Goal: Task Accomplishment & Management: Use online tool/utility

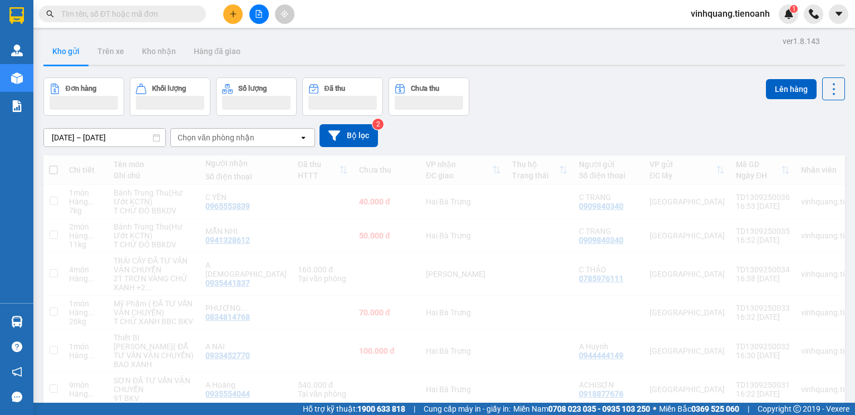
click at [723, 14] on span "vinhquang.tienoanh" at bounding box center [730, 14] width 97 height 14
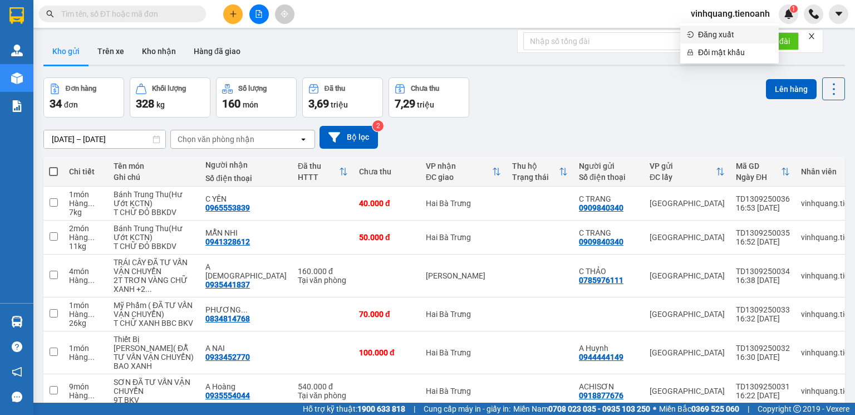
click at [716, 38] on span "Đăng xuất" at bounding box center [735, 34] width 74 height 12
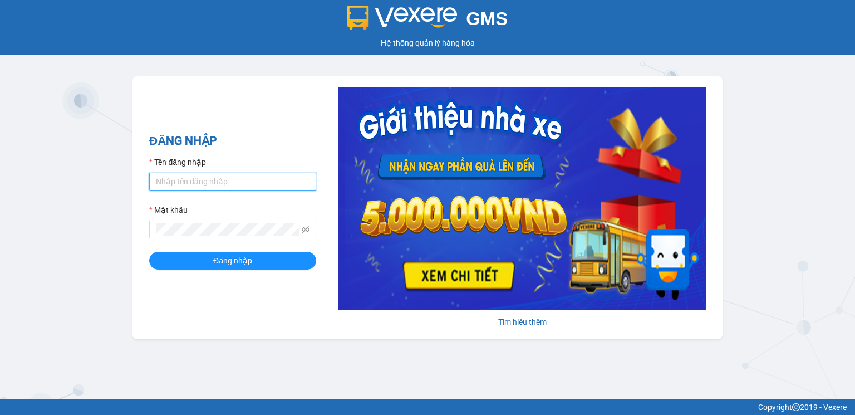
click at [167, 182] on input "Tên đăng nhập" at bounding box center [232, 182] width 167 height 18
type input "hoangnhan.tienoanh"
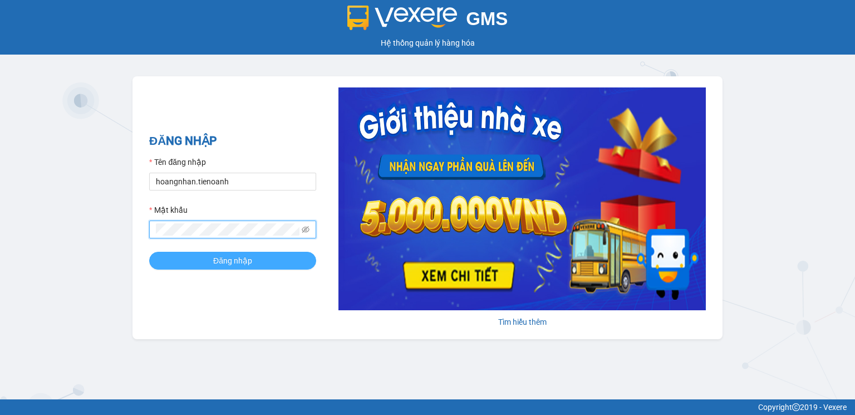
click at [236, 265] on span "Đăng nhập" at bounding box center [232, 260] width 39 height 12
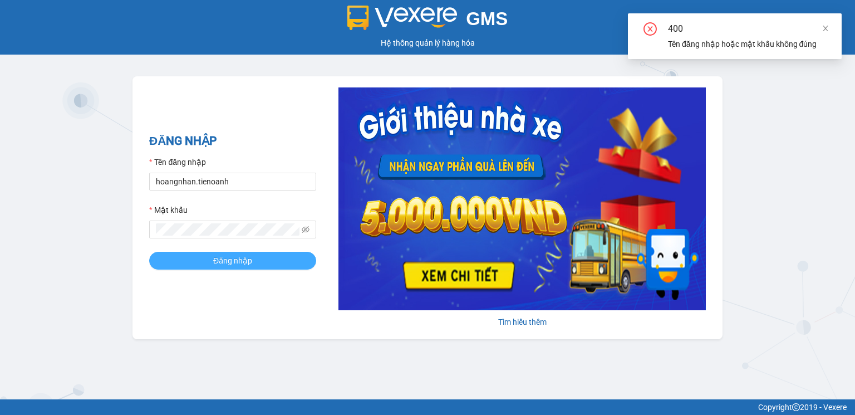
click at [235, 264] on span "Đăng nhập" at bounding box center [232, 260] width 39 height 12
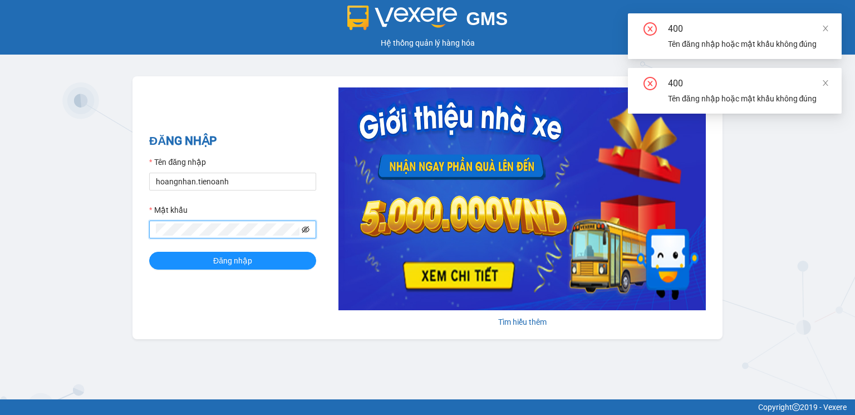
click at [306, 229] on icon "eye-invisible" at bounding box center [306, 229] width 8 height 7
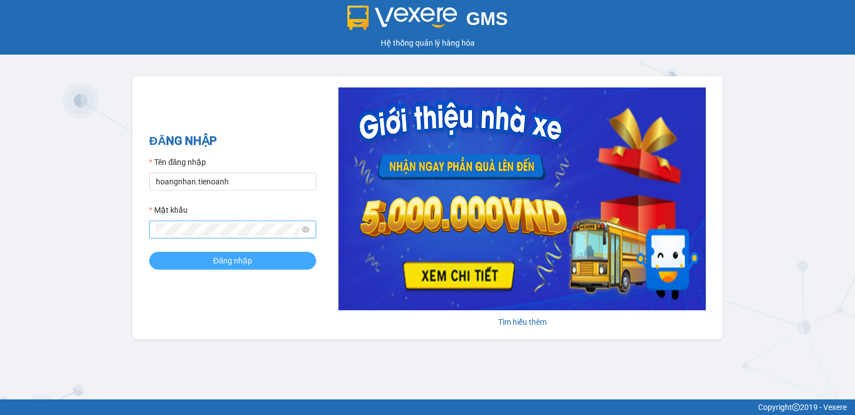
click at [204, 257] on button "Đăng nhập" at bounding box center [232, 261] width 167 height 18
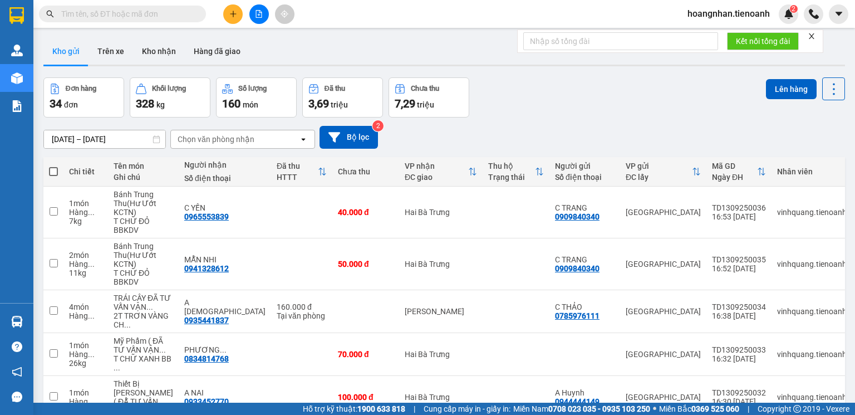
click at [815, 34] on icon "close" at bounding box center [811, 36] width 8 height 8
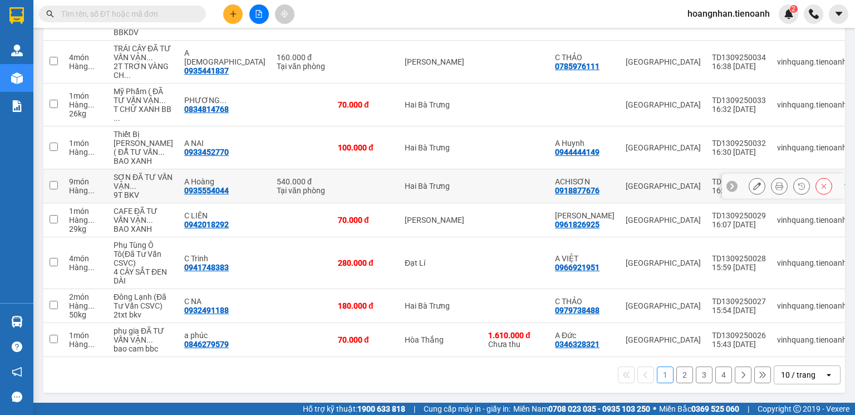
scroll to position [319, 0]
click at [804, 377] on div "10 / trang" at bounding box center [798, 374] width 35 height 11
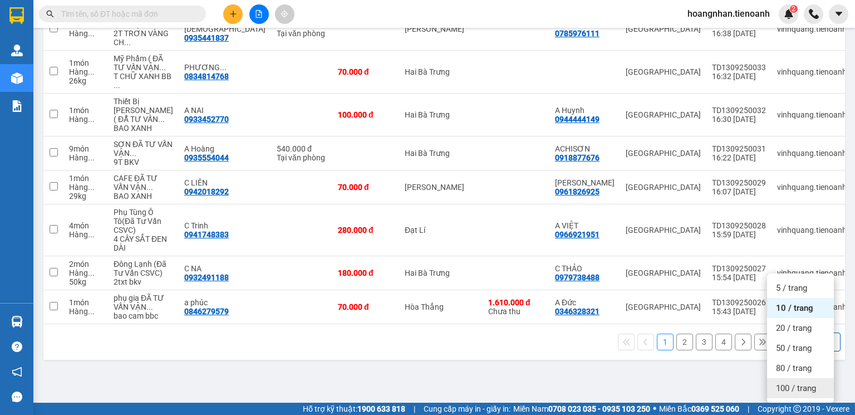
click at [803, 382] on span "100 / trang" at bounding box center [796, 387] width 40 height 11
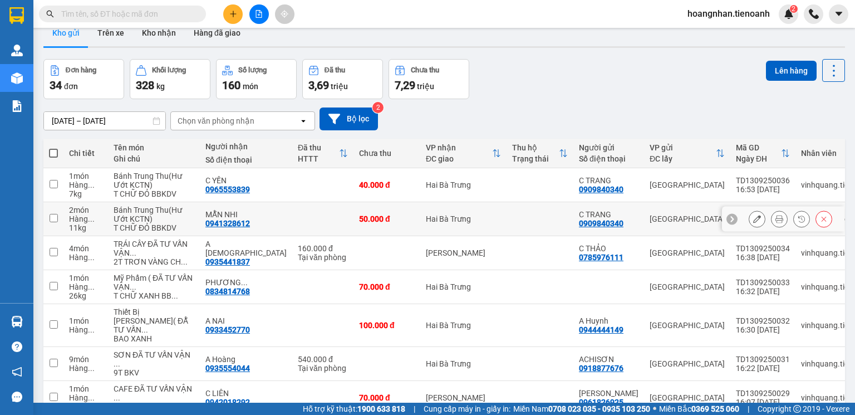
scroll to position [0, 0]
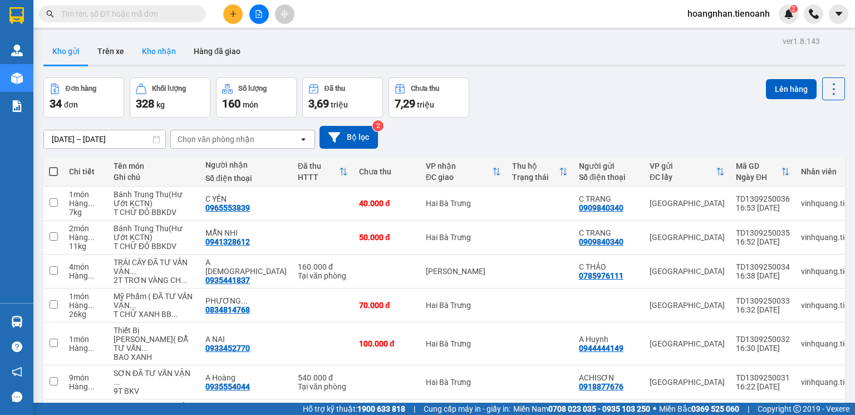
click at [166, 56] on button "Kho nhận" at bounding box center [159, 51] width 52 height 27
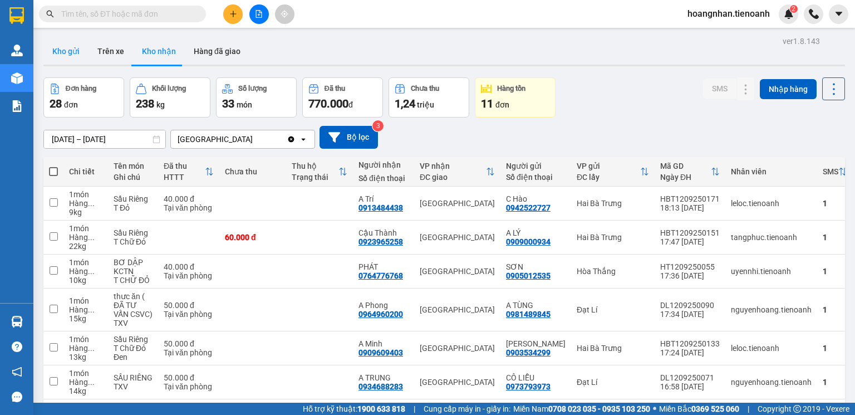
click at [73, 49] on button "Kho gửi" at bounding box center [65, 51] width 45 height 27
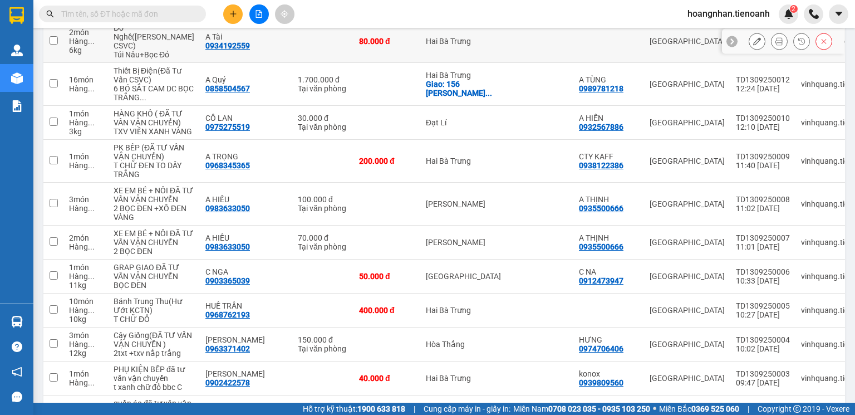
scroll to position [846, 0]
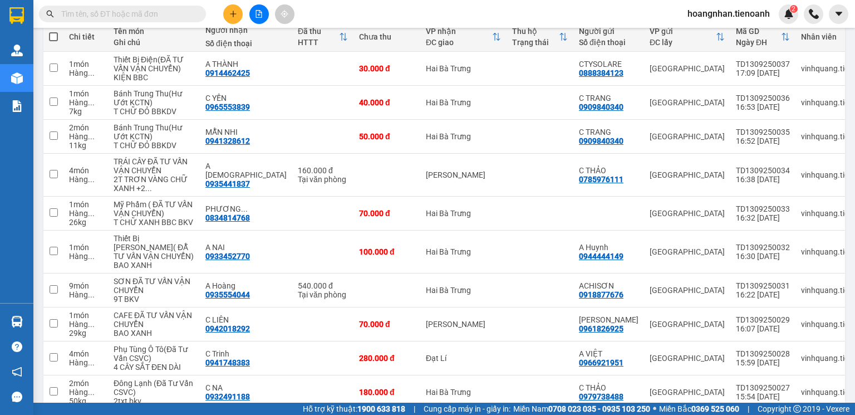
scroll to position [89, 0]
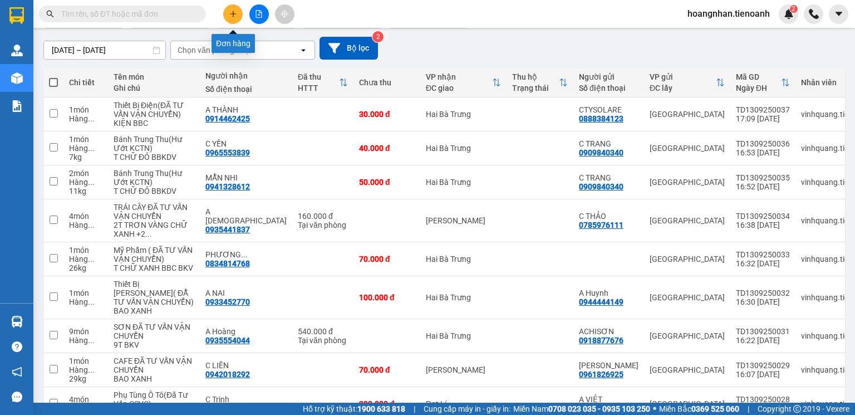
click at [238, 13] on button at bounding box center [232, 13] width 19 height 19
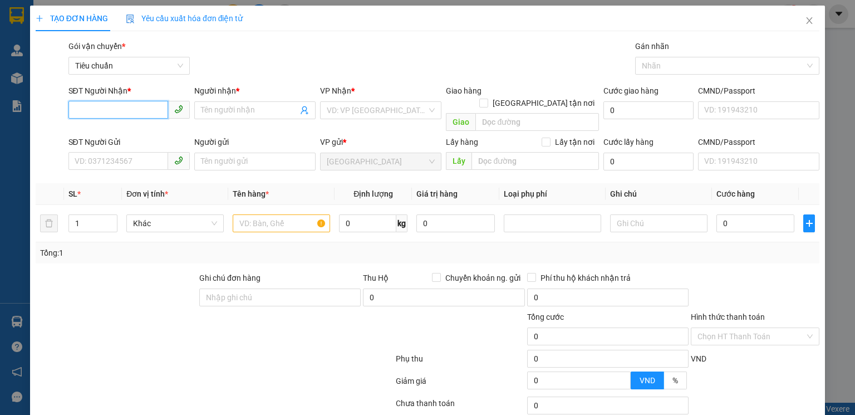
click at [136, 106] on input "SĐT Người Nhận *" at bounding box center [118, 110] width 100 height 18
type input "0938226376"
click at [225, 105] on input "Người nhận *" at bounding box center [249, 110] width 97 height 12
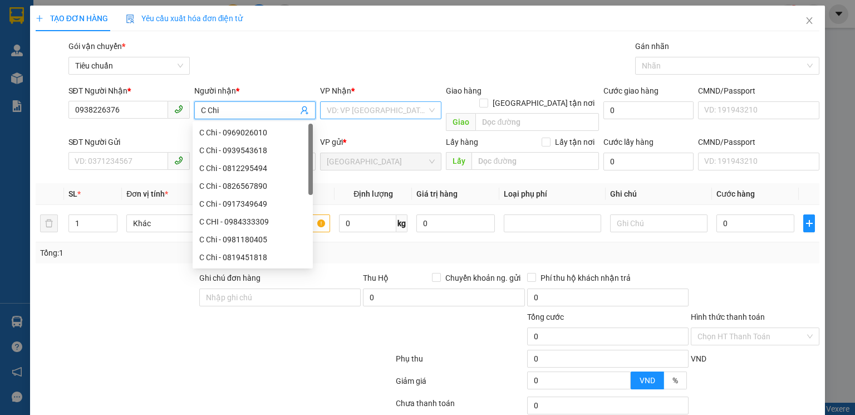
type input "C Chi"
click at [358, 107] on input "search" at bounding box center [377, 110] width 100 height 17
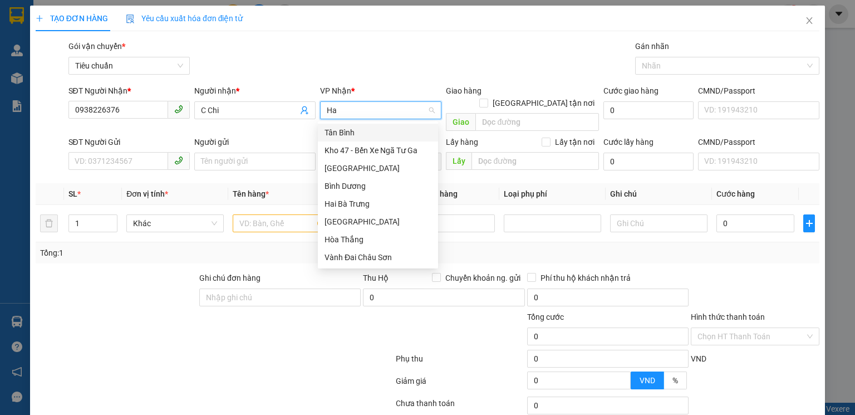
type input "Hai"
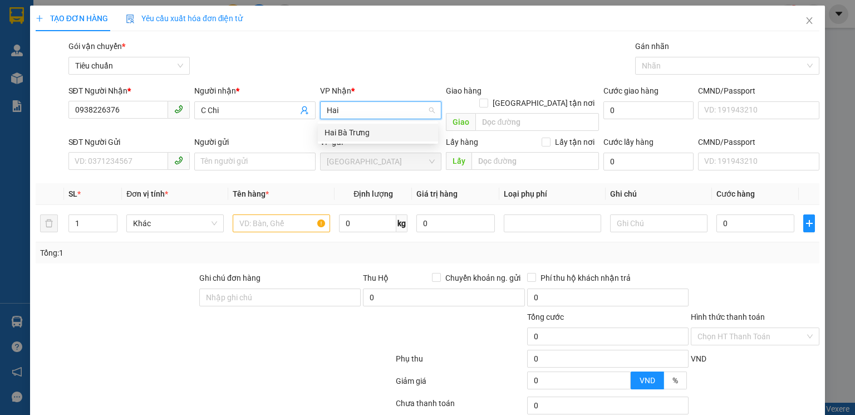
click at [362, 134] on div "Hai Bà Trưng" at bounding box center [377, 132] width 107 height 12
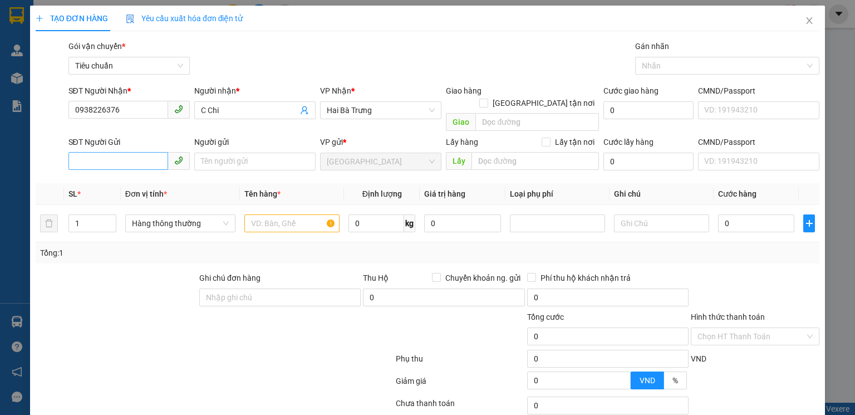
click at [112, 157] on div "SĐT Người Gửi VD: 0371234567" at bounding box center [128, 155] width 121 height 39
click at [114, 154] on input "SĐT Người Gửi" at bounding box center [118, 161] width 100 height 18
drag, startPoint x: 122, startPoint y: 111, endPoint x: 50, endPoint y: 110, distance: 72.9
click at [50, 110] on div "SĐT Người Nhận * 0938226376 0938226376 Người nhận * C Chi VP Nhận * Hai Bà Trưn…" at bounding box center [428, 110] width 786 height 51
click at [136, 152] on input "SĐT Người Gửi" at bounding box center [118, 161] width 100 height 18
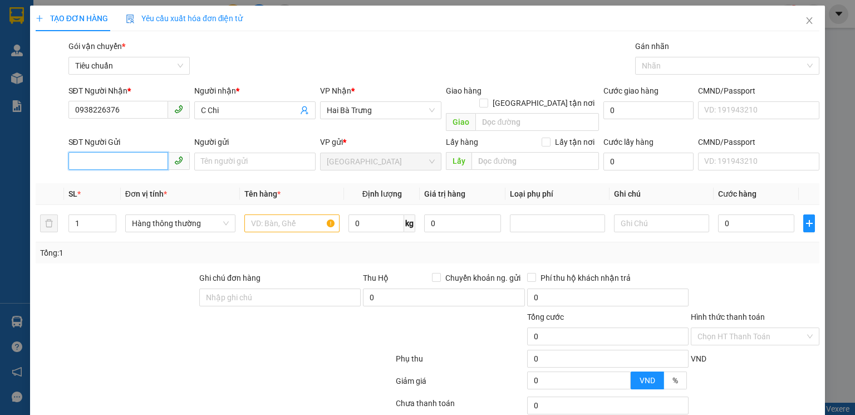
paste input "0938226376"
type input "0938226376"
drag, startPoint x: 120, startPoint y: 107, endPoint x: 32, endPoint y: 110, distance: 88.0
click at [37, 109] on div "SĐT Người Nhận * 0938226376 0938226376 Người nhận * C Chi VP Nhận * Hai Bà Trưn…" at bounding box center [428, 110] width 786 height 51
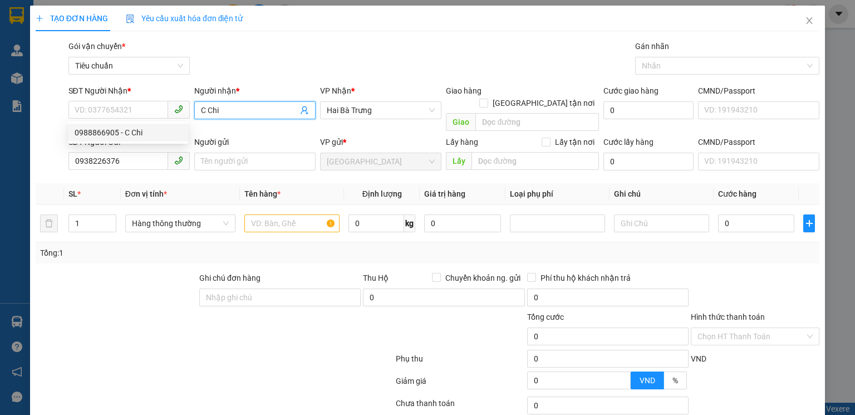
drag, startPoint x: 221, startPoint y: 107, endPoint x: 170, endPoint y: 108, distance: 51.2
click at [170, 108] on div "SĐT Người Nhận * VD: 0377654321 Người nhận * C Chi C Chi VP Nhận * Hai Bà Trưng…" at bounding box center [444, 110] width 756 height 51
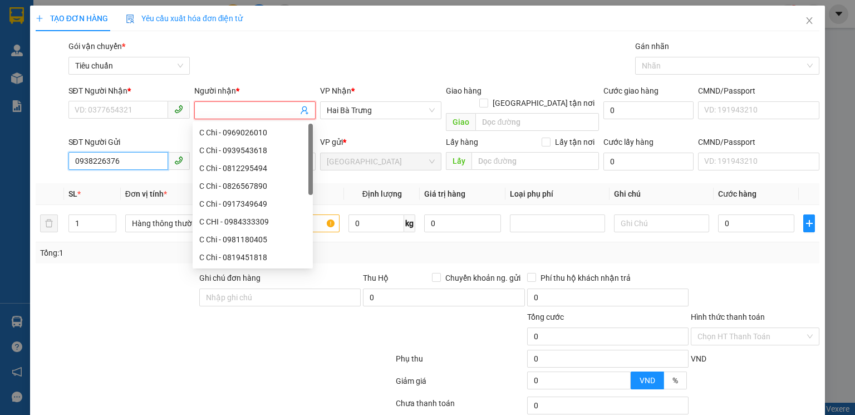
click at [132, 158] on input "0938226376" at bounding box center [118, 161] width 100 height 18
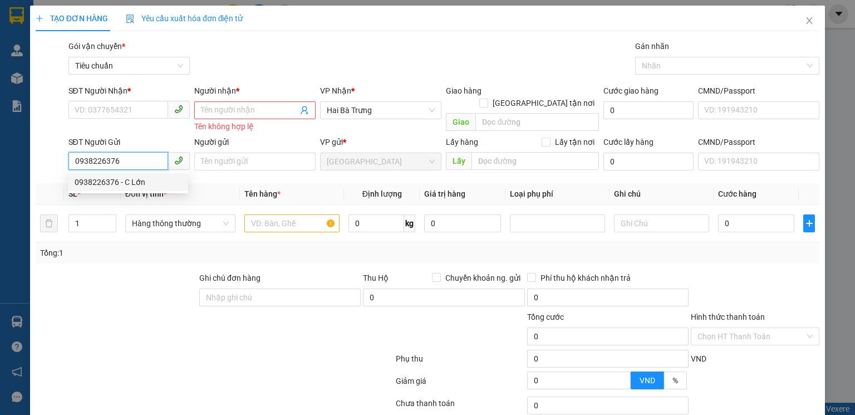
click at [147, 180] on div "0938226376 - C Lớn" at bounding box center [128, 182] width 107 height 12
type input "C Lớn"
type input "30.000"
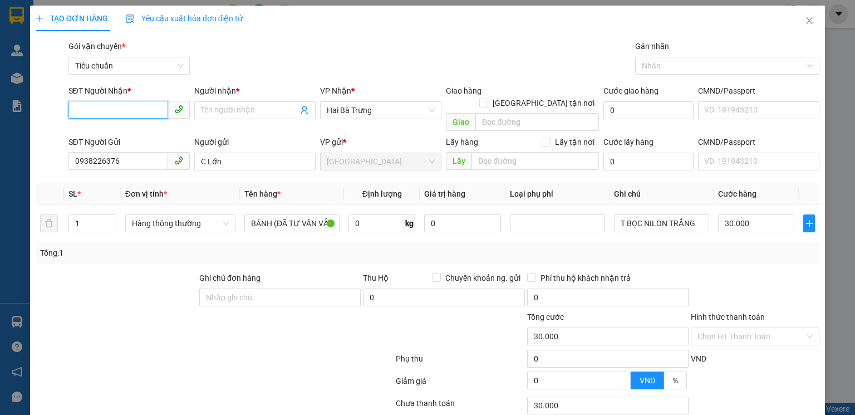
click at [131, 107] on input "SĐT Người Nhận *" at bounding box center [118, 110] width 100 height 18
click at [142, 140] on div "0988866905 - C Chi" at bounding box center [128, 133] width 120 height 18
type input "0988866905"
type input "C Chi"
click at [201, 215] on span "Hàng thông thường" at bounding box center [180, 223] width 97 height 17
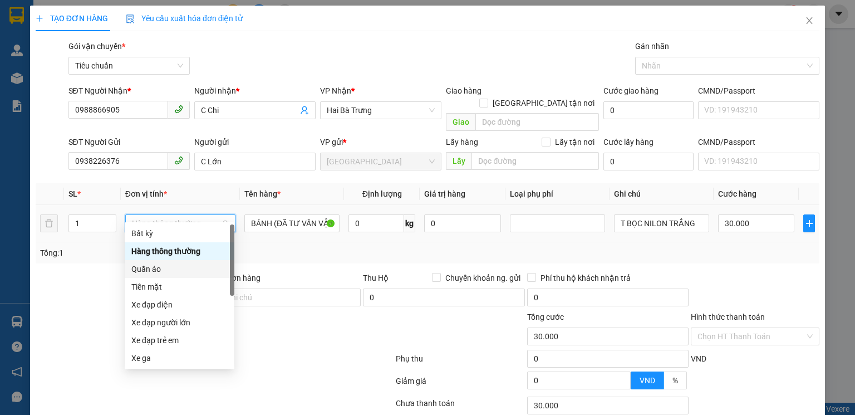
click at [169, 272] on div "Quần áo" at bounding box center [179, 269] width 96 height 12
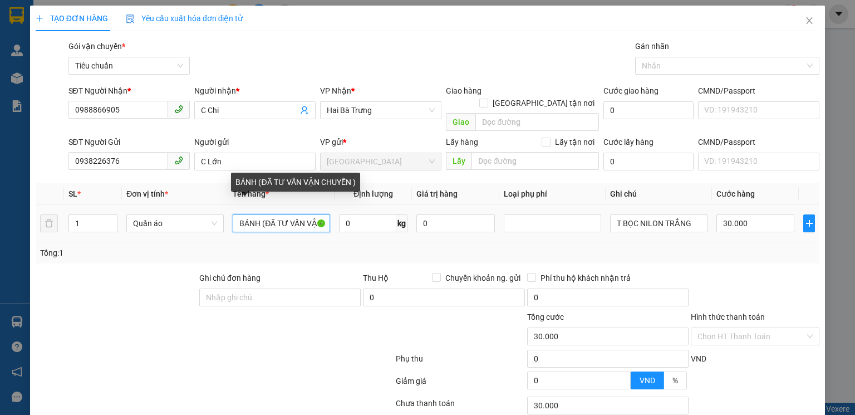
click at [258, 214] on input "BÁNH (ĐÃ TƯ VẤN VẬN CHUYỂN )" at bounding box center [281, 223] width 97 height 18
type input "0"
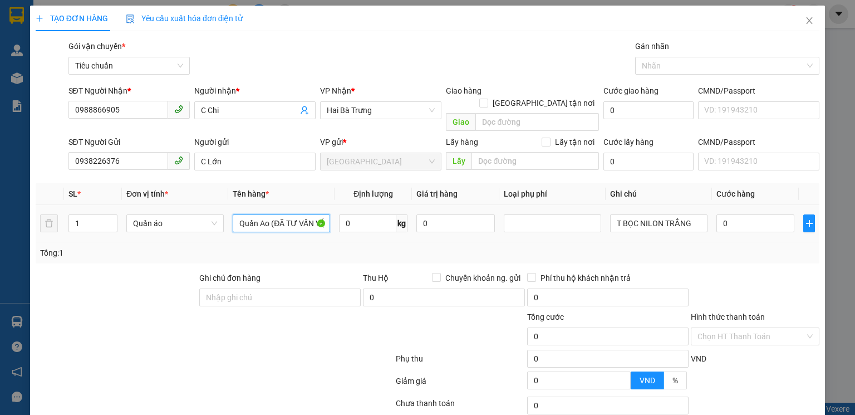
type input "Quần Ao (ĐÃ TƯ VẤN VẬN CHUYỂN )"
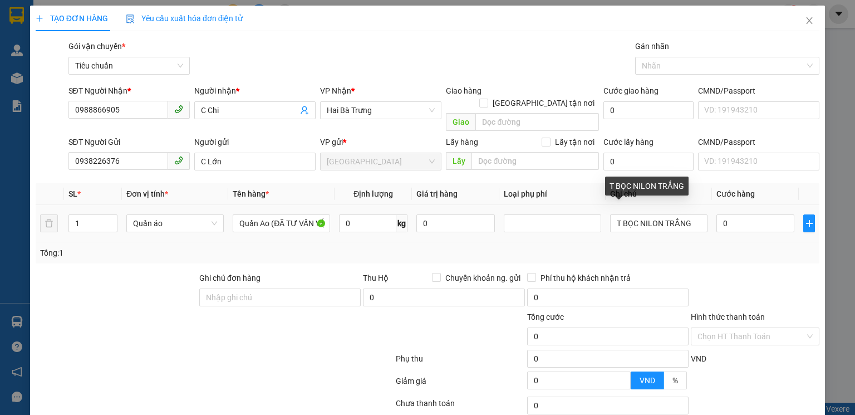
click at [661, 202] on div "T BỌC NILON TRẮNG" at bounding box center [646, 189] width 83 height 27
click at [687, 214] on input "T BỌC NILON TRẮNG" at bounding box center [658, 223] width 97 height 18
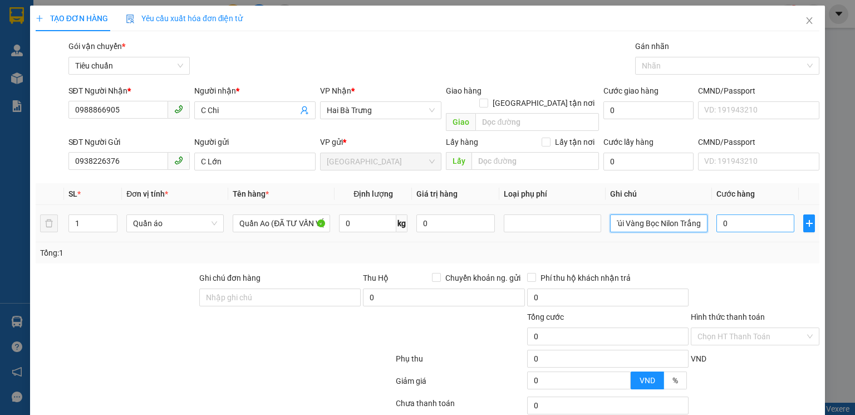
type input "Túi Vàng Bọc Nilon Trắng"
click at [736, 214] on input "0" at bounding box center [755, 223] width 78 height 18
type input "3"
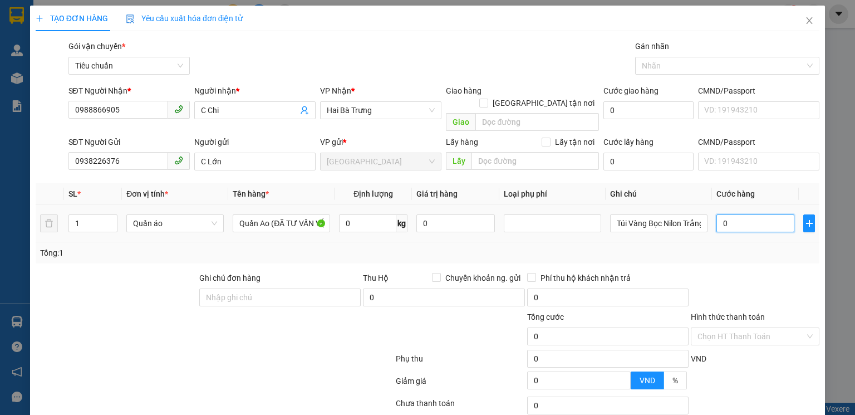
type input "3"
type input "30"
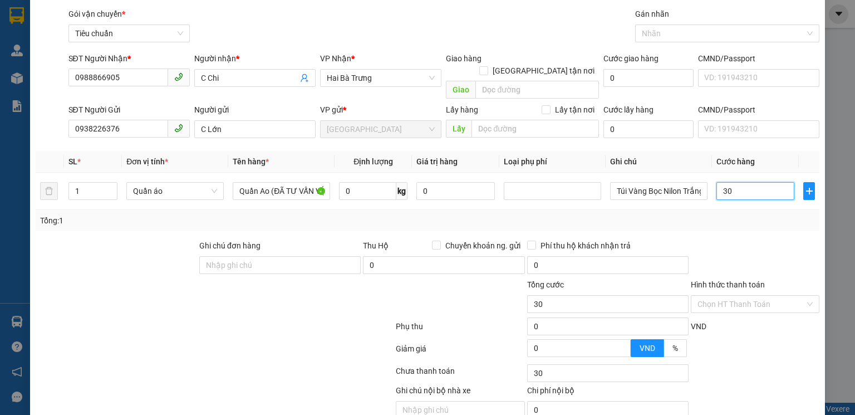
scroll to position [72, 0]
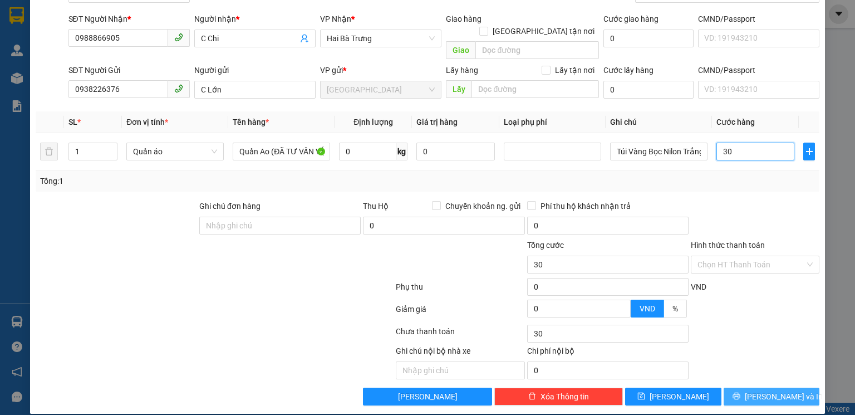
type input "30"
type input "30.000"
click at [766, 390] on span "Lưu và In" at bounding box center [784, 396] width 78 height 12
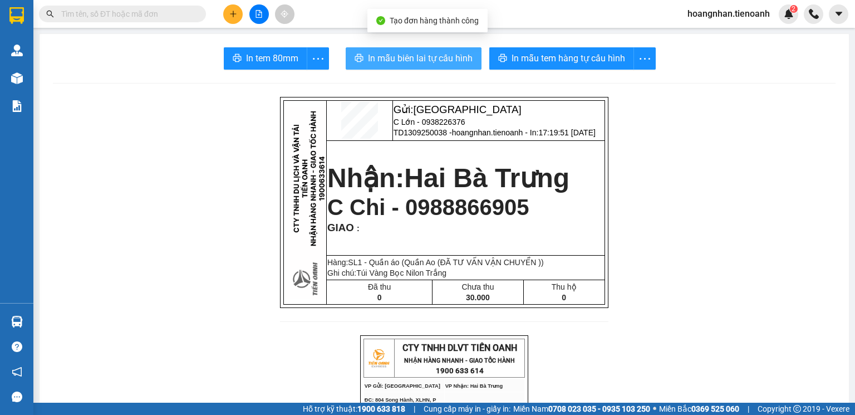
click at [427, 60] on span "In mẫu biên lai tự cấu hình" at bounding box center [420, 58] width 105 height 14
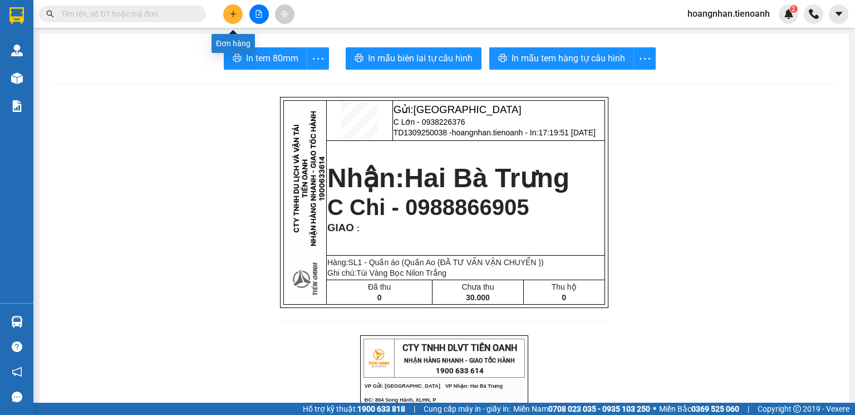
click at [236, 12] on icon "plus" at bounding box center [233, 14] width 8 height 8
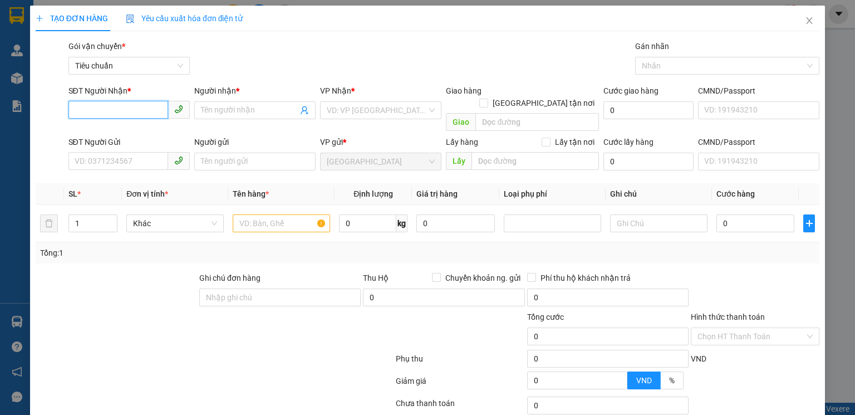
click at [136, 114] on input "SĐT Người Nhận *" at bounding box center [118, 110] width 100 height 18
click at [132, 135] on div "0935074333 - A Sang" at bounding box center [128, 132] width 107 height 12
type input "0935074333"
type input "A Sang"
type input "40.000"
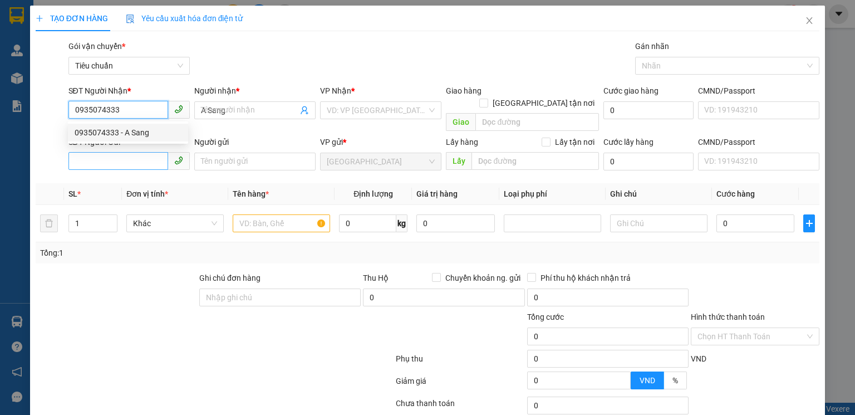
type input "40.000"
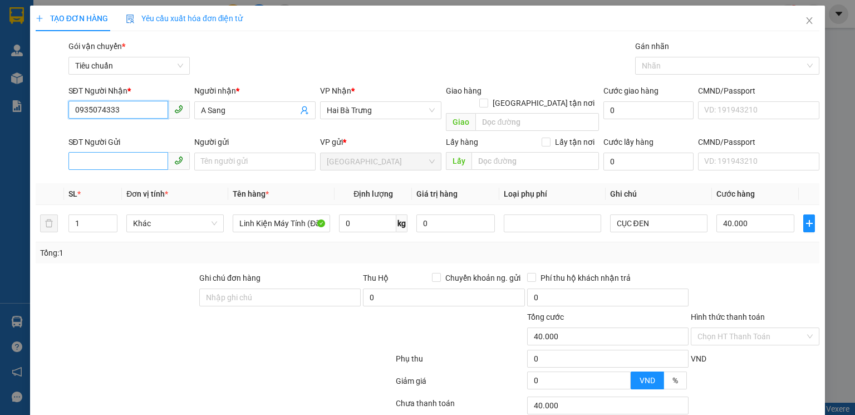
type input "0935074333"
click at [127, 152] on input "SĐT Người Gửi" at bounding box center [118, 161] width 100 height 18
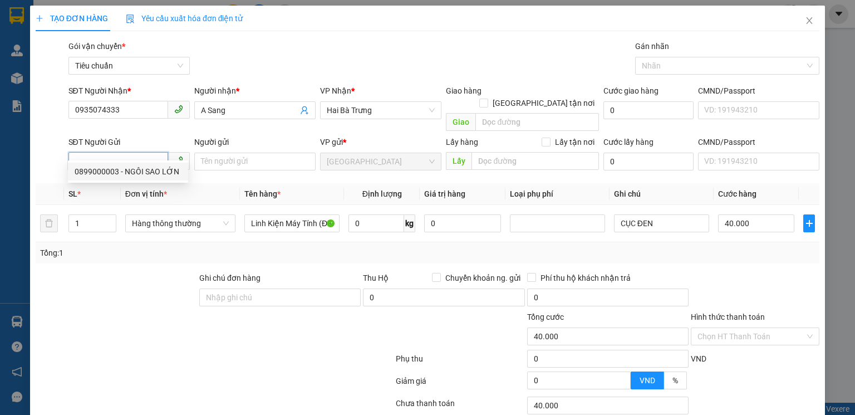
click at [137, 169] on div "0899000003 - NGÔI SAO LỚN" at bounding box center [128, 171] width 107 height 12
type input "0899000003"
type input "NGÔI SAO LỚN"
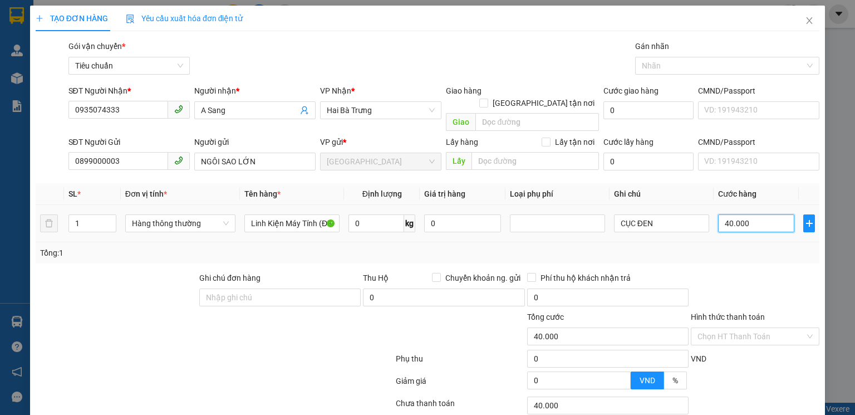
click at [774, 214] on input "40.000" at bounding box center [756, 223] width 76 height 18
type input "3"
type input "30"
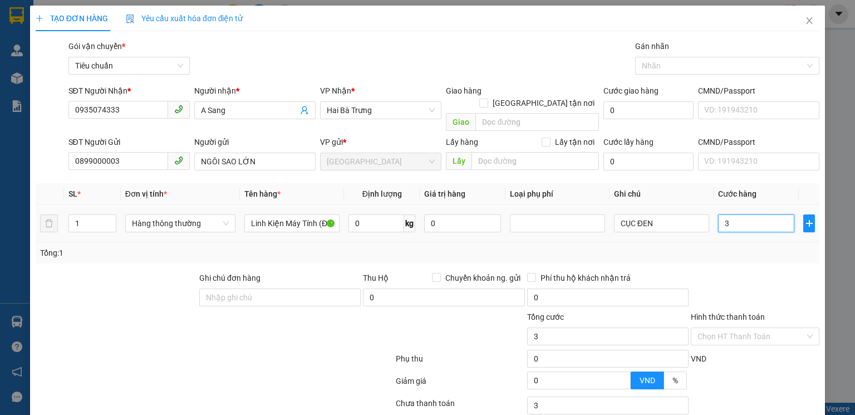
type input "30"
type input "30.000"
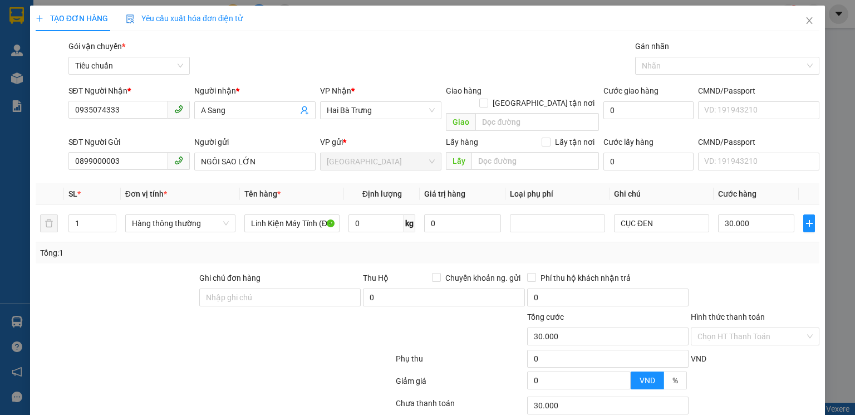
click at [777, 247] on div "Tổng: 1" at bounding box center [428, 252] width 784 height 21
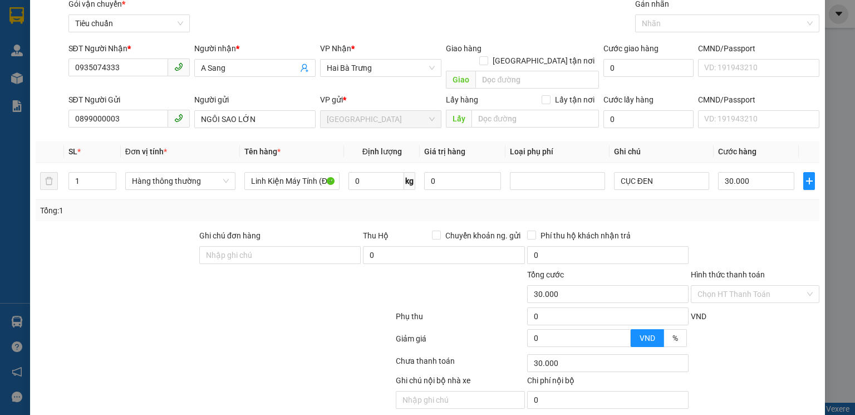
scroll to position [72, 0]
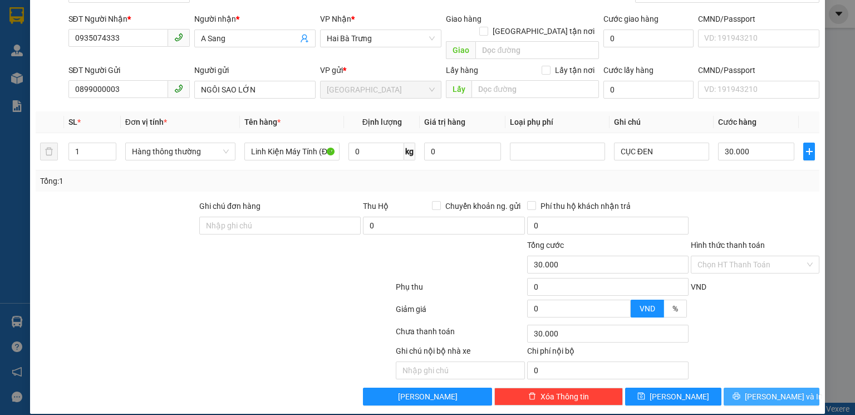
click at [774, 390] on span "Lưu và In" at bounding box center [784, 396] width 78 height 12
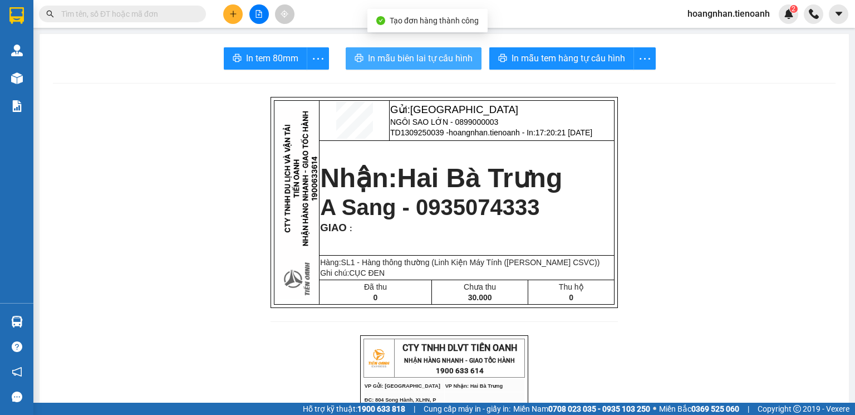
click at [420, 56] on span "In mẫu biên lai tự cấu hình" at bounding box center [420, 58] width 105 height 14
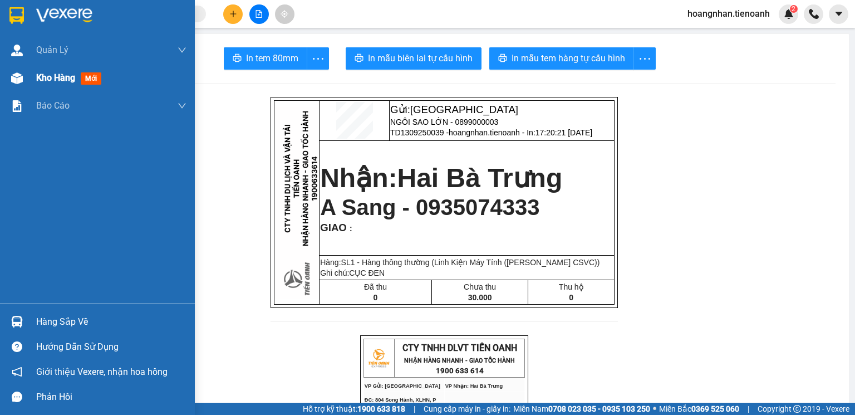
click at [16, 76] on img at bounding box center [17, 78] width 12 height 12
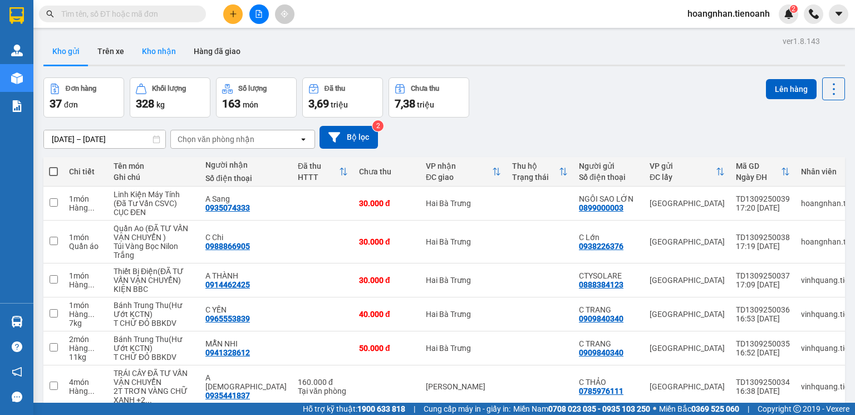
click at [160, 50] on button "Kho nhận" at bounding box center [159, 51] width 52 height 27
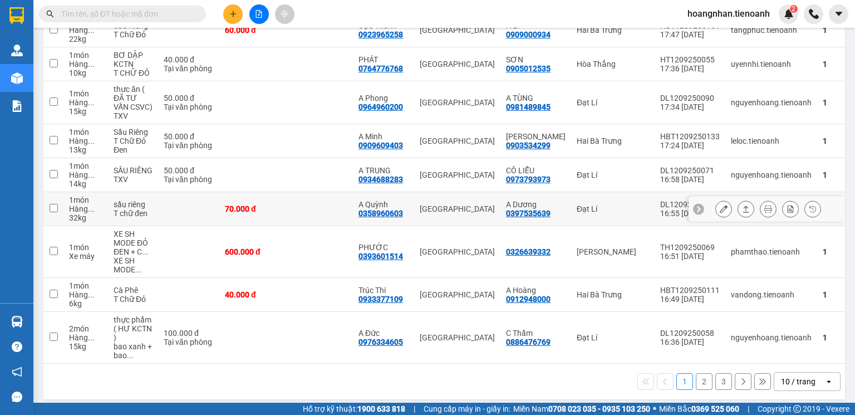
scroll to position [221, 0]
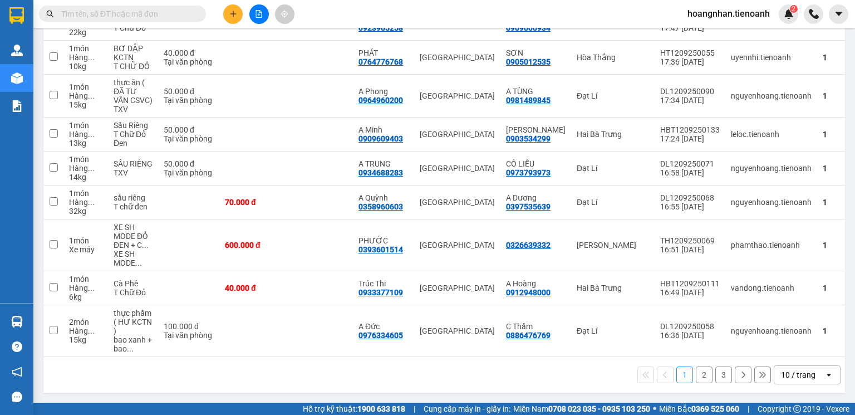
click at [784, 373] on div "10 / trang" at bounding box center [798, 374] width 35 height 11
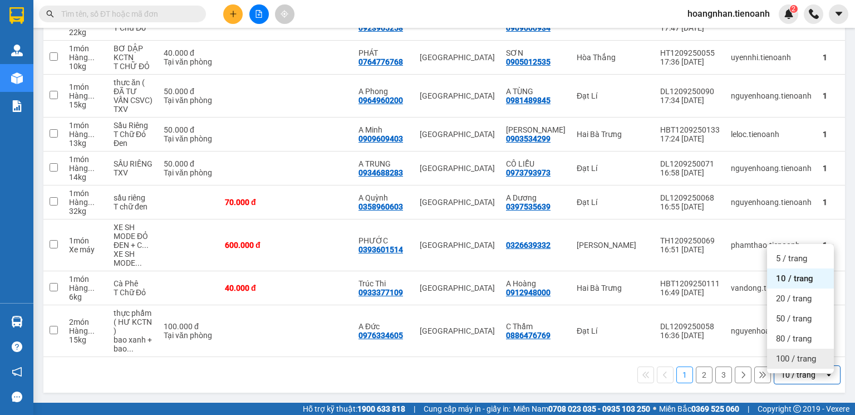
click at [789, 356] on span "100 / trang" at bounding box center [796, 358] width 40 height 11
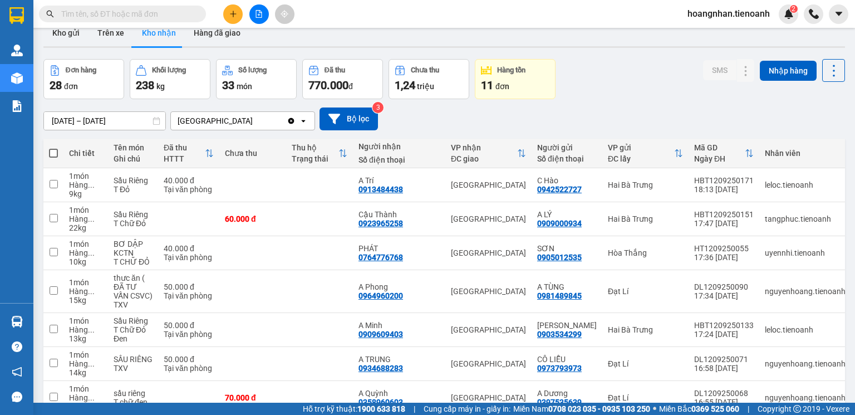
scroll to position [0, 0]
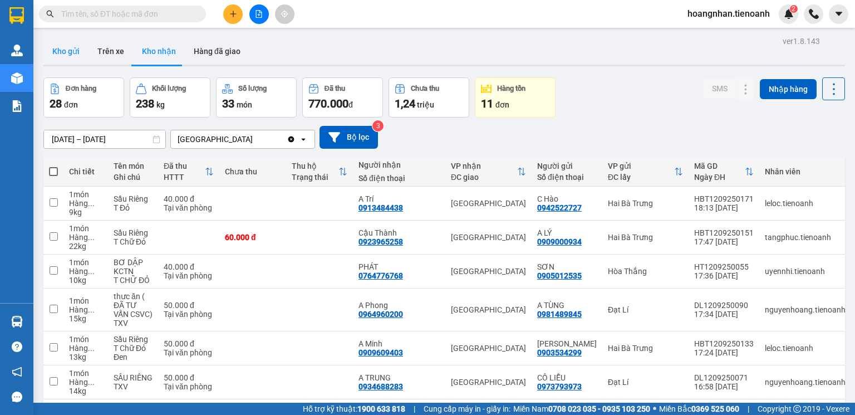
click at [73, 54] on button "Kho gửi" at bounding box center [65, 51] width 45 height 27
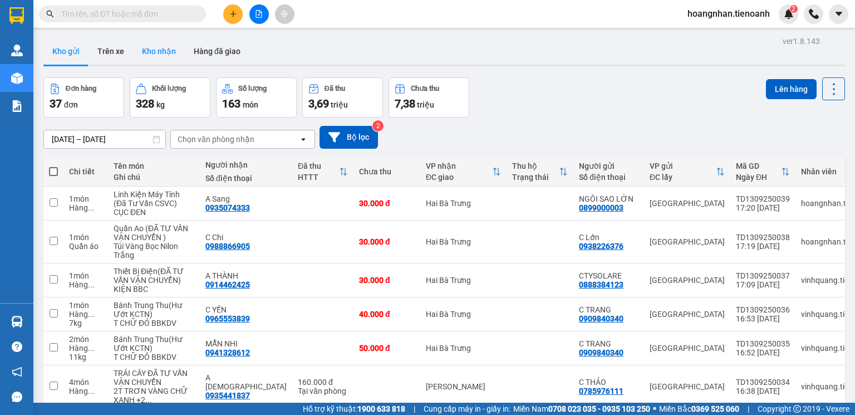
click at [148, 50] on button "Kho nhận" at bounding box center [159, 51] width 52 height 27
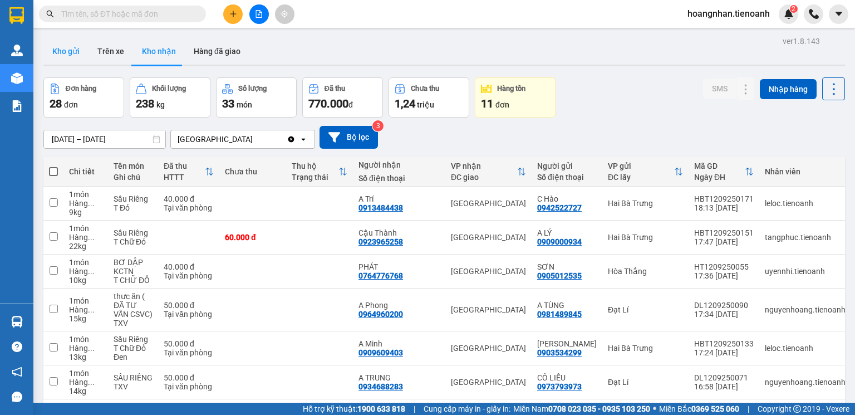
click at [67, 55] on button "Kho gửi" at bounding box center [65, 51] width 45 height 27
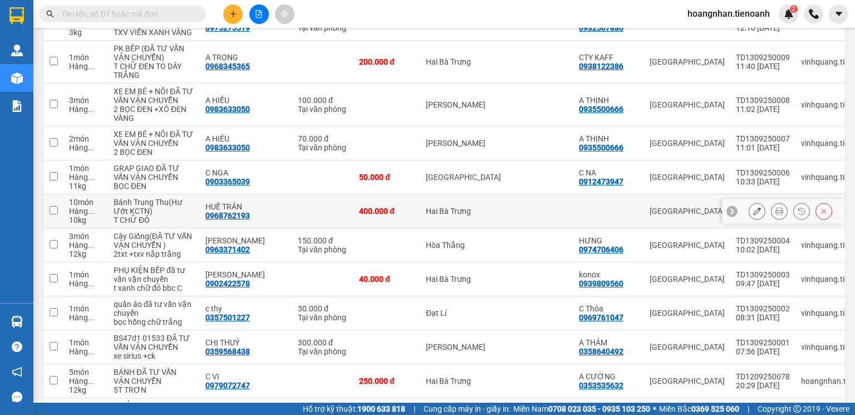
scroll to position [1090, 0]
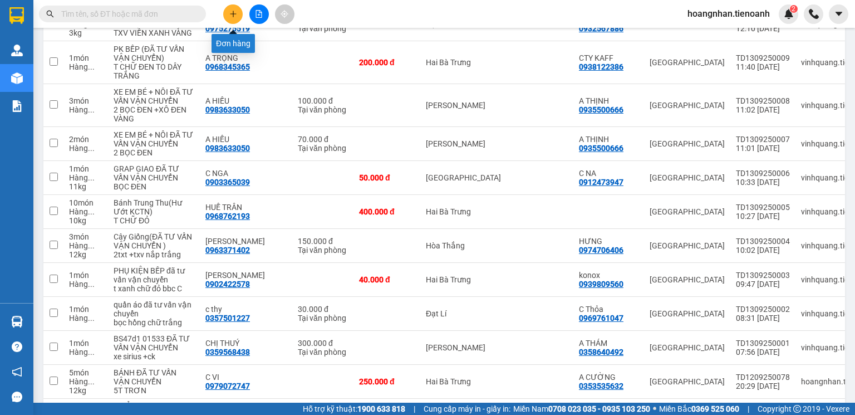
click at [235, 14] on icon "plus" at bounding box center [233, 14] width 8 height 8
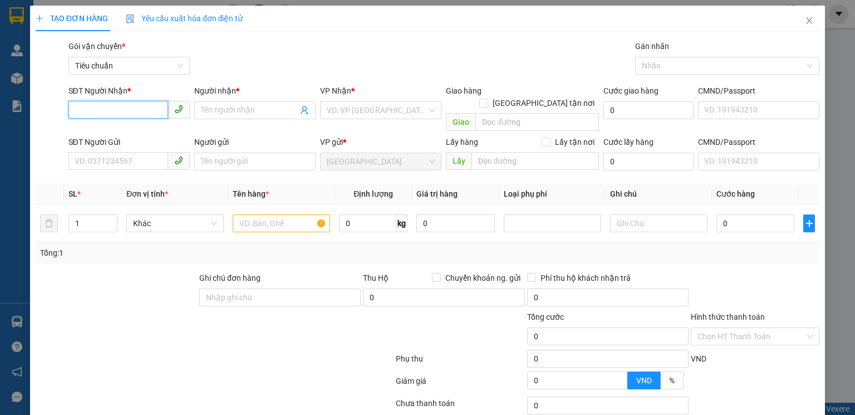
click at [131, 114] on input "SĐT Người Nhận *" at bounding box center [118, 110] width 100 height 18
type input "6"
click at [151, 136] on div "0769444688 - C THẢO" at bounding box center [130, 132] width 110 height 12
type input "0769444688"
type input "C THẢO"
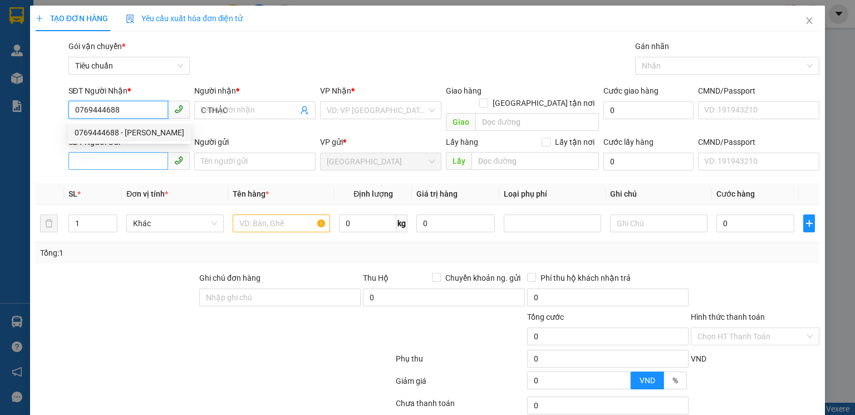
type input "50.000"
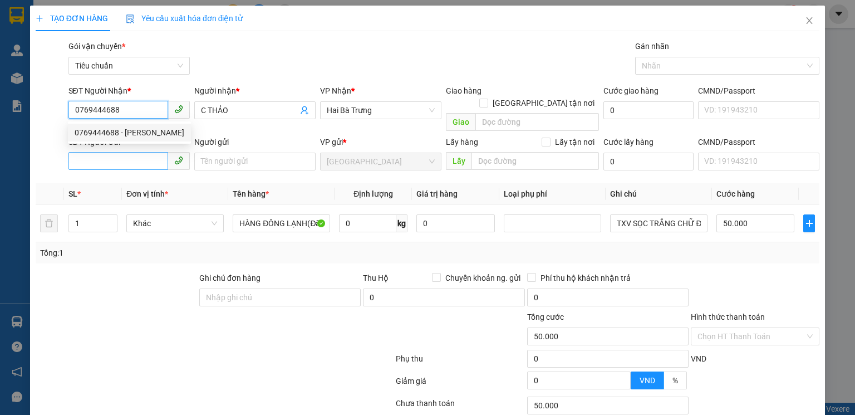
type input "0769444688"
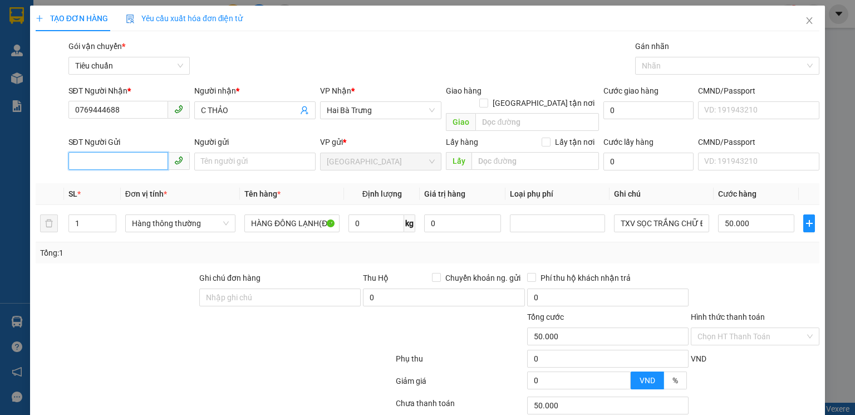
click at [129, 152] on input "SĐT Người Gửi" at bounding box center [118, 161] width 100 height 18
click at [154, 188] on div "0972060501 - Thực Phẩm Số 1" at bounding box center [128, 189] width 107 height 12
type input "0972060501"
type input "Thực Phẩm Số 1"
type input "ĐÃ TƯ VẤN CSVC"
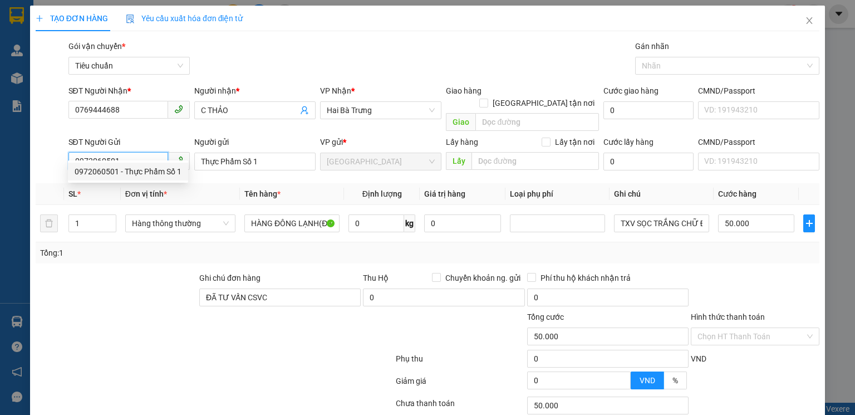
type input "70.000"
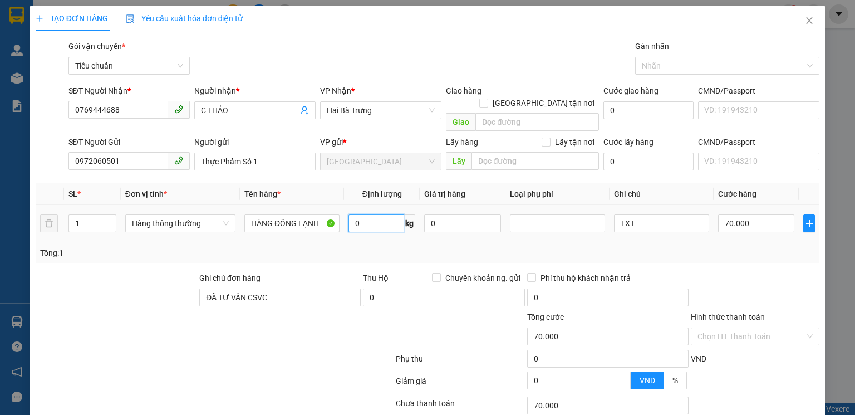
click at [367, 214] on input "0" at bounding box center [376, 223] width 56 height 18
type input "13"
drag, startPoint x: 699, startPoint y: 240, endPoint x: 673, endPoint y: 212, distance: 37.8
click at [699, 247] on div "Tổng: 1" at bounding box center [427, 253] width 775 height 12
type input "50.000"
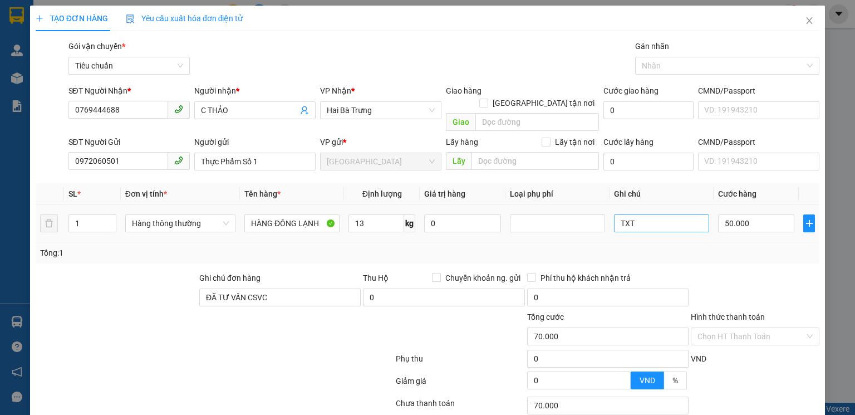
type input "50.000"
drag, startPoint x: 648, startPoint y: 216, endPoint x: 641, endPoint y: 216, distance: 7.2
click at [645, 216] on input "TXT" at bounding box center [661, 223] width 95 height 18
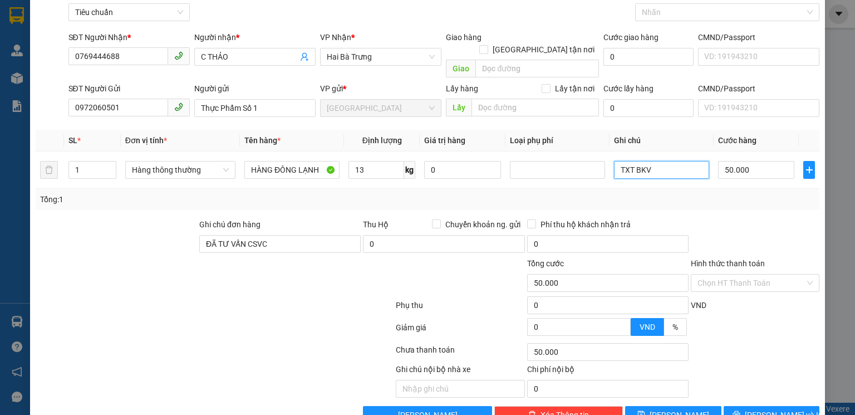
scroll to position [72, 0]
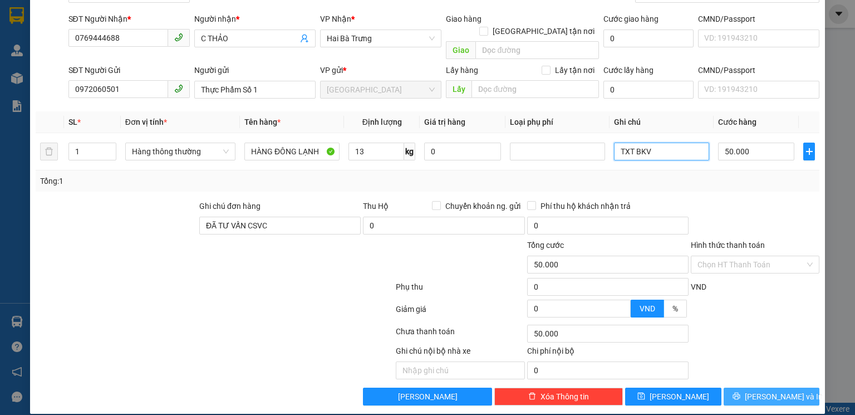
type input "TXT BKV"
click at [781, 390] on span "Lưu và In" at bounding box center [784, 396] width 78 height 12
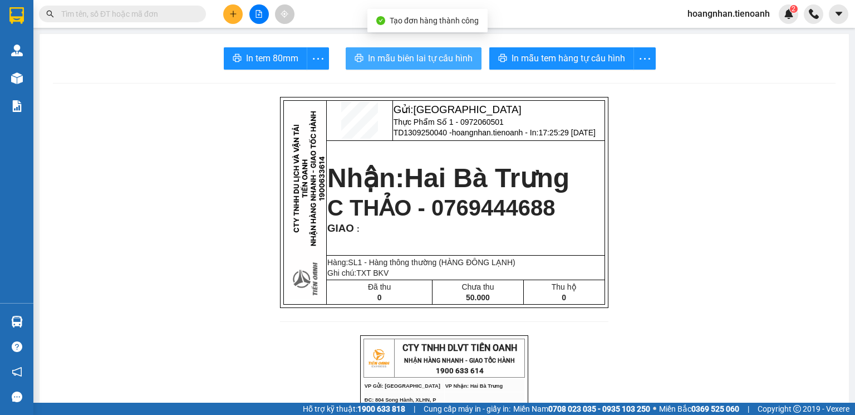
click at [439, 58] on span "In mẫu biên lai tự cấu hình" at bounding box center [420, 58] width 105 height 14
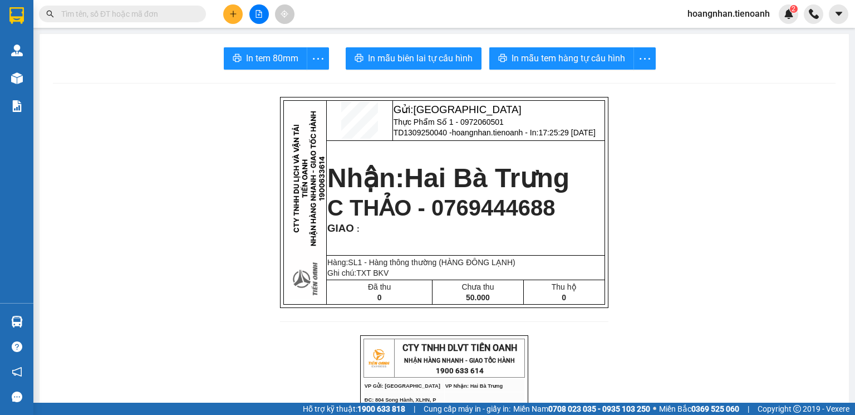
click at [152, 13] on input "text" at bounding box center [126, 14] width 131 height 12
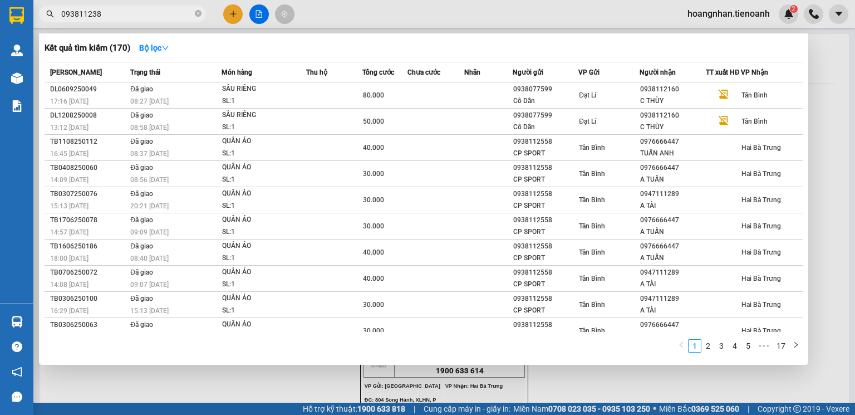
type input "0938112386"
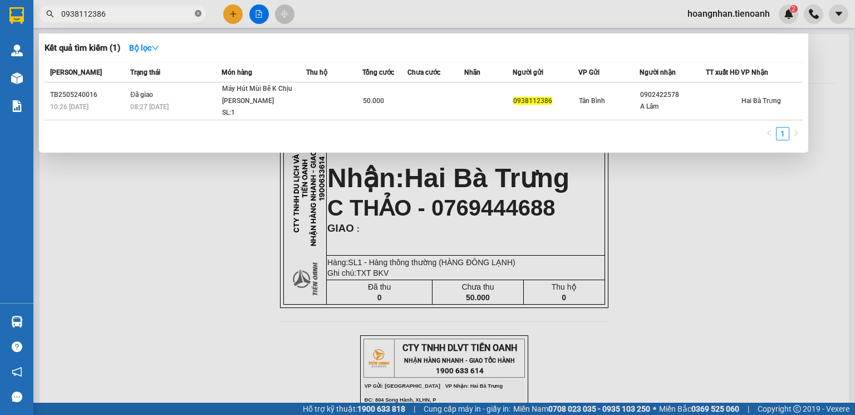
click at [198, 18] on span at bounding box center [198, 14] width 7 height 11
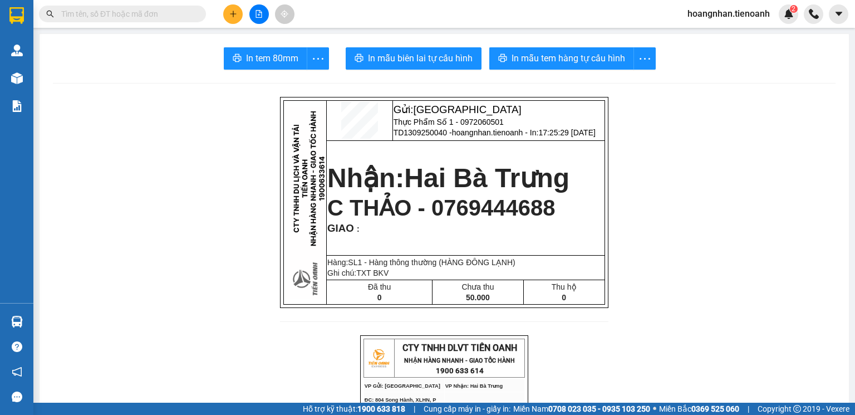
click at [176, 17] on input "text" at bounding box center [126, 14] width 131 height 12
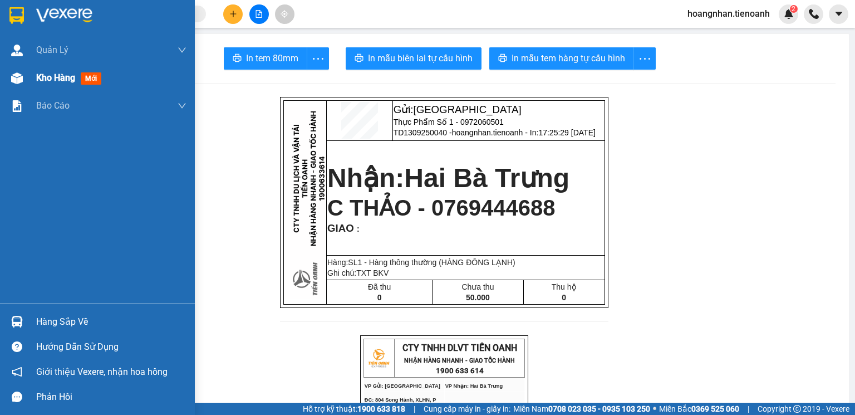
click at [18, 79] on img at bounding box center [17, 78] width 12 height 12
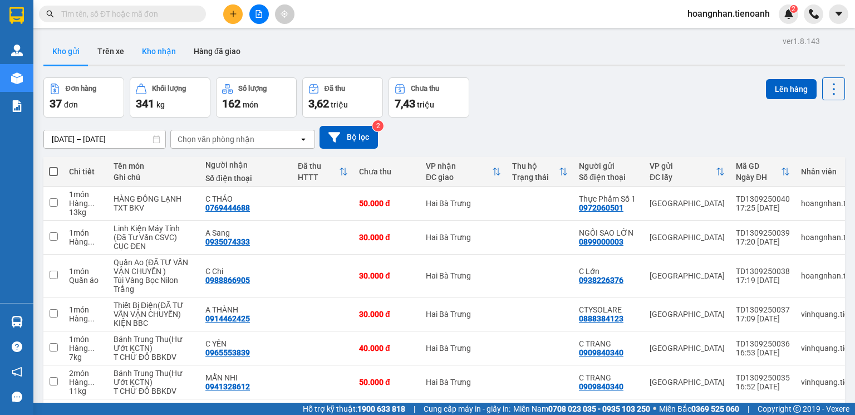
click at [162, 51] on button "Kho nhận" at bounding box center [159, 51] width 52 height 27
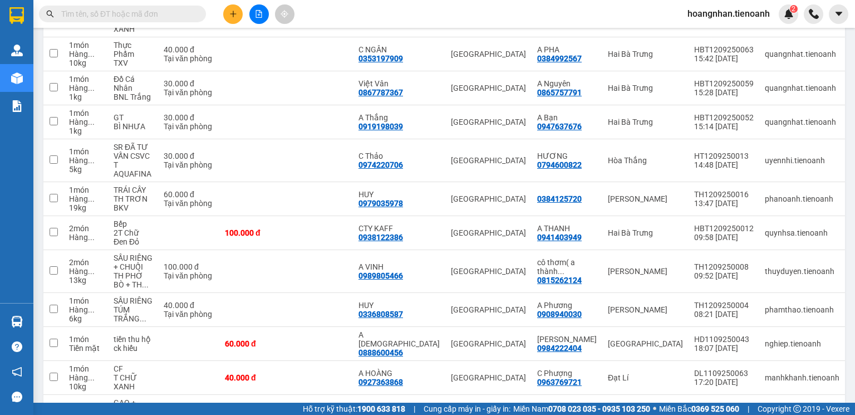
scroll to position [712, 0]
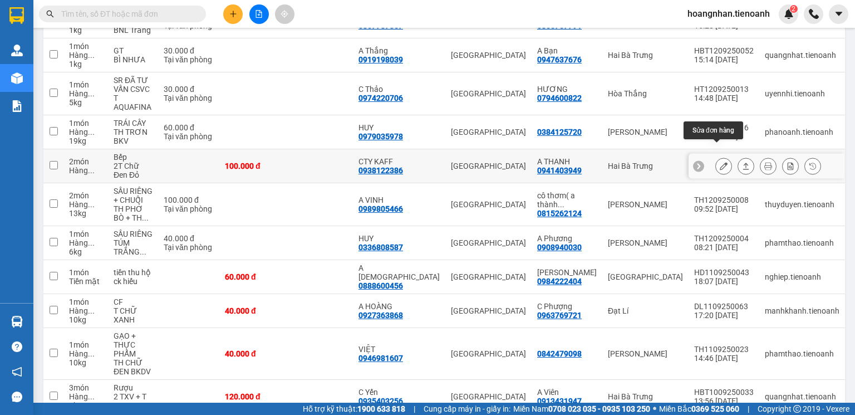
click at [720, 162] on icon at bounding box center [724, 166] width 8 height 8
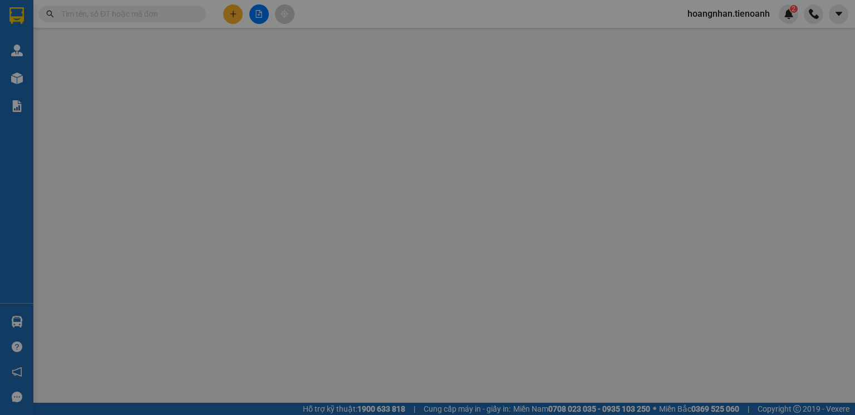
type input "0938122386"
type input "CTY KAFF"
type input "186900844"
type input "0941403949"
type input "A THANH"
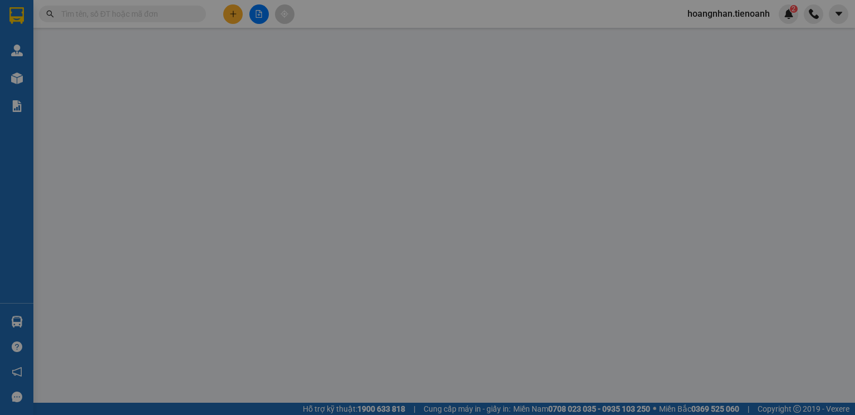
type input "241122807"
type input "100.000"
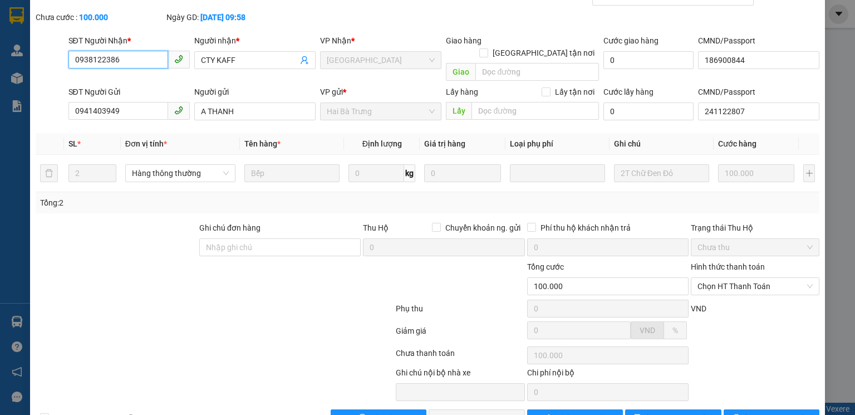
scroll to position [74, 0]
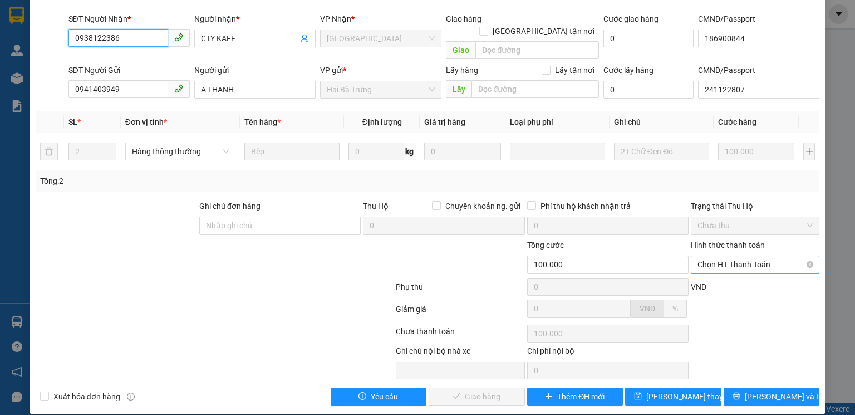
click at [754, 256] on span "Chọn HT Thanh Toán" at bounding box center [754, 264] width 115 height 17
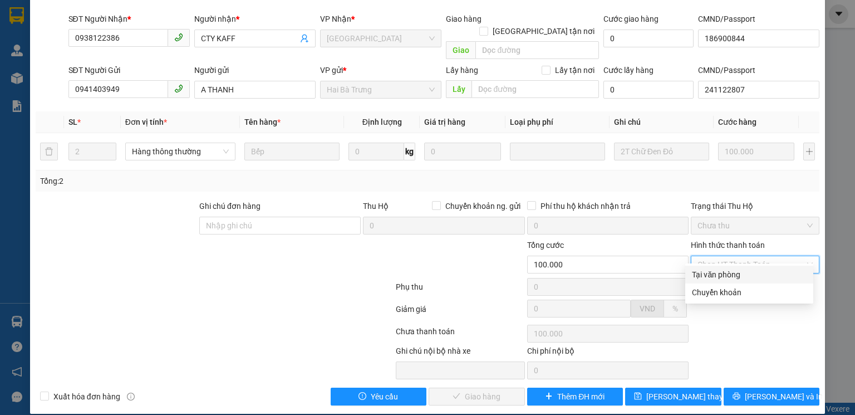
click at [710, 278] on div "Tại văn phòng" at bounding box center [749, 274] width 115 height 12
type input "0"
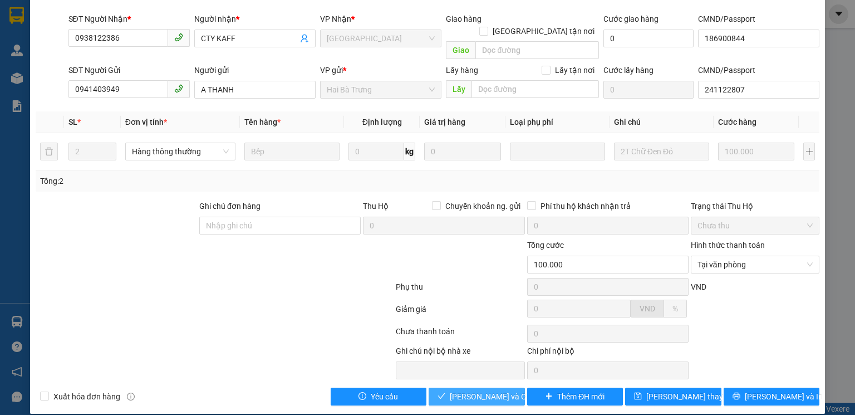
click at [472, 390] on span "Lưu và Giao hàng" at bounding box center [503, 396] width 107 height 12
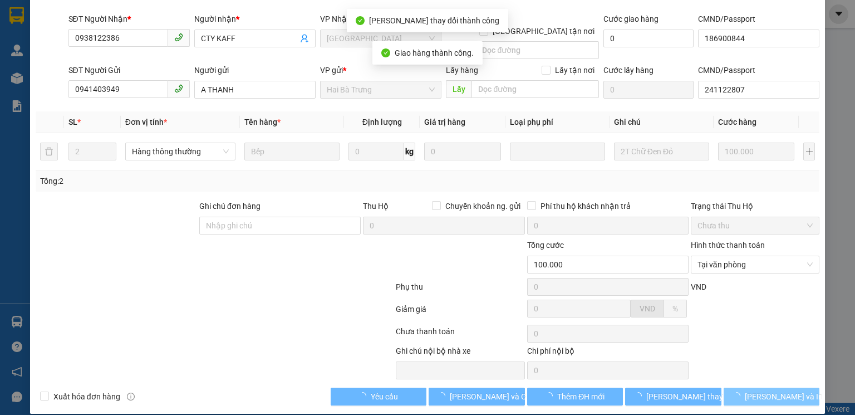
click at [782, 390] on span "Lưu và In" at bounding box center [784, 396] width 78 height 12
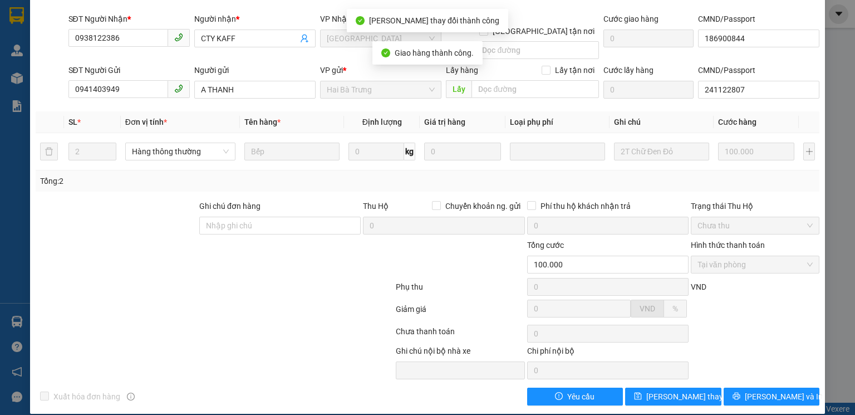
scroll to position [86, 0]
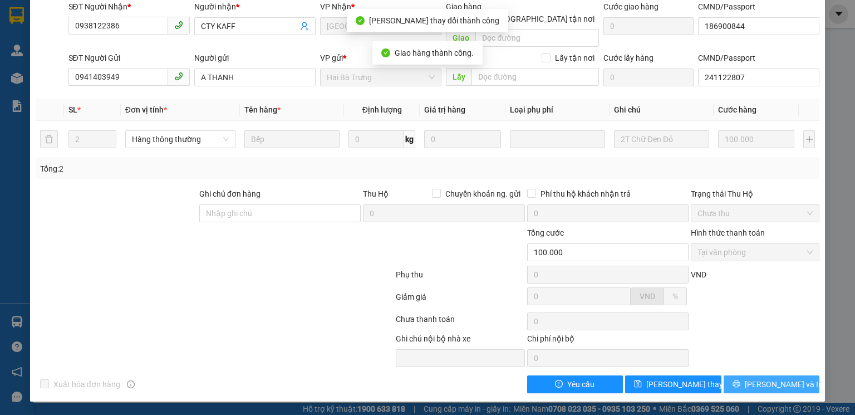
click at [781, 385] on span "Lưu và In" at bounding box center [784, 384] width 78 height 12
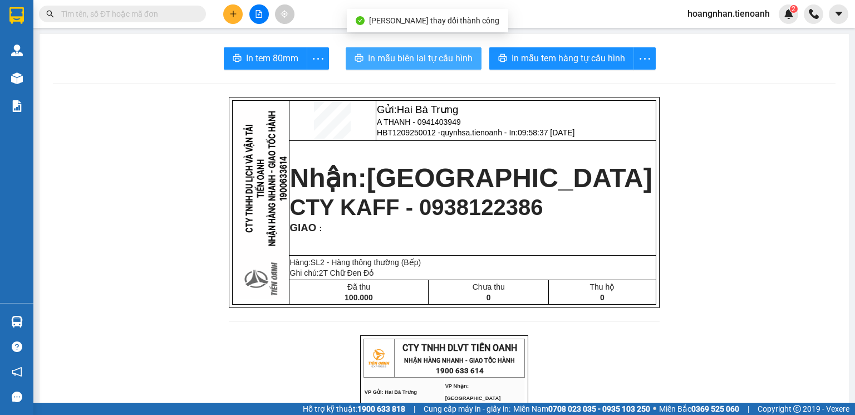
click at [378, 57] on span "In mẫu biên lai tự cấu hình" at bounding box center [420, 58] width 105 height 14
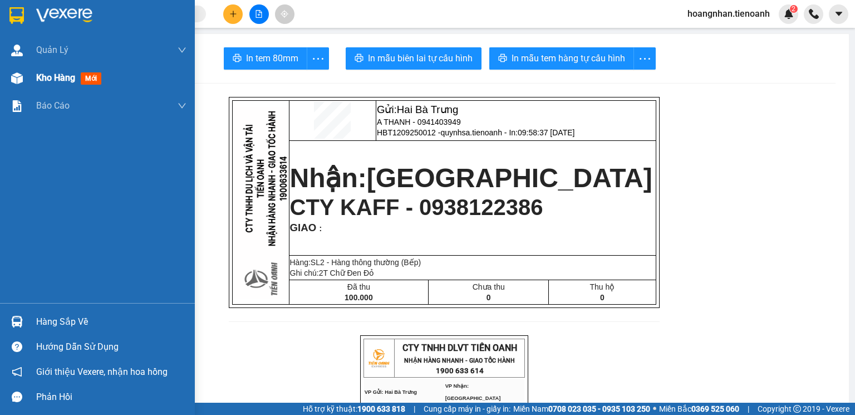
click at [12, 77] on img at bounding box center [17, 78] width 12 height 12
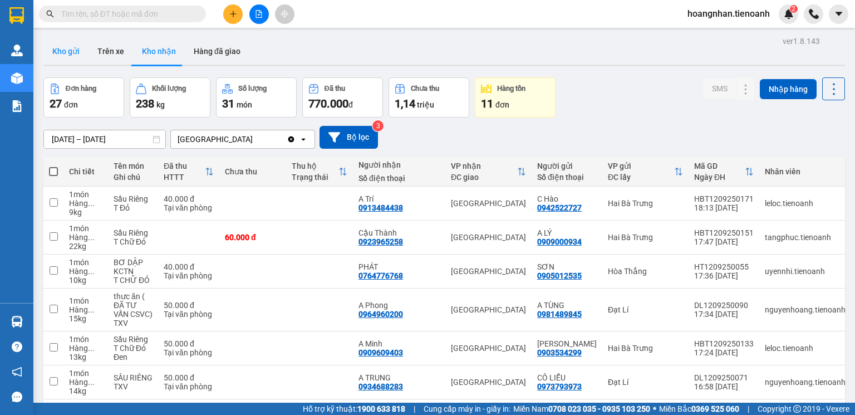
click at [74, 53] on button "Kho gửi" at bounding box center [65, 51] width 45 height 27
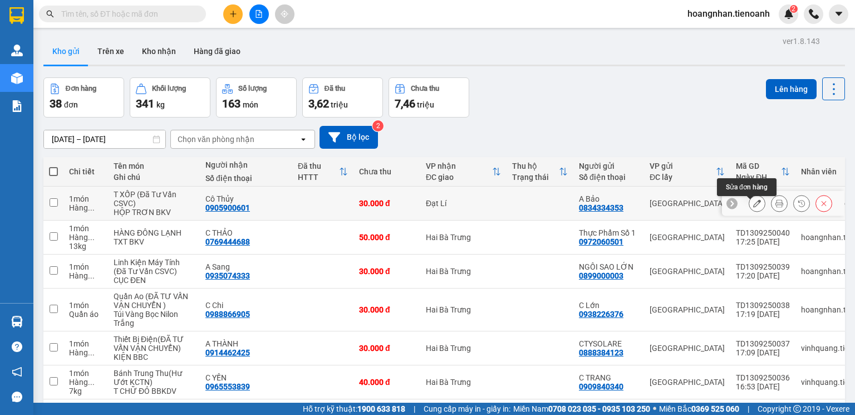
click at [755, 209] on button at bounding box center [757, 203] width 16 height 19
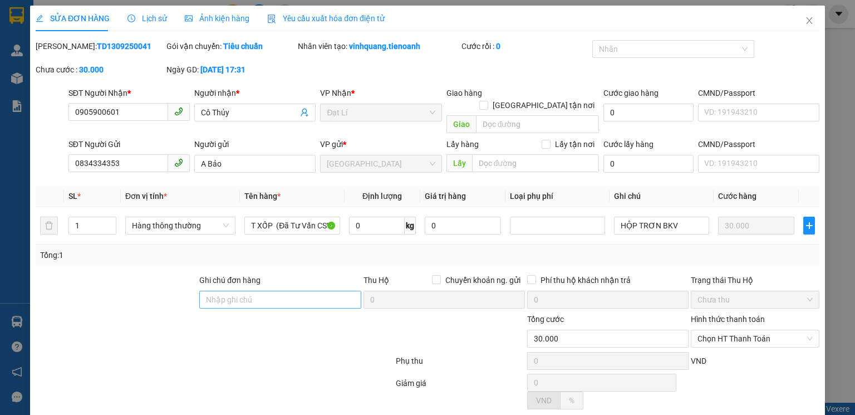
type input "0905900601"
type input "Cô Thủy"
type input "0834334353"
type input "A Bảo"
type input "30.000"
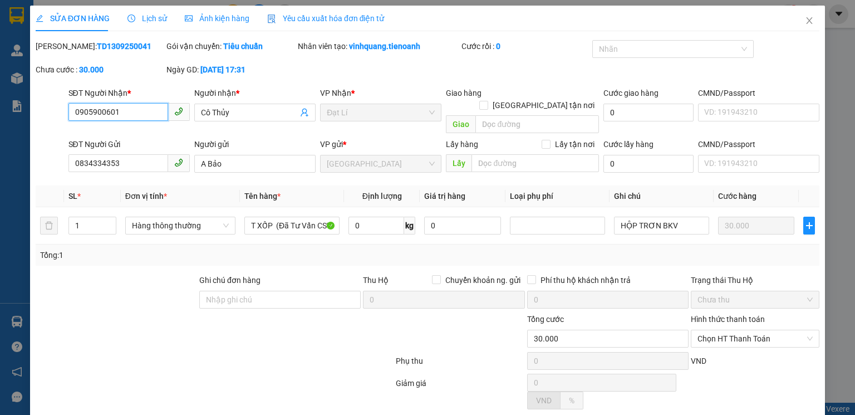
scroll to position [69, 0]
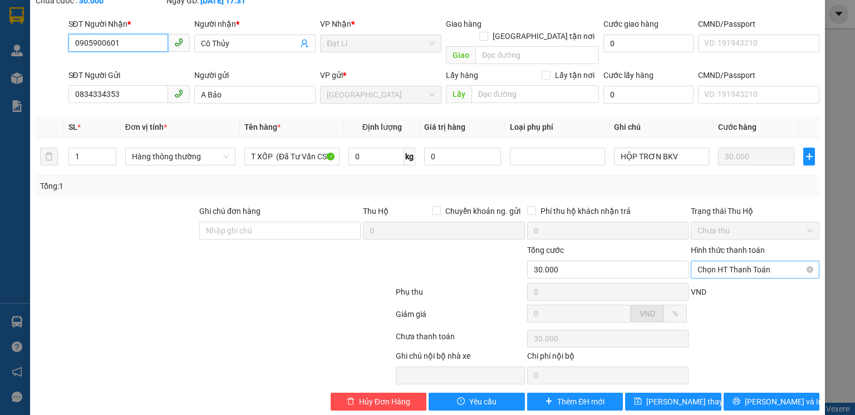
click at [735, 261] on span "Chọn HT Thanh Toán" at bounding box center [754, 269] width 115 height 17
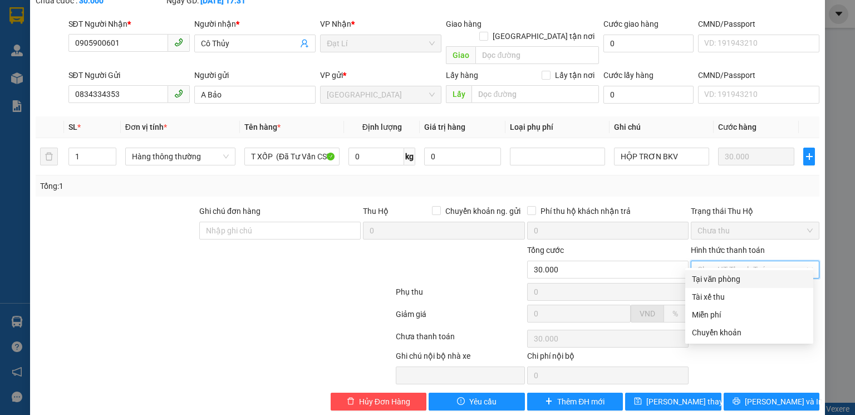
click at [719, 280] on div "Tại văn phòng" at bounding box center [749, 279] width 115 height 12
type input "0"
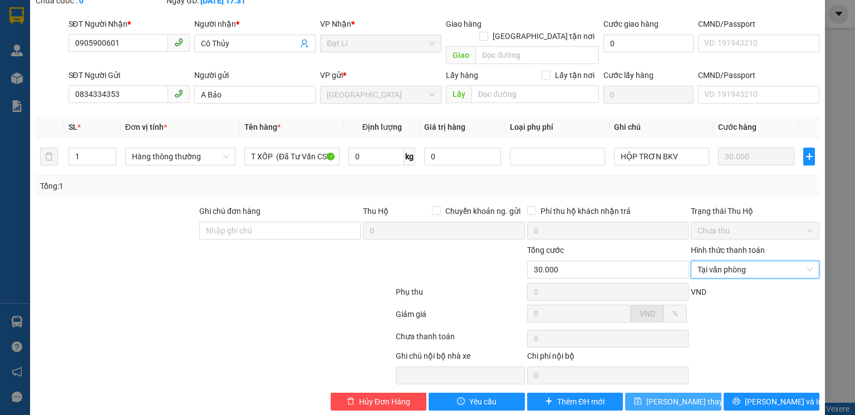
click at [677, 395] on span "Lưu thay đổi" at bounding box center [690, 401] width 89 height 12
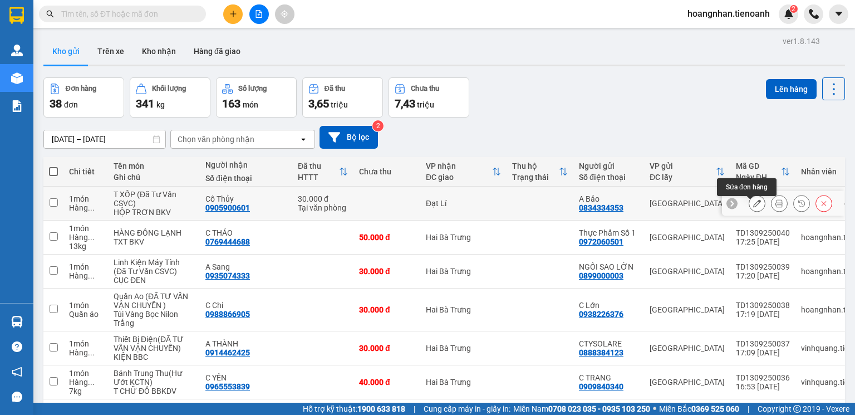
click at [753, 207] on icon at bounding box center [757, 203] width 8 height 8
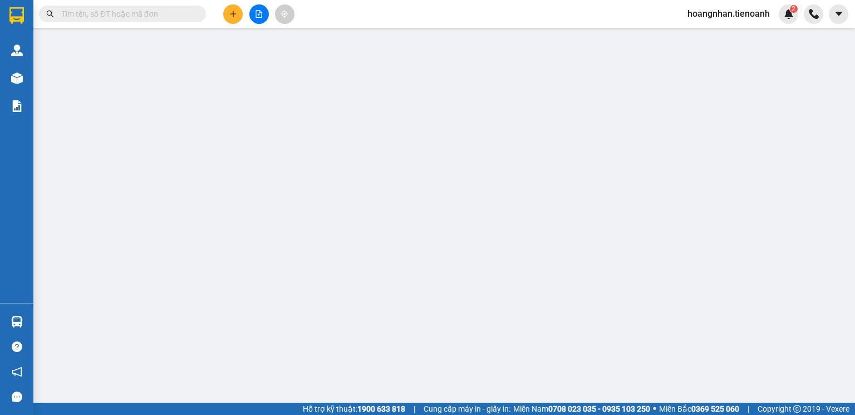
type input "0905900601"
type input "Cô Thủy"
type input "0834334353"
type input "A Bảo"
type input "30.000"
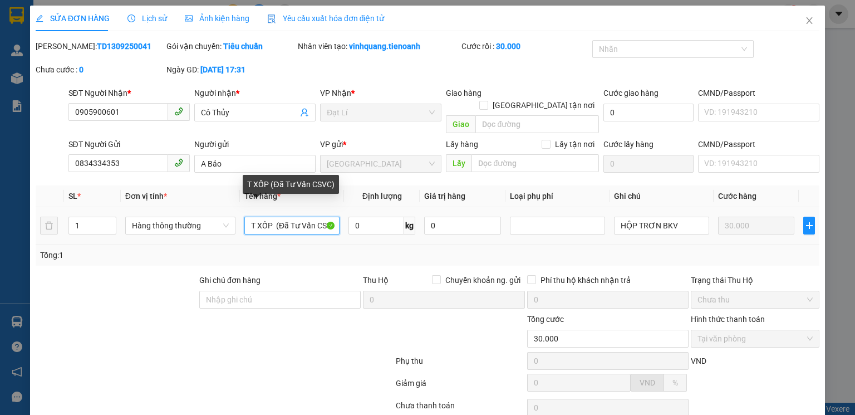
click at [271, 216] on input "T XỐP (Đã Tư Vấn CSVC)" at bounding box center [291, 225] width 95 height 18
type input "Bình Hút Sữa (Đã Tư Vấn CSVC)"
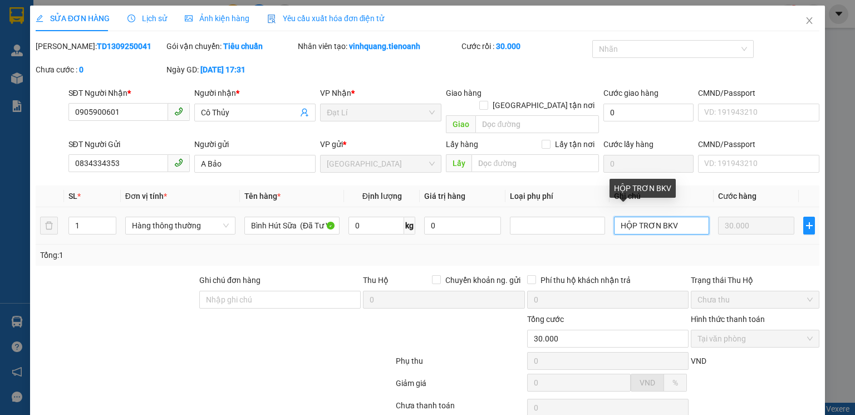
click at [674, 216] on input "HỘP TRƠN BKV" at bounding box center [661, 225] width 95 height 18
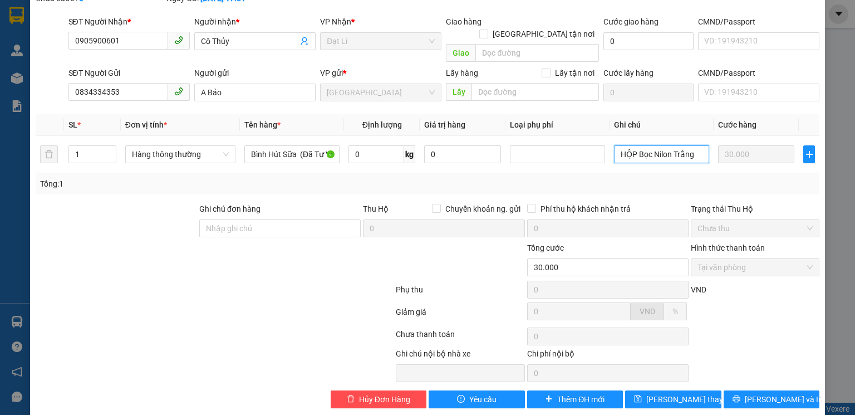
scroll to position [74, 0]
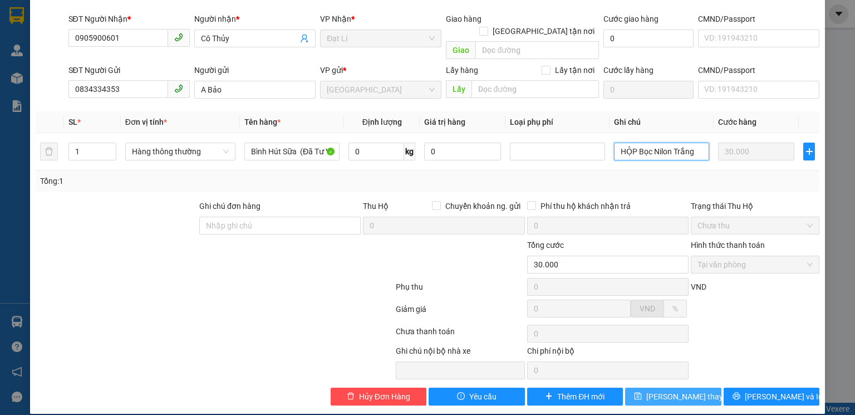
type input "HỘP Bọc Nilon Trắng"
click at [678, 390] on span "Lưu thay đổi" at bounding box center [690, 396] width 89 height 12
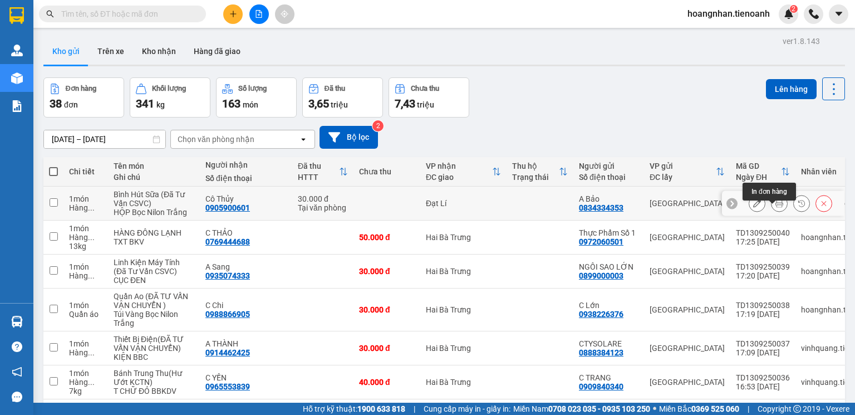
click at [775, 207] on icon at bounding box center [779, 203] width 8 height 8
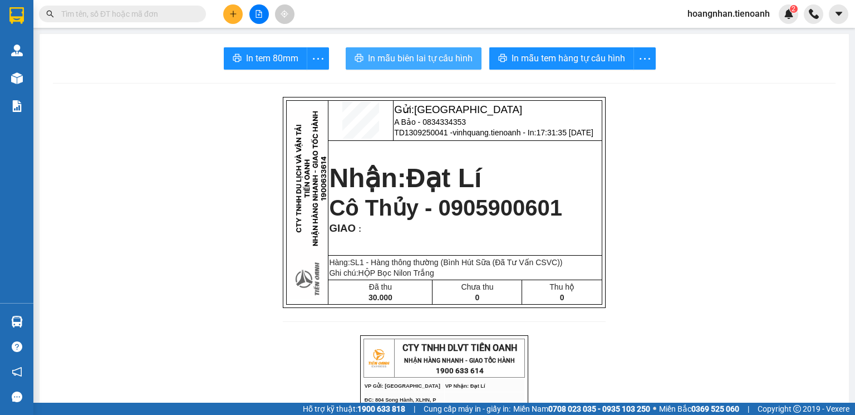
click at [437, 54] on span "In mẫu biên lai tự cấu hình" at bounding box center [420, 58] width 105 height 14
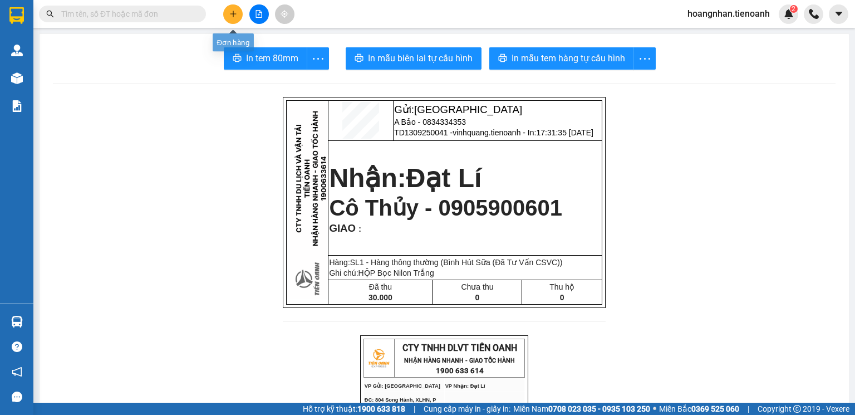
click at [237, 16] on button at bounding box center [232, 13] width 19 height 19
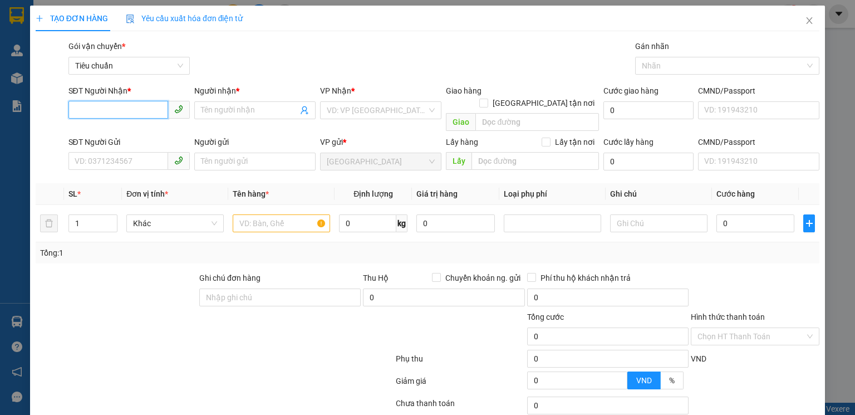
click at [135, 110] on input "SĐT Người Nhận *" at bounding box center [118, 110] width 100 height 18
type input "0909771081"
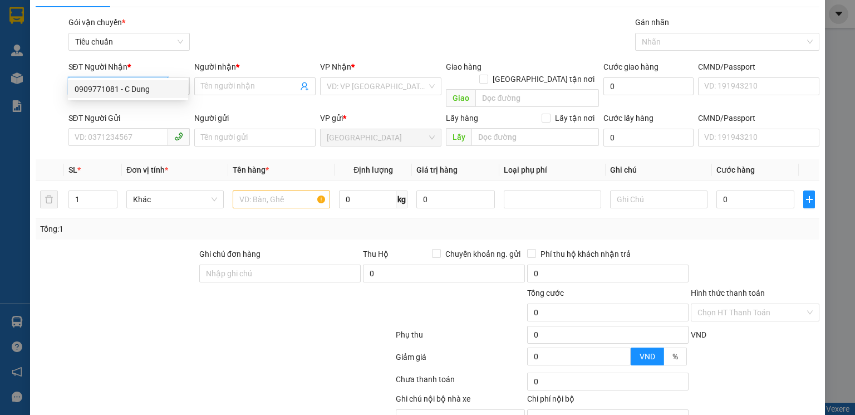
scroll to position [45, 0]
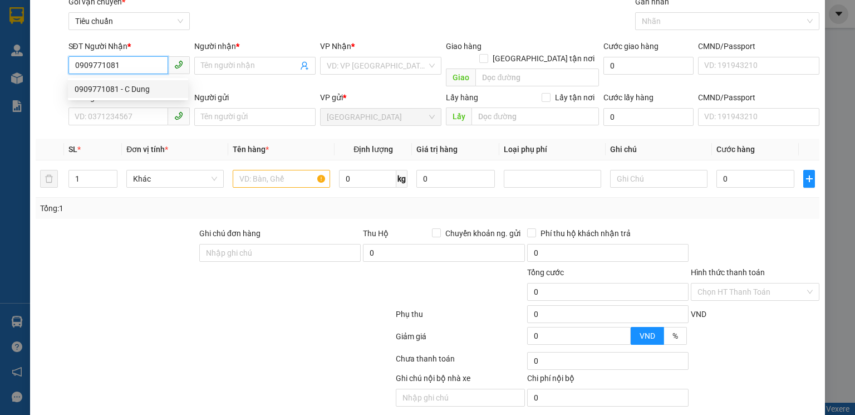
click at [135, 91] on div "0909771081 - C Dung" at bounding box center [128, 89] width 107 height 12
type input "C Dung"
type input "40.000"
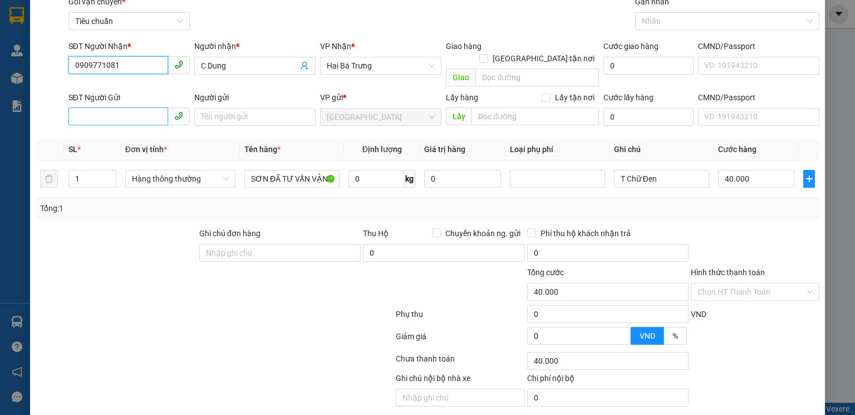
type input "0909771081"
click at [133, 107] on input "SĐT Người Gửi" at bounding box center [118, 116] width 100 height 18
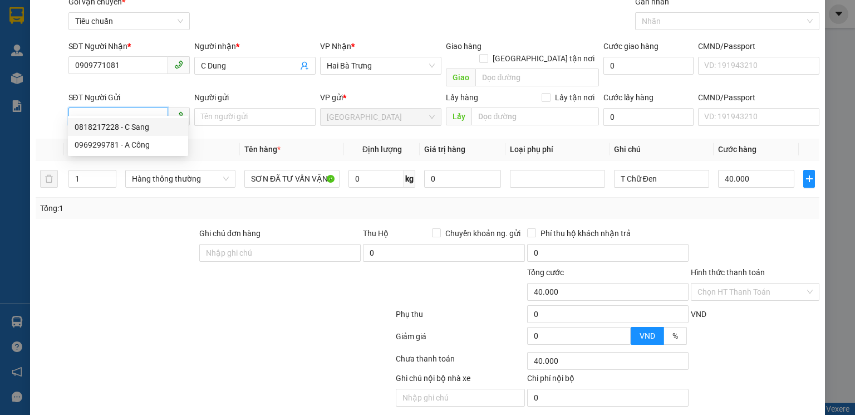
click at [138, 125] on div "0818217228 - C Sang" at bounding box center [128, 127] width 107 height 12
type input "0818217228"
type input "C Sang"
click at [367, 170] on input "0" at bounding box center [376, 179] width 56 height 18
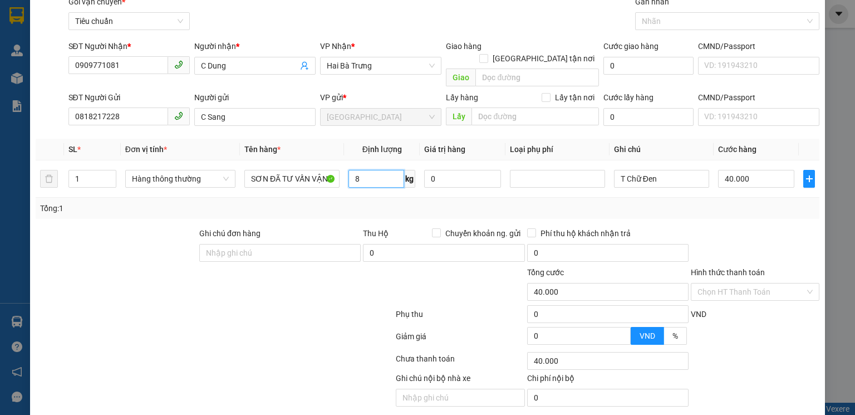
type input "8"
click at [780, 234] on div at bounding box center [755, 246] width 131 height 39
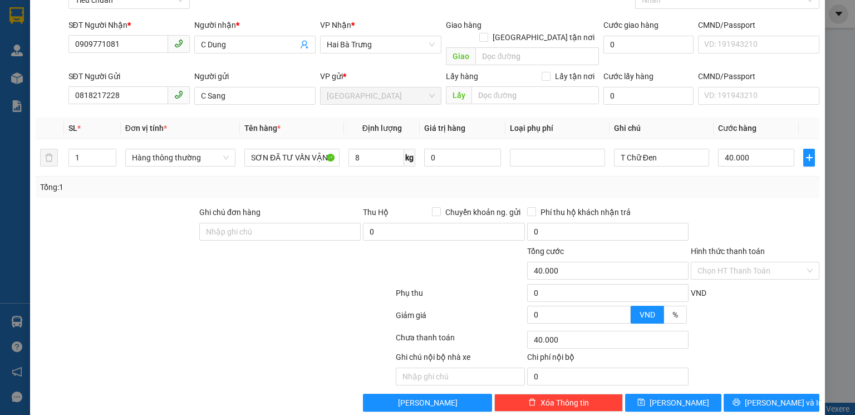
scroll to position [72, 0]
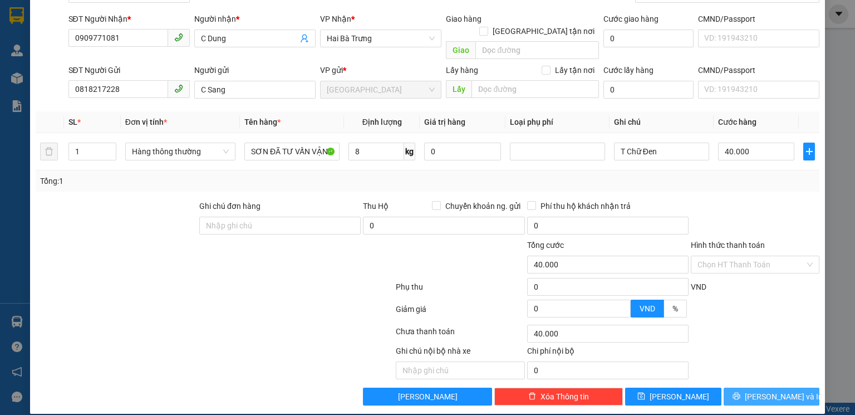
click at [782, 390] on span "Lưu và In" at bounding box center [784, 396] width 78 height 12
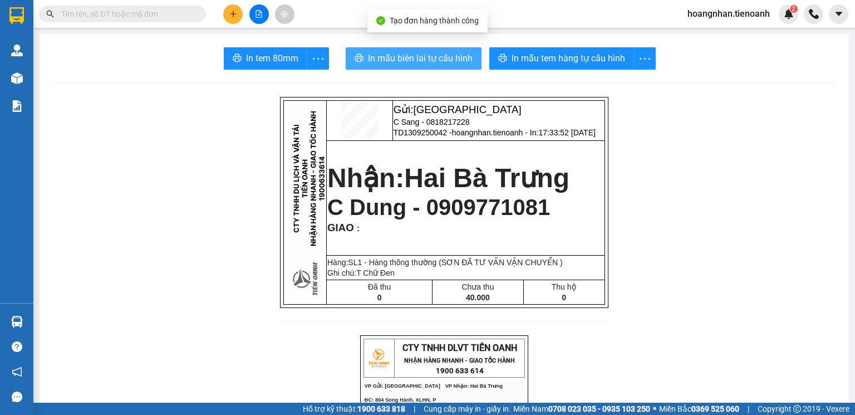
click at [415, 60] on span "In mẫu biên lai tự cấu hình" at bounding box center [420, 58] width 105 height 14
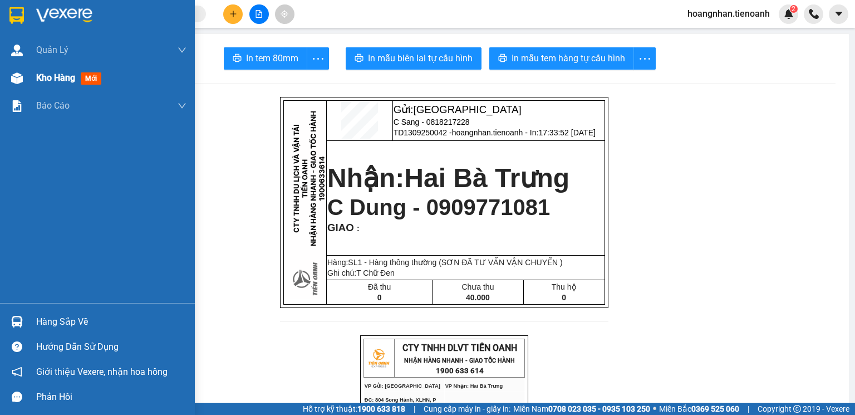
click at [11, 73] on img at bounding box center [17, 78] width 12 height 12
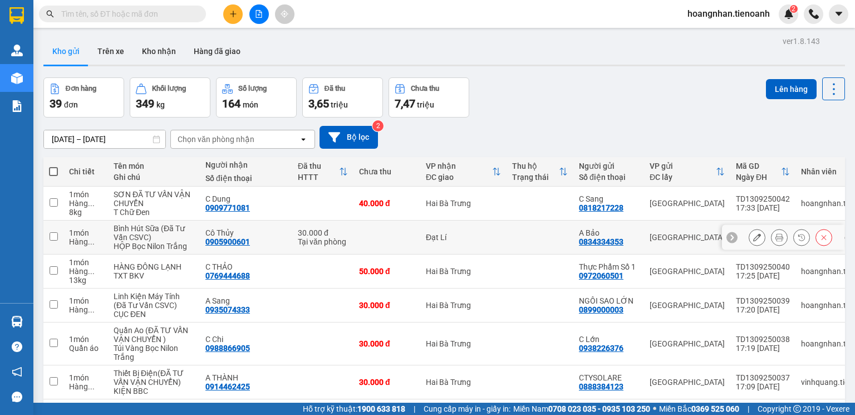
click at [753, 241] on icon at bounding box center [757, 237] width 8 height 8
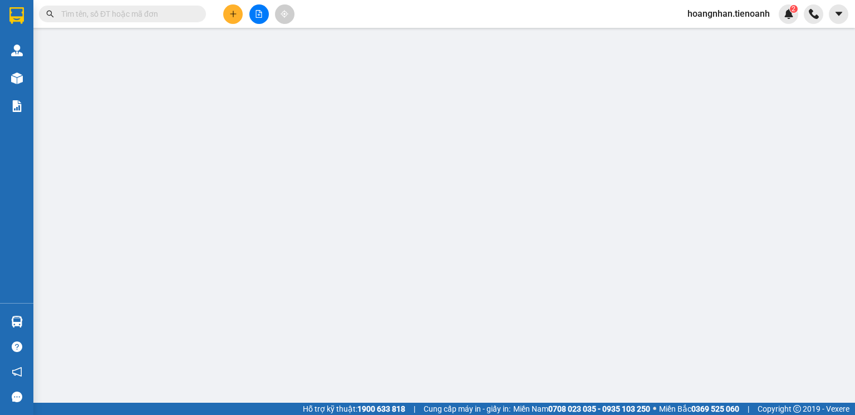
type input "0905900601"
type input "Cô Thủy"
type input "0834334353"
type input "A Bảo"
type input "30.000"
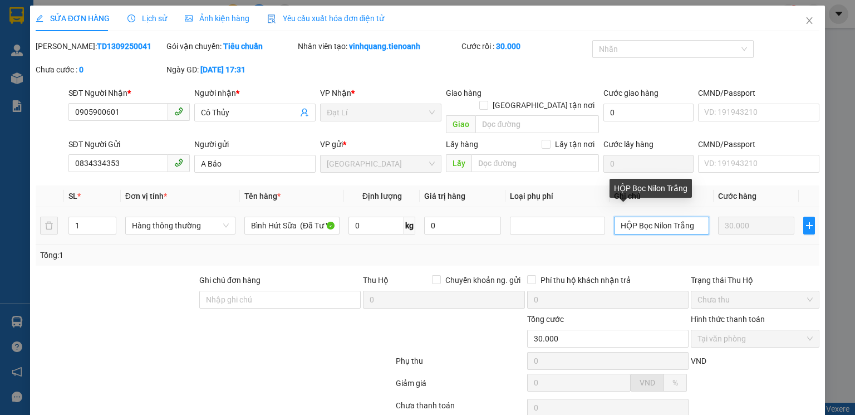
click at [688, 216] on input "HỘP Bọc Nilon Trắng" at bounding box center [661, 225] width 95 height 18
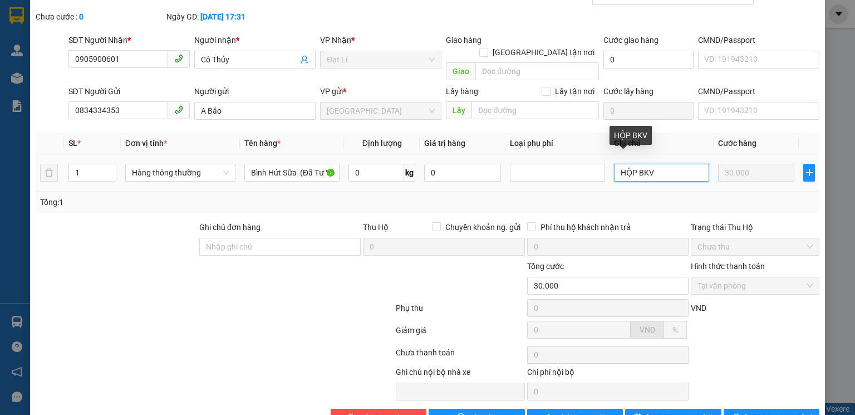
scroll to position [74, 0]
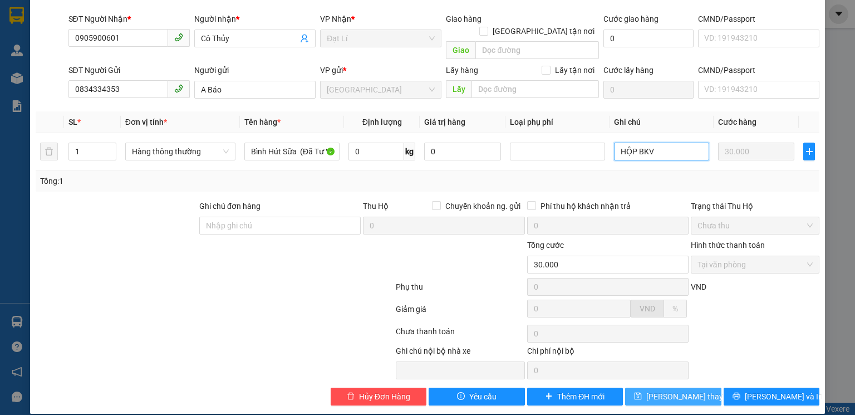
type input "HỘP BKV"
click at [682, 390] on span "Lưu thay đổi" at bounding box center [690, 396] width 89 height 12
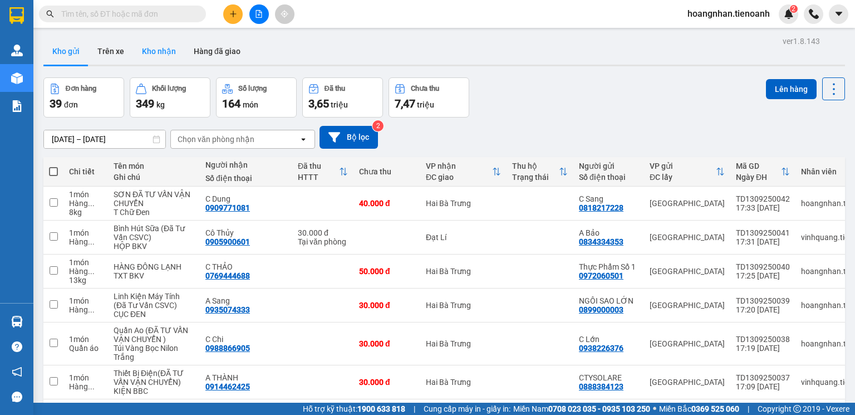
click at [157, 51] on button "Kho nhận" at bounding box center [159, 51] width 52 height 27
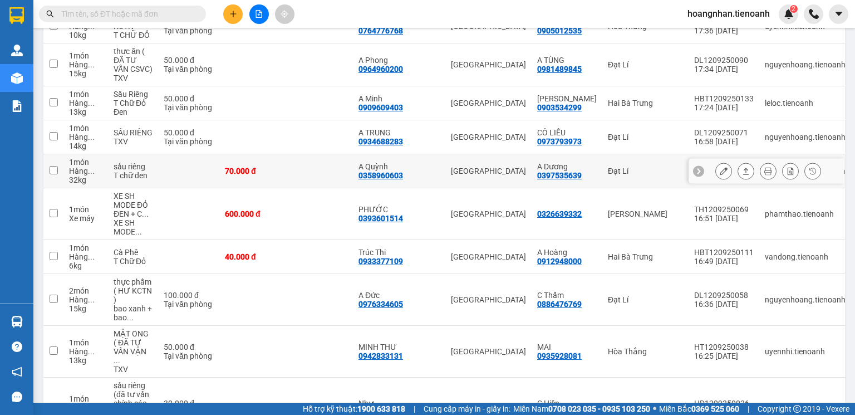
scroll to position [267, 0]
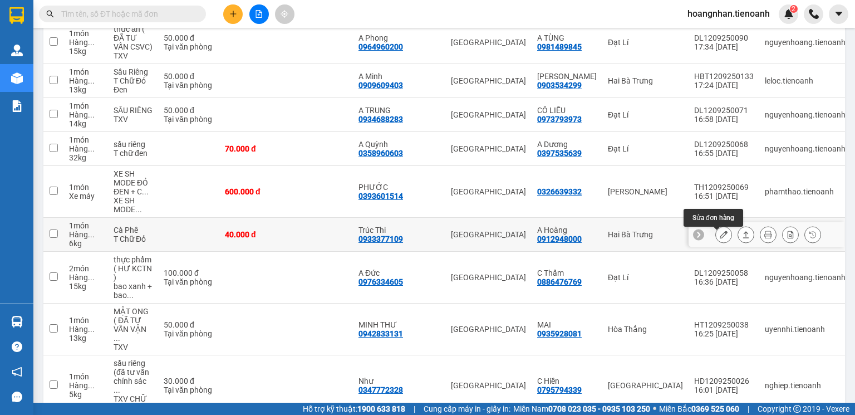
click at [720, 238] on icon at bounding box center [724, 234] width 8 height 8
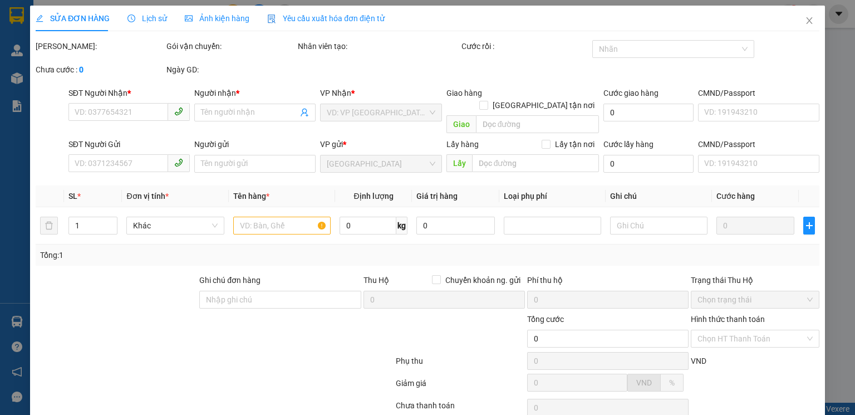
type input "0933377109"
type input "Trúc Thi"
type input "0912948000"
type input "A Hoàng"
type input "40.000"
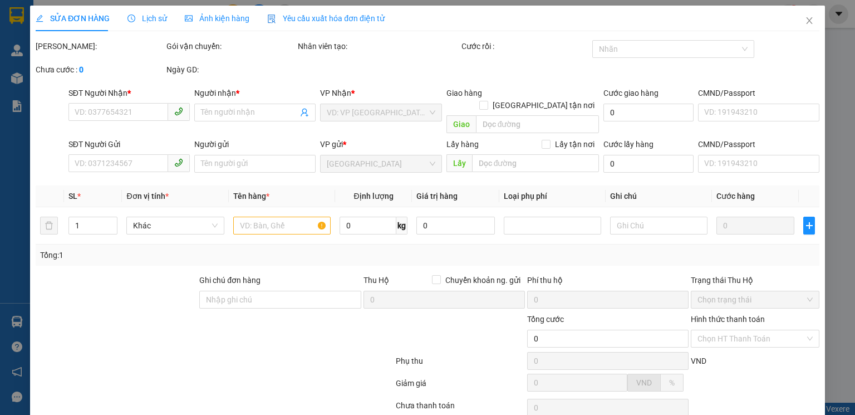
type input "40.000"
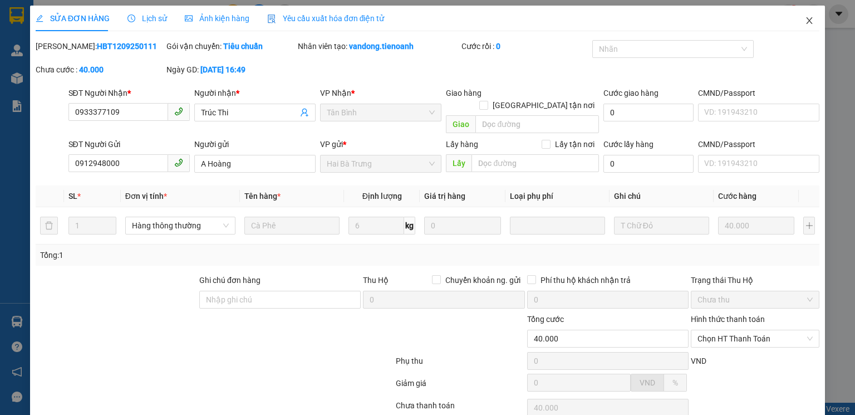
click at [805, 23] on icon "close" at bounding box center [809, 20] width 9 height 9
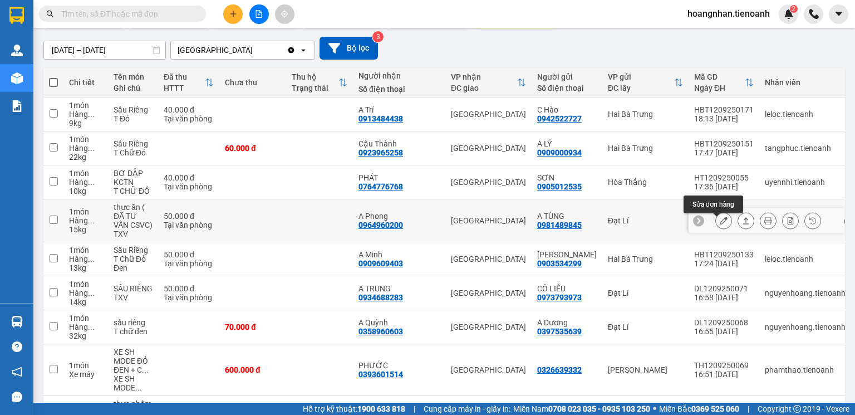
click at [720, 224] on icon at bounding box center [724, 220] width 8 height 8
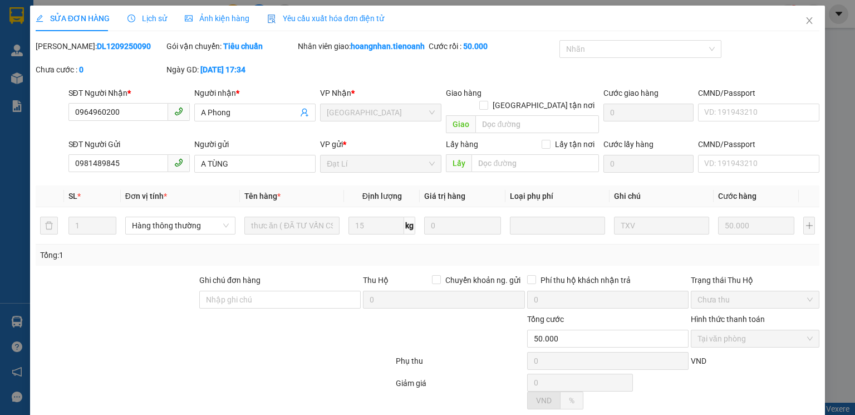
type input "0964960200"
type input "A Phong"
type input "0981489845"
type input "A TÙNG"
type input "50.000"
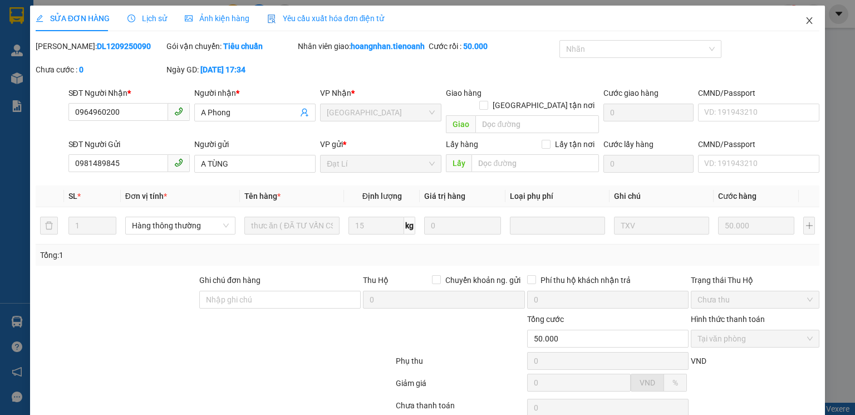
click at [805, 22] on icon "close" at bounding box center [809, 20] width 9 height 9
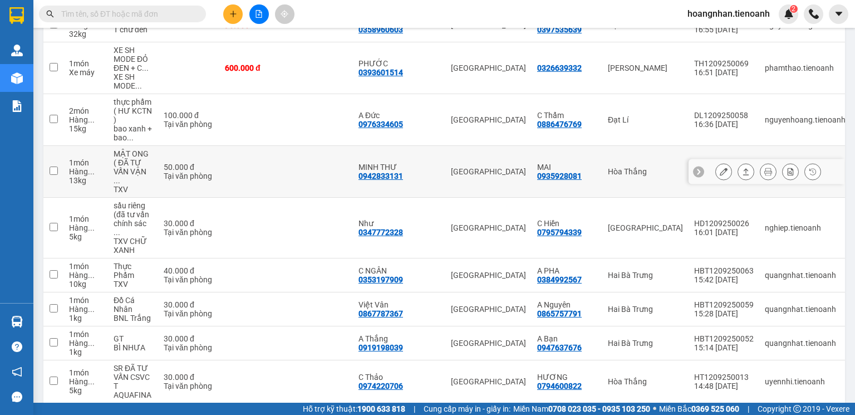
scroll to position [356, 0]
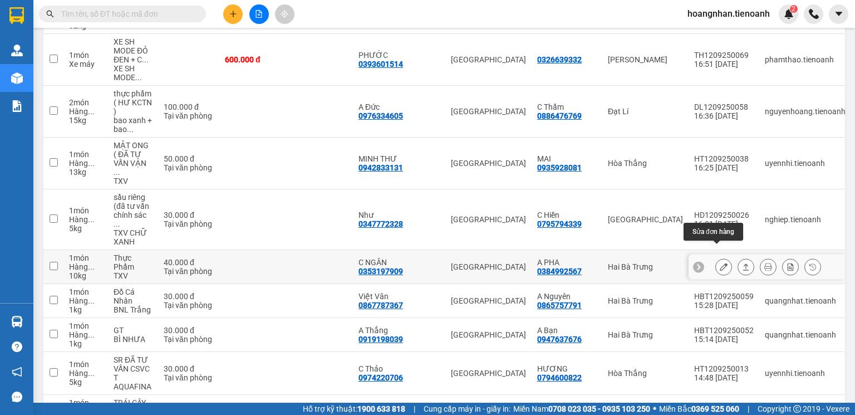
click at [720, 263] on icon at bounding box center [724, 267] width 8 height 8
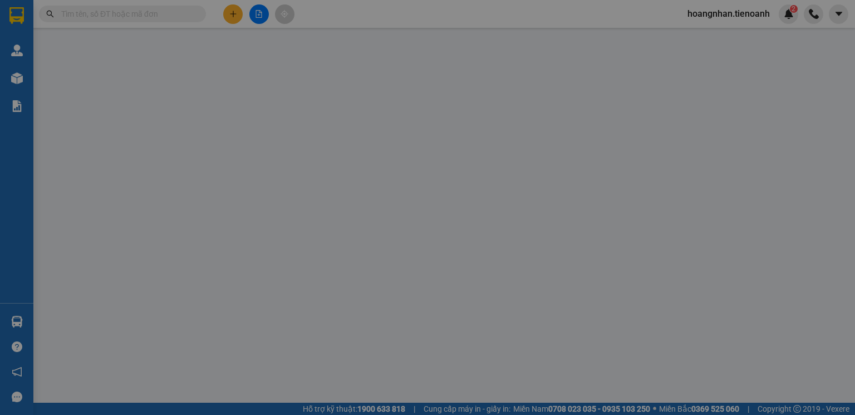
type input "0353197909"
type input "C NGÂN"
type input "0384992567"
type input "A PHA"
type input "VỀ AN SƯƠNG"
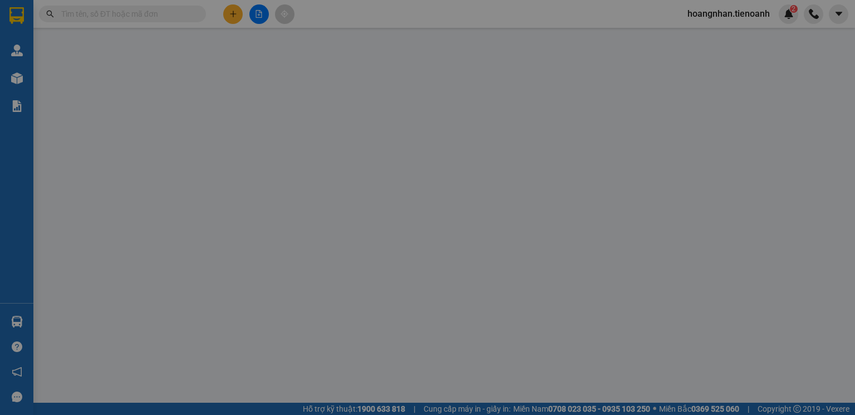
type input "40.000"
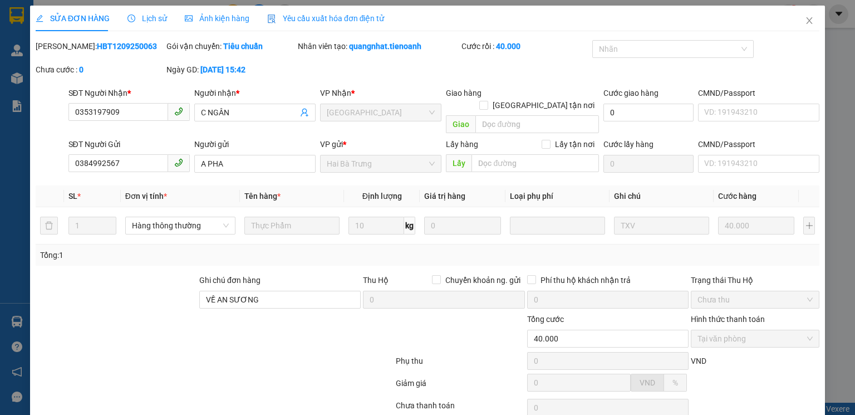
click at [156, 23] on div "Lịch sử" at bounding box center [147, 18] width 40 height 12
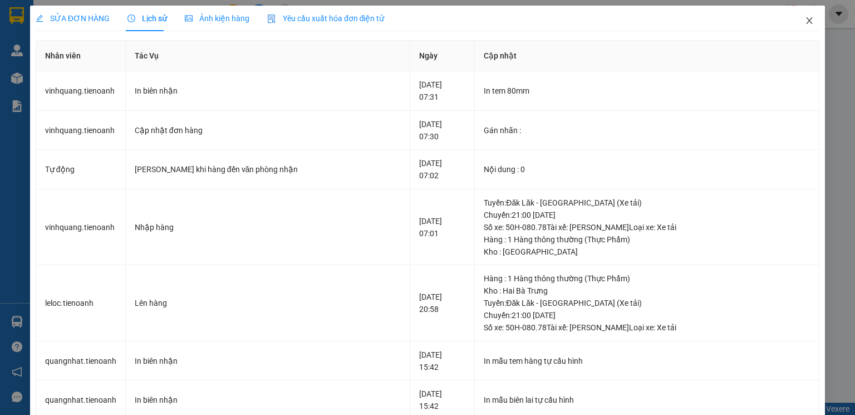
click at [805, 22] on icon "close" at bounding box center [809, 20] width 9 height 9
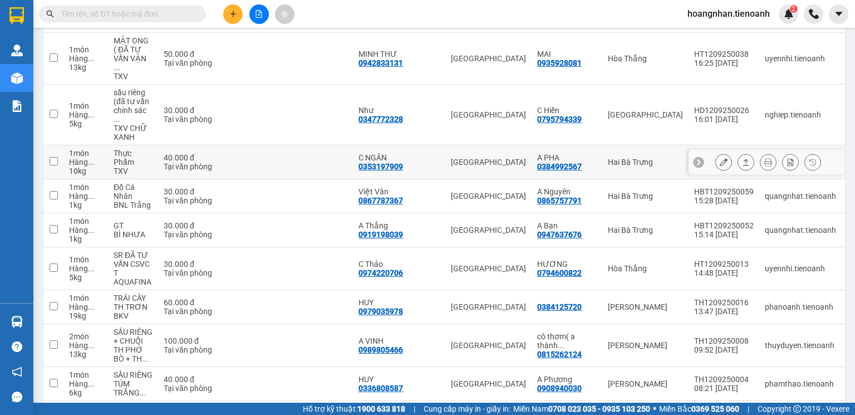
scroll to position [445, 0]
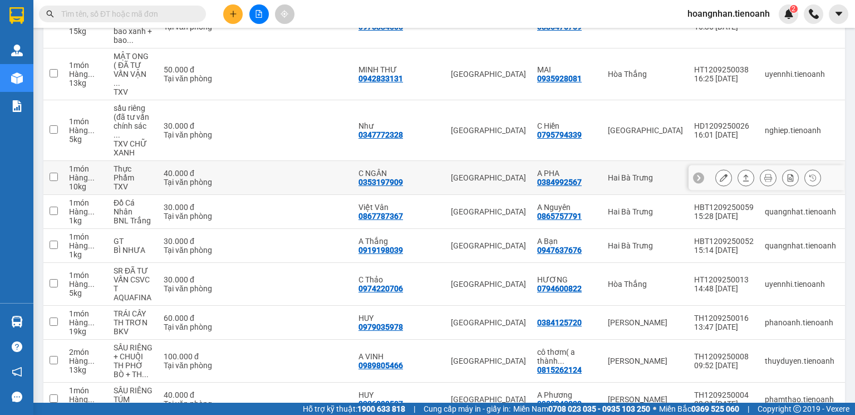
click at [324, 174] on td at bounding box center [319, 178] width 67 height 34
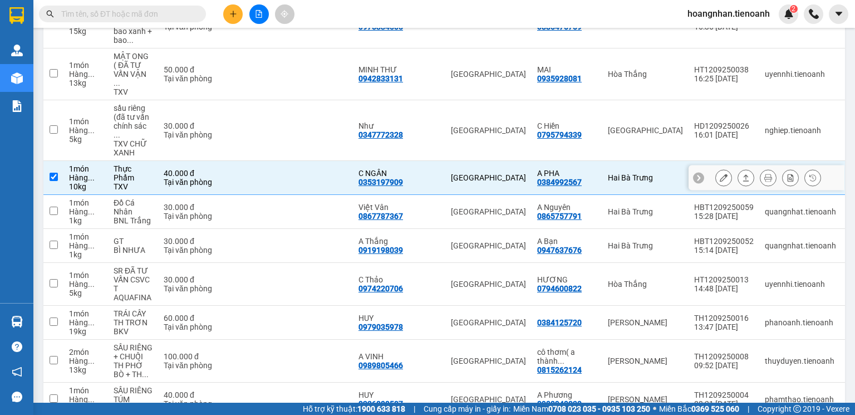
click at [51, 173] on input "checkbox" at bounding box center [54, 177] width 8 height 8
checkbox input "false"
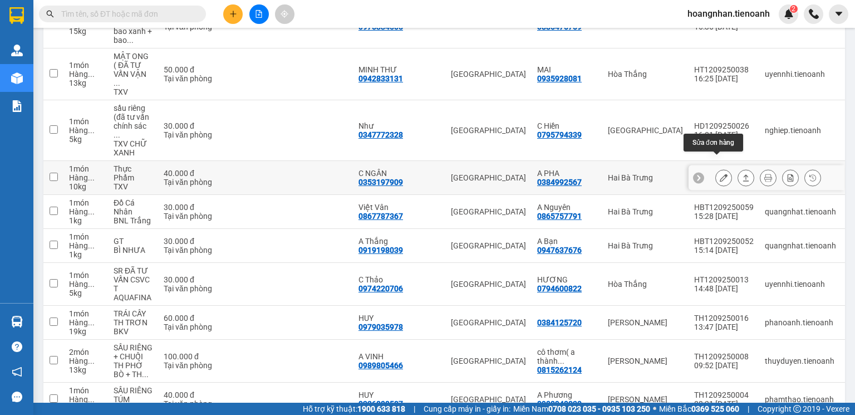
click at [720, 168] on button at bounding box center [724, 177] width 16 height 19
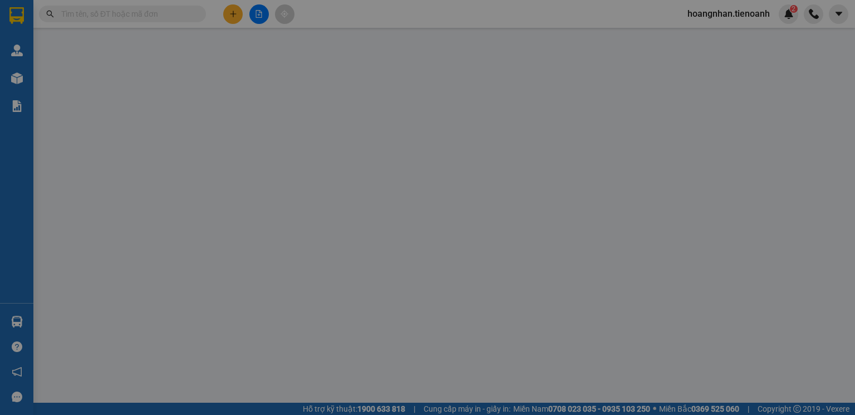
type input "0353197909"
type input "C NGÂN"
type input "0384992567"
type input "A PHA"
type input "VỀ AN SƯƠNG"
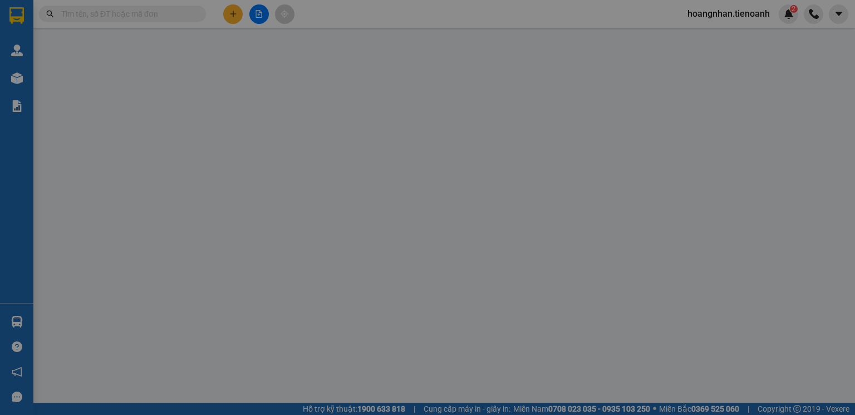
type input "40.000"
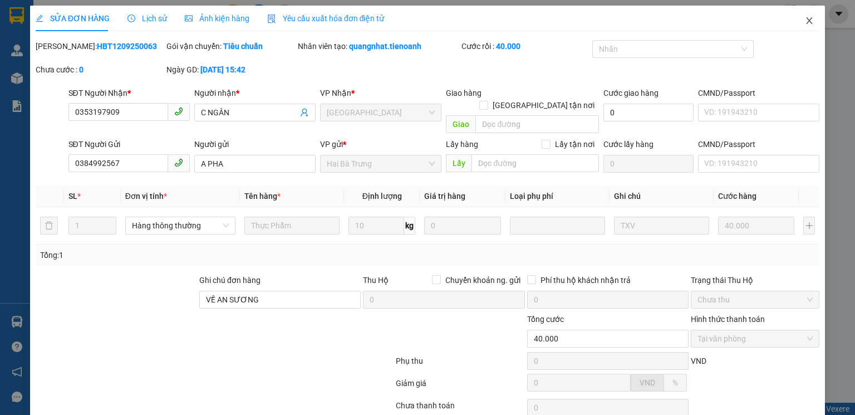
click at [805, 21] on icon "close" at bounding box center [809, 20] width 9 height 9
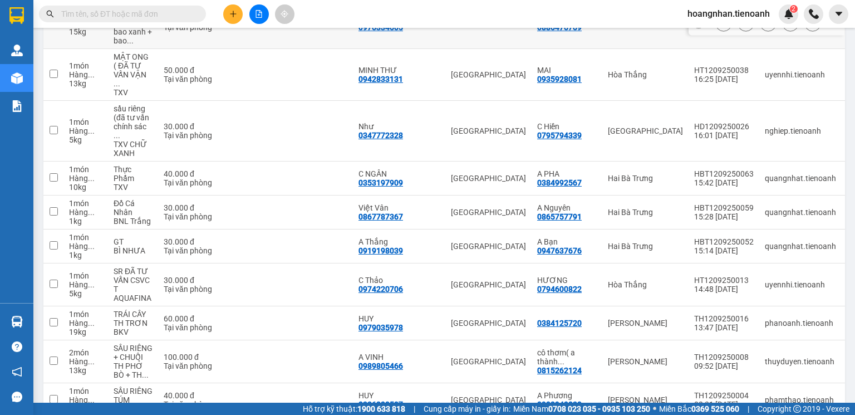
scroll to position [445, 0]
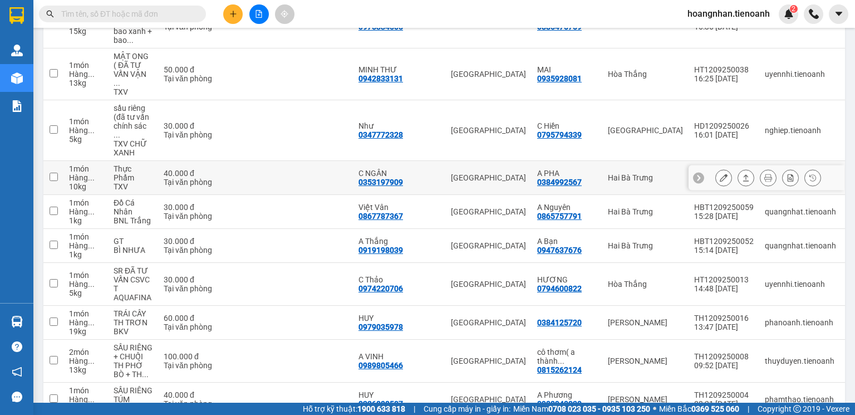
click at [716, 169] on button at bounding box center [724, 177] width 16 height 19
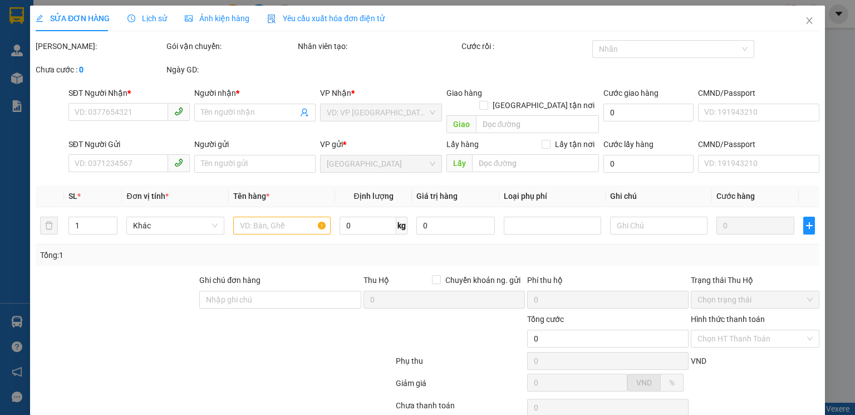
type input "0353197909"
type input "C NGÂN"
type input "0384992567"
type input "A PHA"
type input "VỀ AN SƯƠNG"
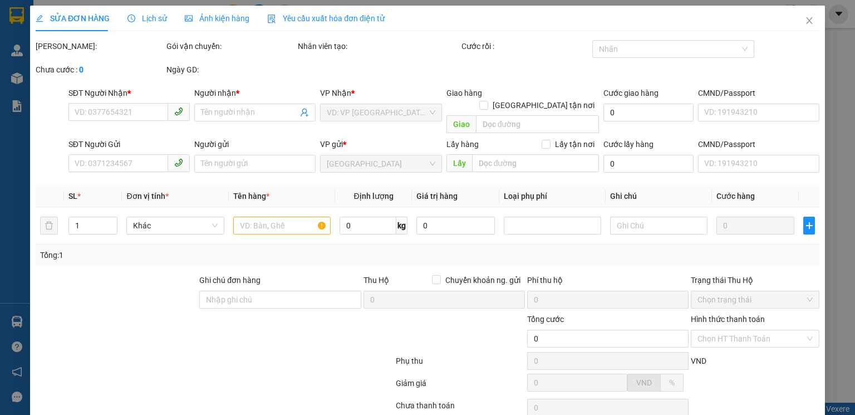
type input "40.000"
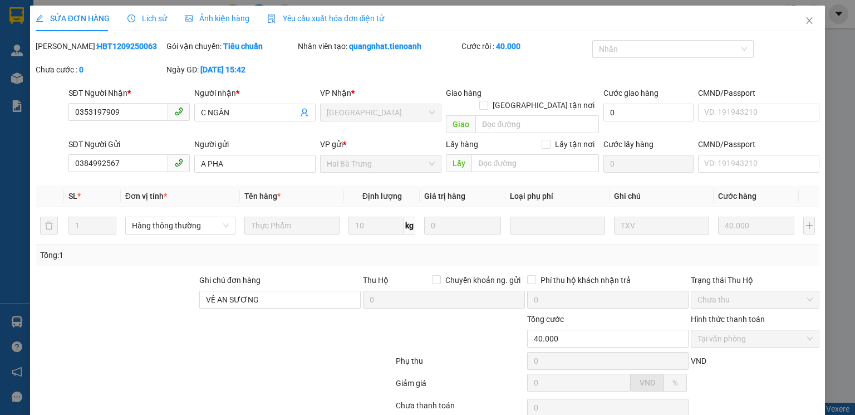
click at [145, 18] on span "Lịch sử" at bounding box center [147, 18] width 40 height 9
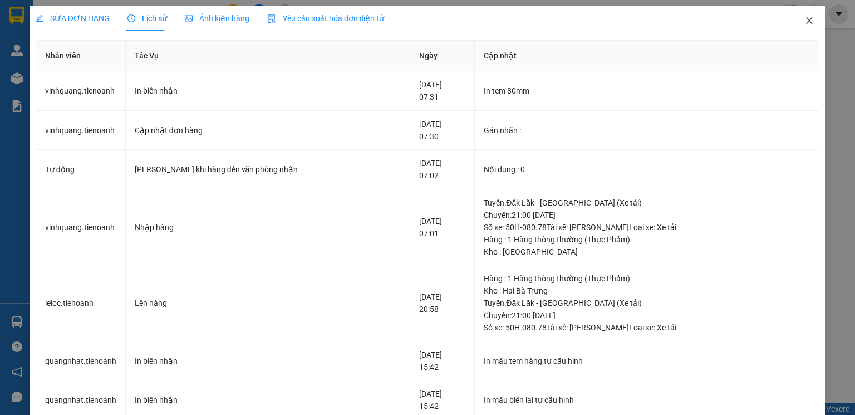
click at [805, 20] on icon "close" at bounding box center [809, 20] width 9 height 9
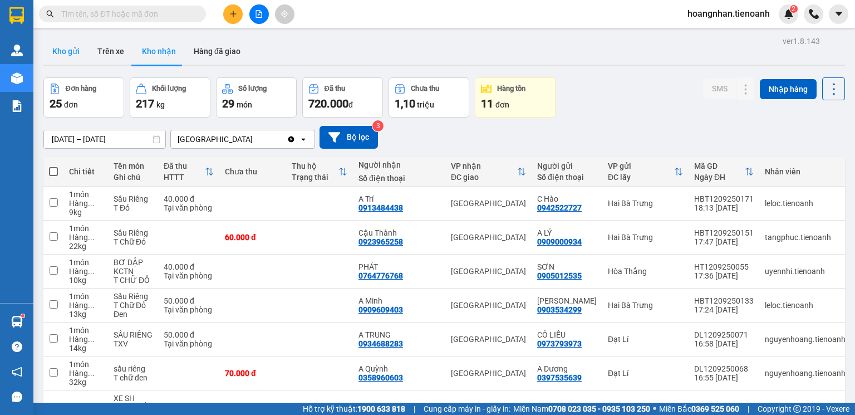
click at [68, 42] on button "Kho gửi" at bounding box center [65, 51] width 45 height 27
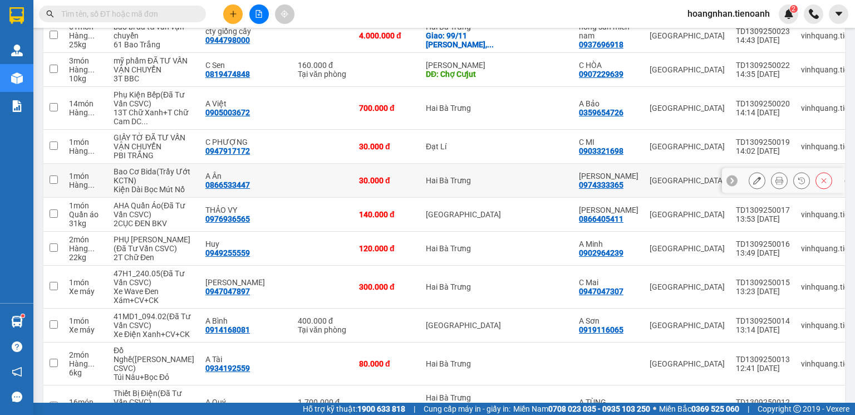
scroll to position [1024, 0]
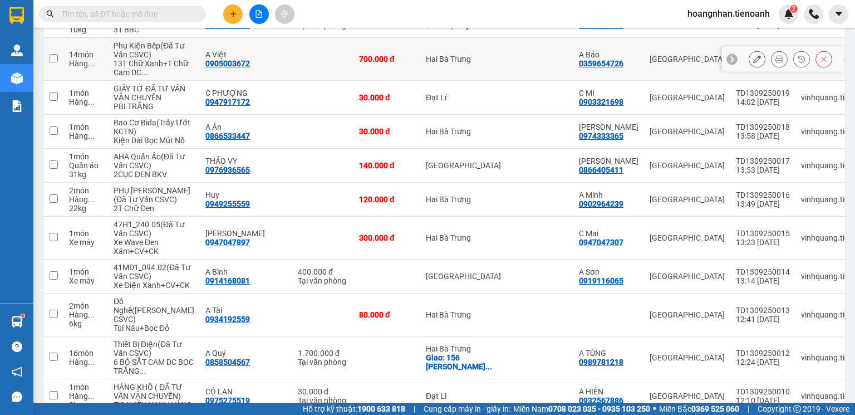
click at [753, 69] on button at bounding box center [757, 59] width 16 height 19
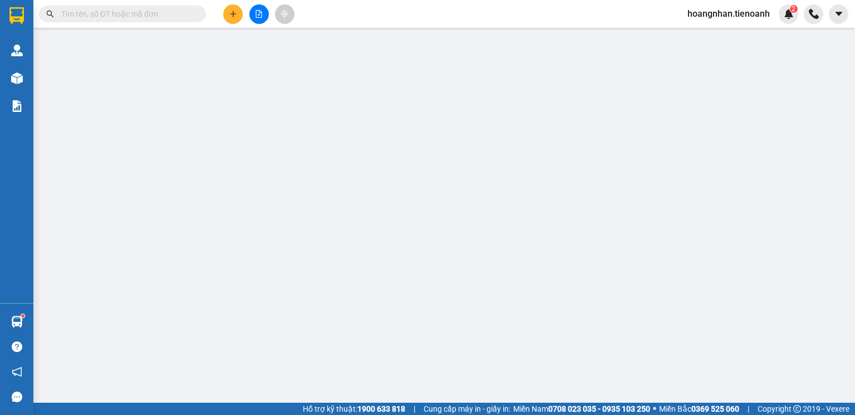
type input "0905003672"
type input "A Việt"
type input "0359654726"
type input "A Bảo"
type input "700.000"
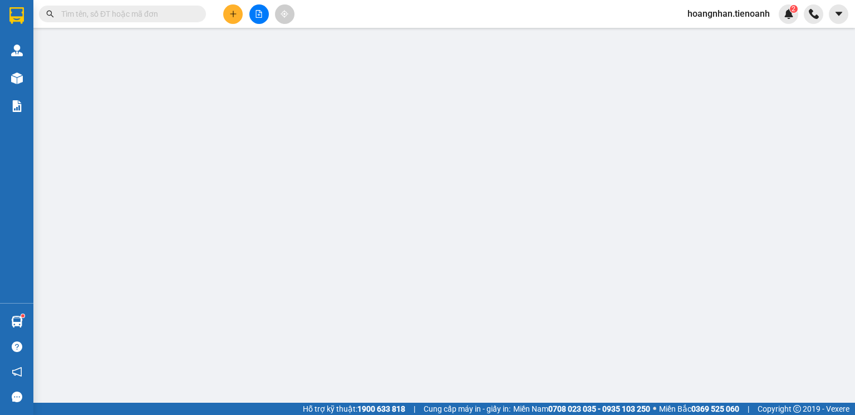
type input "700.000"
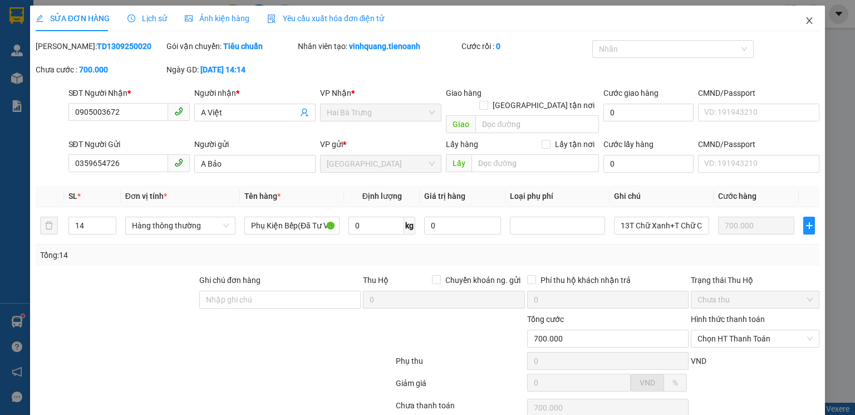
click at [805, 21] on icon "close" at bounding box center [809, 20] width 9 height 9
click at [805, 19] on div at bounding box center [813, 13] width 19 height 19
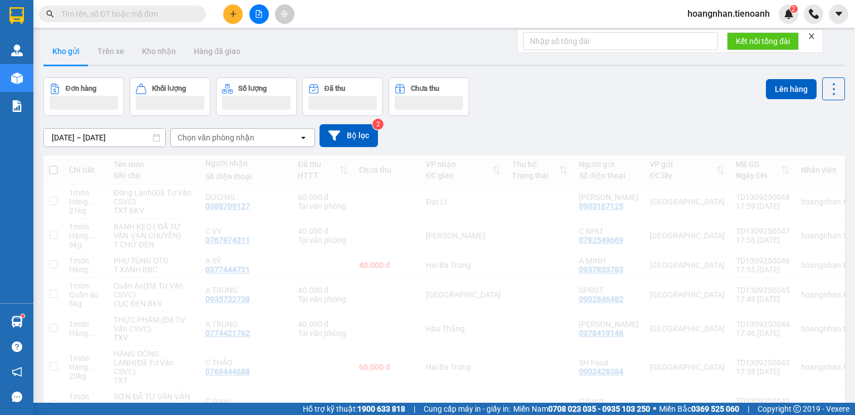
click at [166, 16] on input "text" at bounding box center [126, 14] width 131 height 12
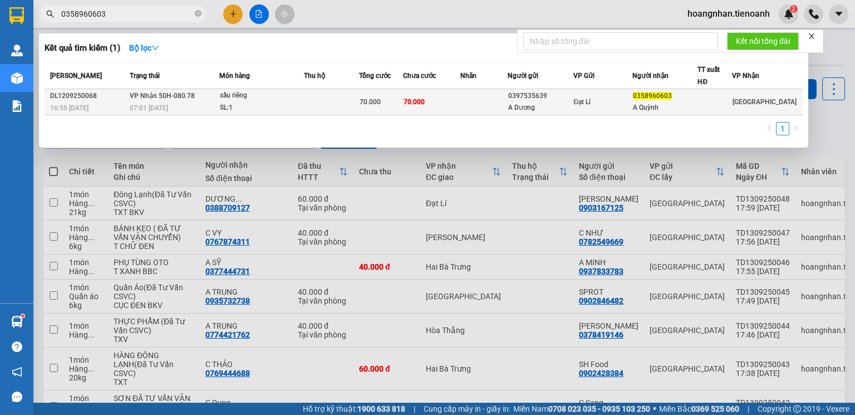
type input "0358960603"
click at [262, 102] on div "SL: 1" at bounding box center [261, 108] width 83 height 12
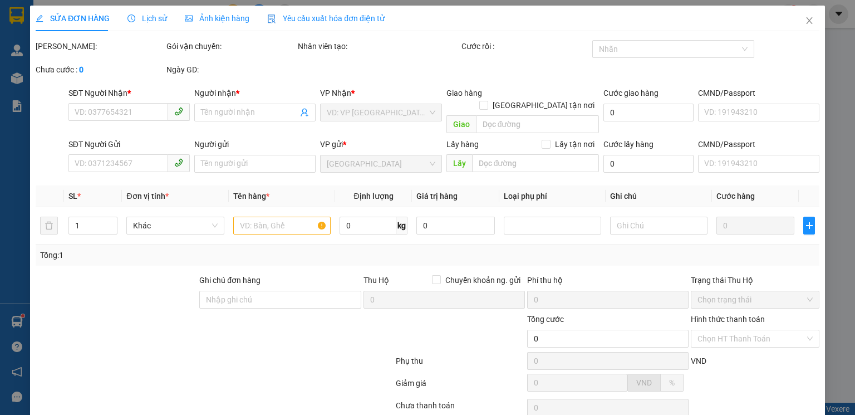
type input "0358960603"
type input "A Quỳnh"
type input "0397535639"
type input "A Dương"
type input "70.000"
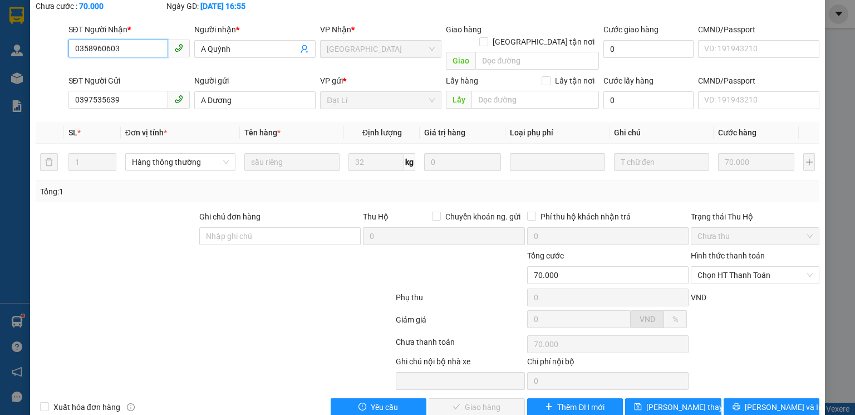
scroll to position [74, 0]
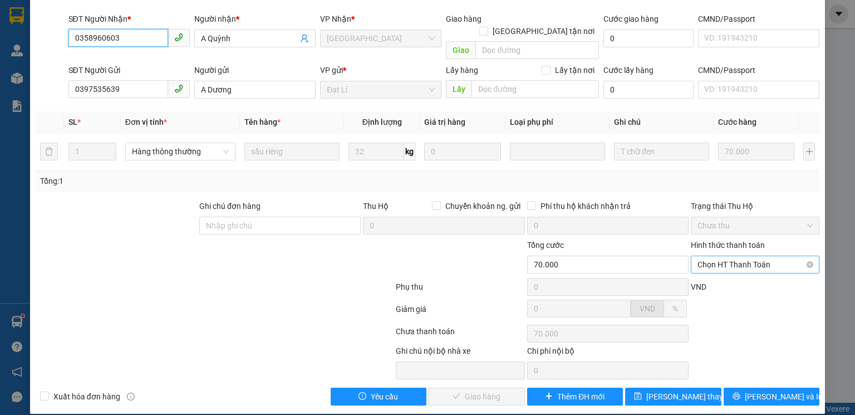
click at [743, 256] on span "Chọn HT Thanh Toán" at bounding box center [754, 264] width 115 height 17
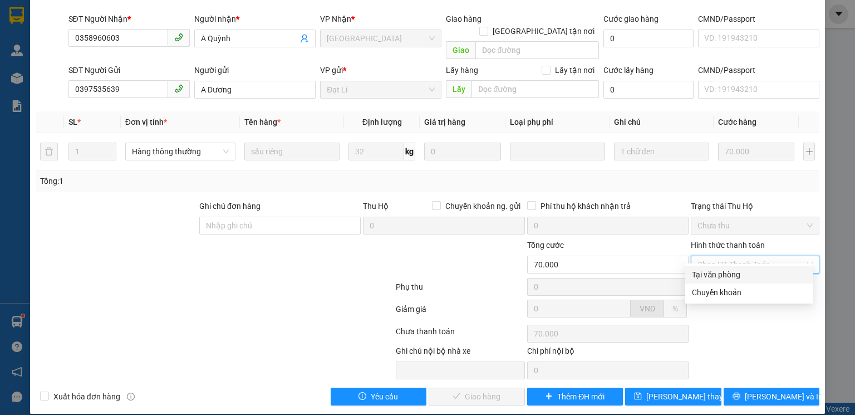
click at [720, 278] on div "Tại văn phòng" at bounding box center [749, 274] width 115 height 12
type input "0"
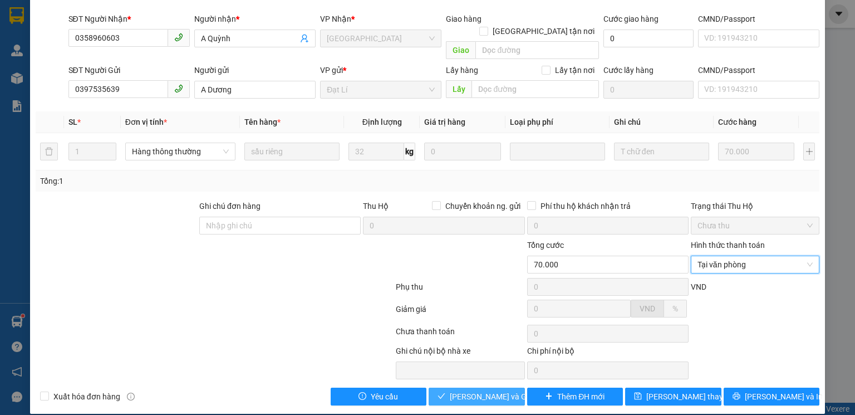
click at [464, 390] on span "Lưu và Giao hàng" at bounding box center [503, 396] width 107 height 12
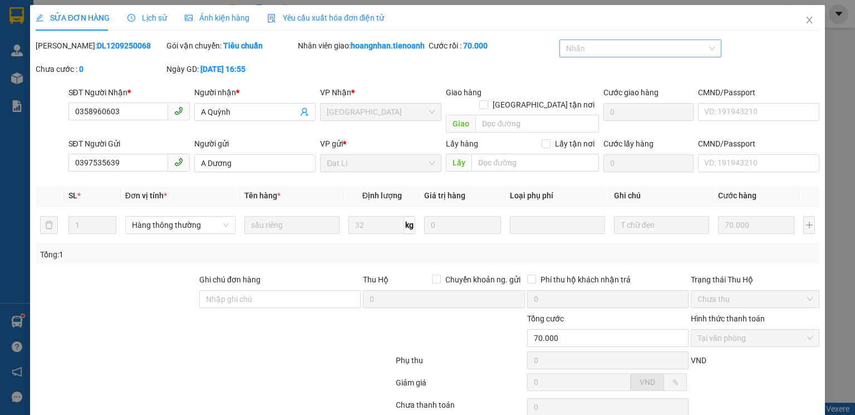
scroll to position [0, 0]
click at [805, 20] on icon "close" at bounding box center [809, 20] width 9 height 9
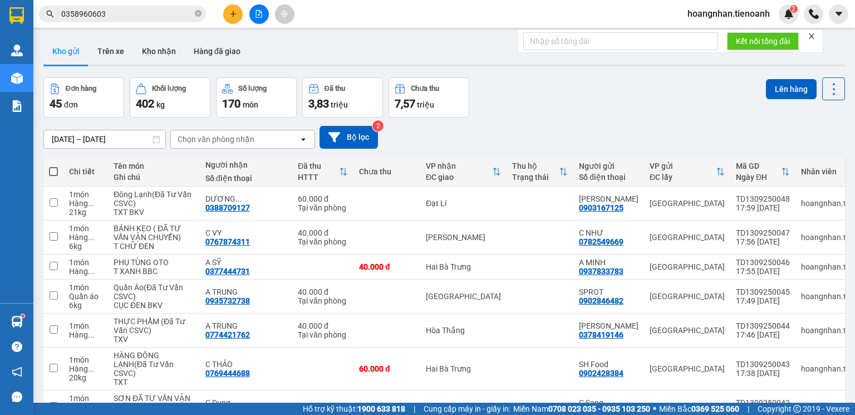
click at [233, 11] on icon "plus" at bounding box center [233, 14] width 1 height 6
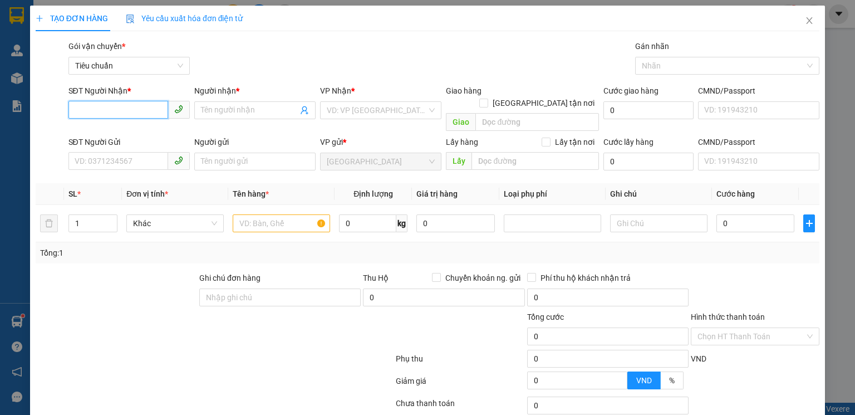
click at [125, 111] on input "SĐT Người Nhận *" at bounding box center [118, 110] width 100 height 18
type input "0989826631"
click at [116, 134] on div "0989826631 - A DANH" at bounding box center [128, 132] width 107 height 12
type input "A DANH"
type input "30.000"
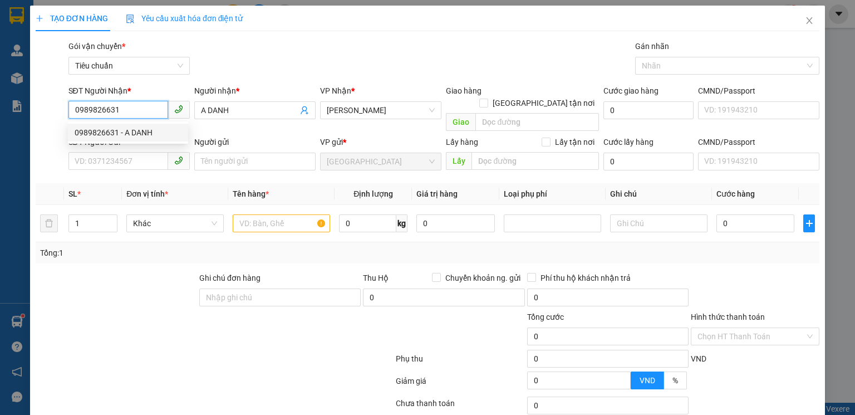
type input "30.000"
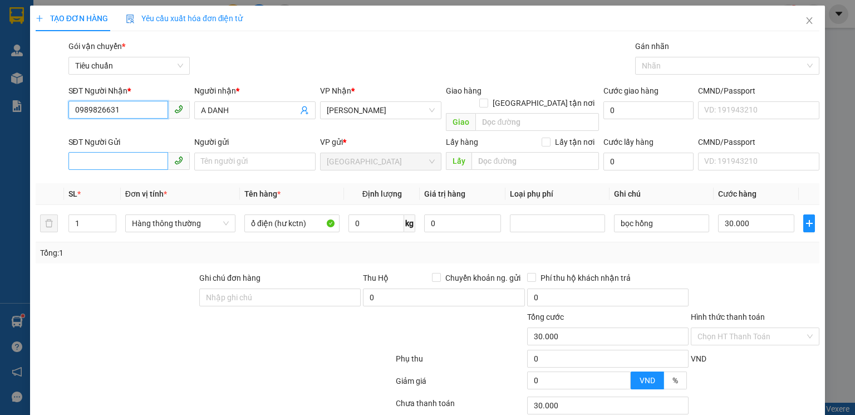
type input "0989826631"
click at [115, 152] on input "SĐT Người Gửi" at bounding box center [118, 161] width 100 height 18
type input "0"
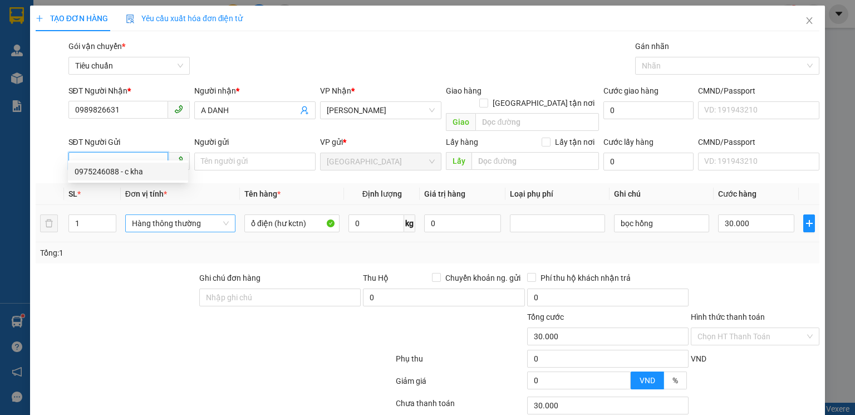
click at [160, 215] on span "Hàng thông thường" at bounding box center [180, 223] width 97 height 17
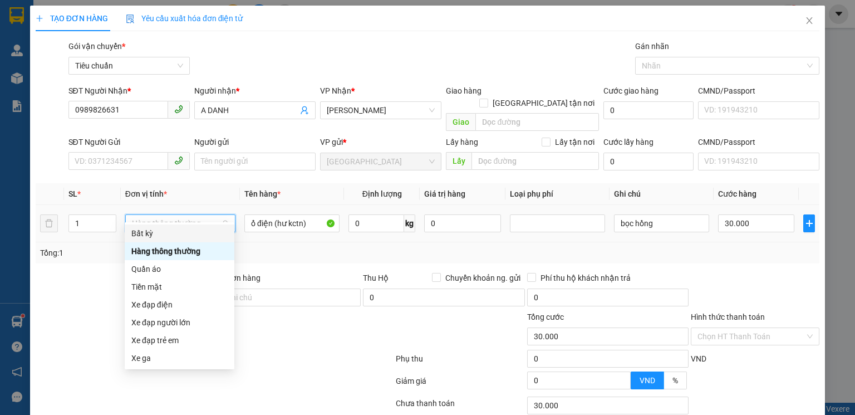
click at [159, 215] on span "Hàng thông thường" at bounding box center [180, 223] width 97 height 17
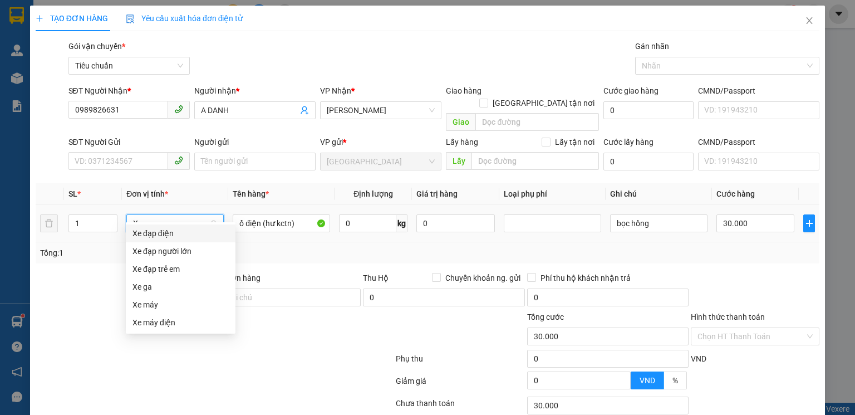
type input "Xe"
click at [155, 301] on div "Xe máy" at bounding box center [180, 304] width 96 height 12
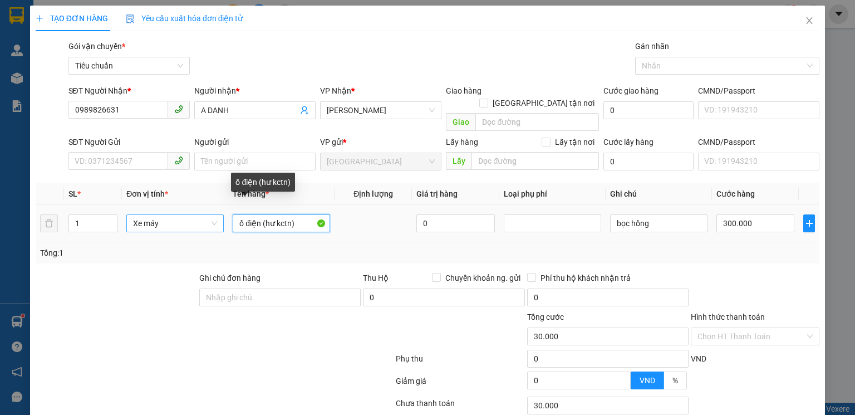
type input "300.000"
drag, startPoint x: 296, startPoint y: 210, endPoint x: 244, endPoint y: 216, distance: 52.2
click at [244, 216] on input "ổ điện (hư kctn)" at bounding box center [281, 223] width 97 height 18
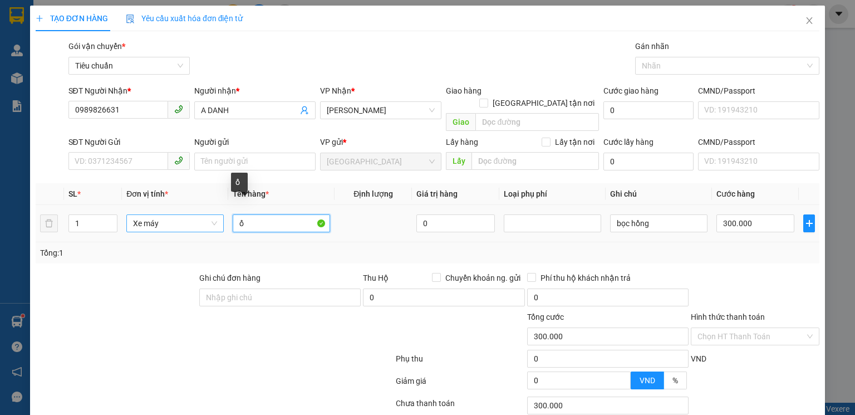
type input "ổ"
drag, startPoint x: 238, startPoint y: 293, endPoint x: 237, endPoint y: 280, distance: 12.8
click at [238, 285] on div "Ghi chú đơn hàng" at bounding box center [279, 291] width 161 height 39
click at [237, 288] on input "Ghi chú đơn hàng" at bounding box center [279, 297] width 161 height 18
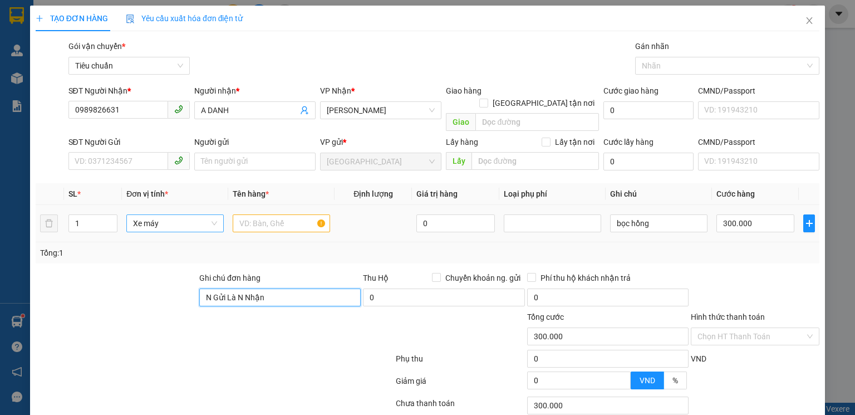
type input "N Gửi Là N Nhận"
click at [249, 214] on input "text" at bounding box center [281, 223] width 97 height 18
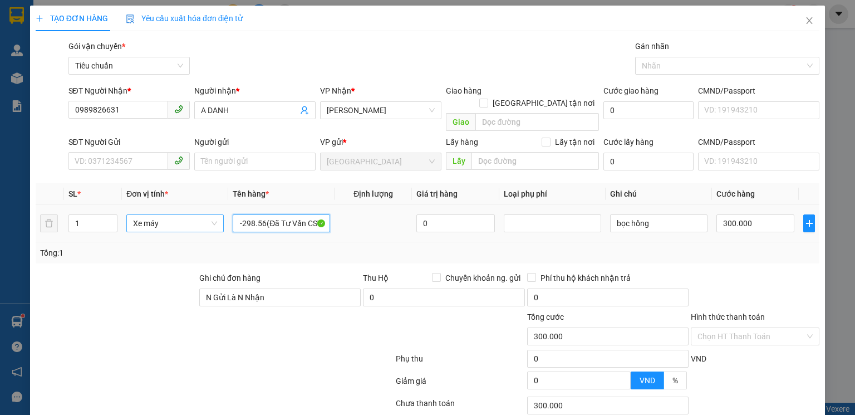
scroll to position [0, 20]
type input "48B1-298.56(Đã Tư Vấn CSVC)"
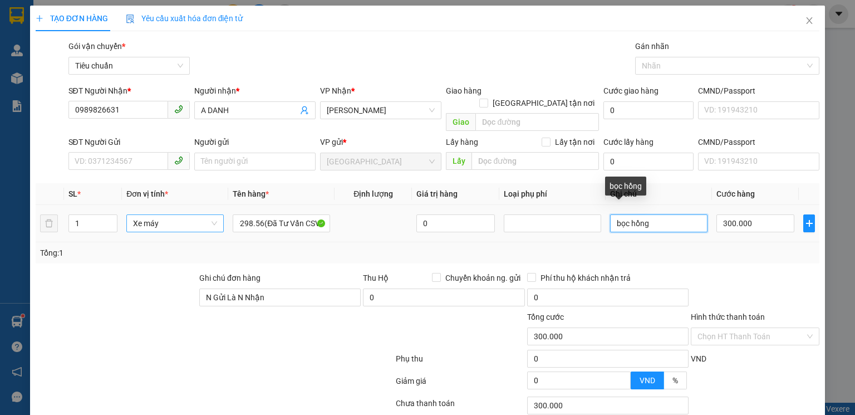
click at [644, 214] on input "bọc hồng" at bounding box center [658, 223] width 97 height 18
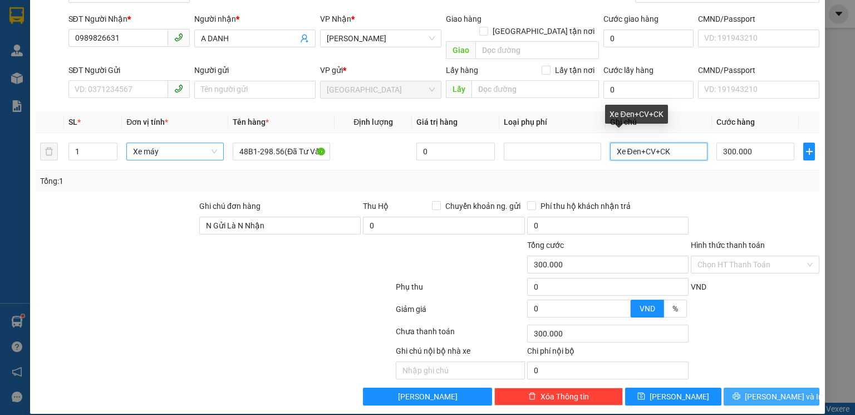
scroll to position [12, 0]
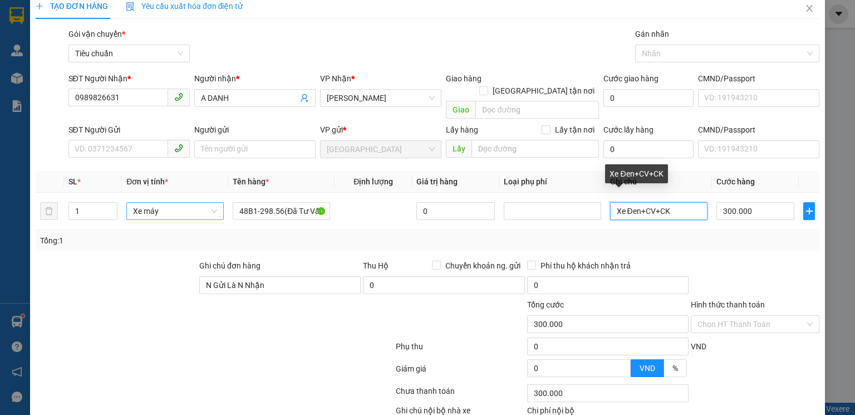
type input "Xe Đen+CV+CK"
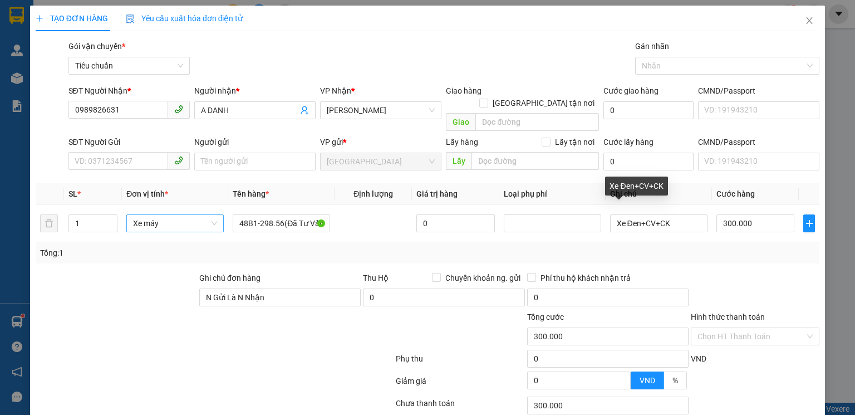
drag, startPoint x: 762, startPoint y: 387, endPoint x: 771, endPoint y: 398, distance: 14.3
click at [763, 394] on div "Chọn HT Thanh Toán" at bounding box center [755, 405] width 131 height 22
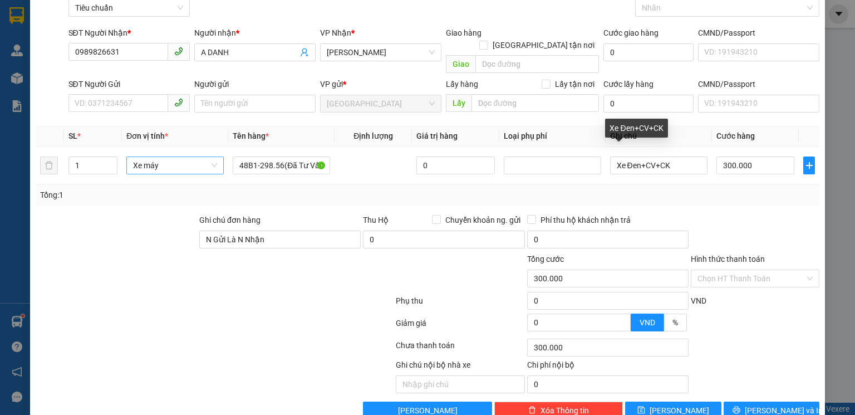
scroll to position [72, 0]
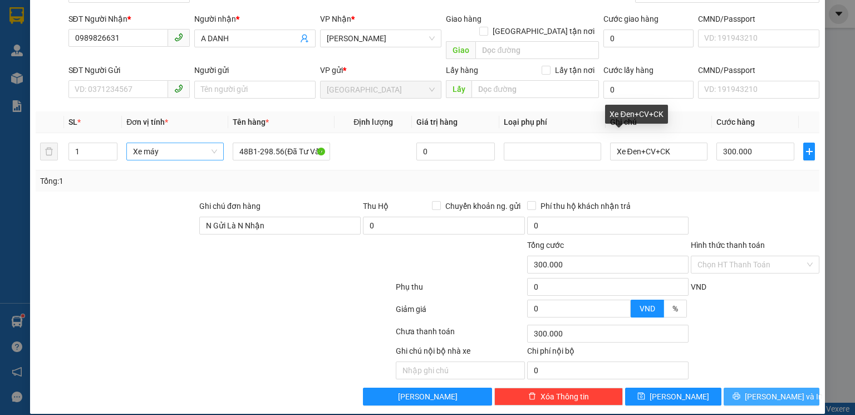
click at [777, 390] on span "Lưu và In" at bounding box center [784, 396] width 78 height 12
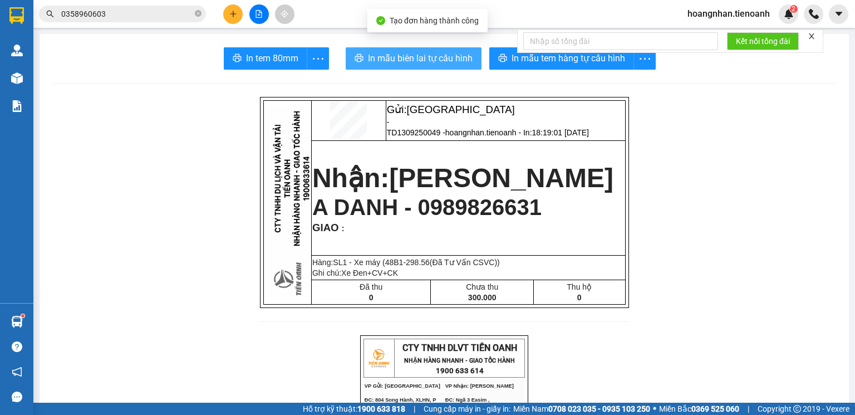
click at [388, 55] on span "In mẫu biên lai tự cấu hình" at bounding box center [420, 58] width 105 height 14
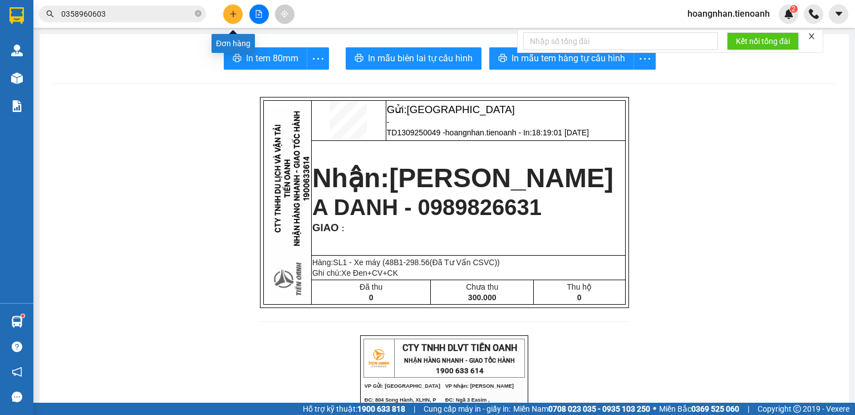
click at [235, 13] on icon "plus" at bounding box center [233, 13] width 6 height 1
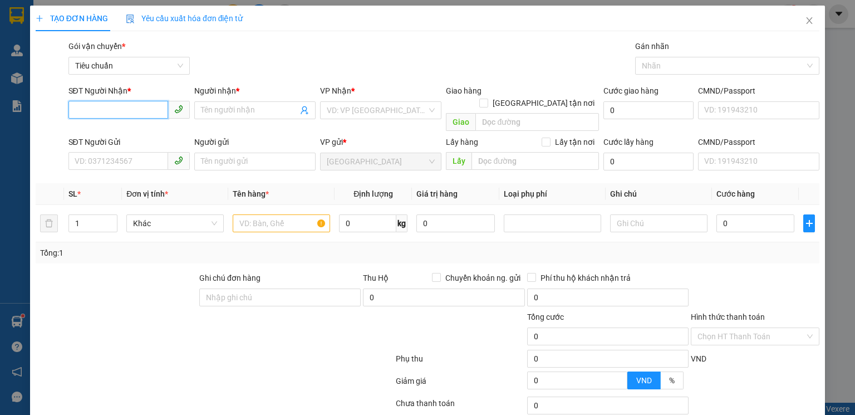
click at [124, 112] on input "SĐT Người Nhận *" at bounding box center [118, 110] width 100 height 18
click at [131, 136] on div "0933452770 - A NAI" at bounding box center [128, 132] width 107 height 12
type input "0933452770"
type input "A NAI"
type input "100.000"
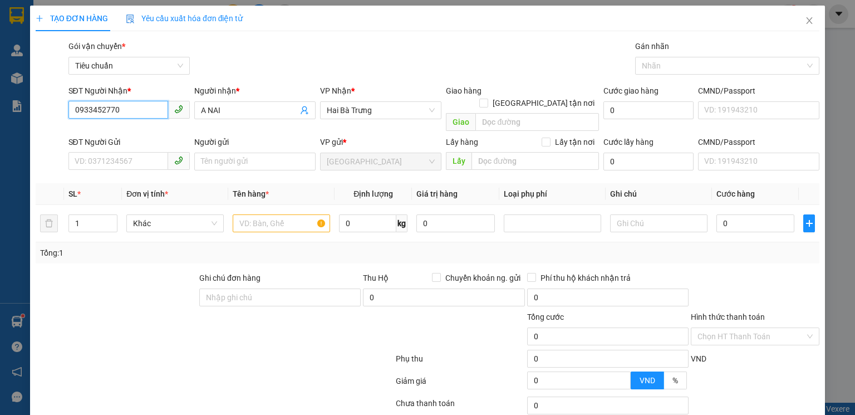
type input "100.000"
type input "0933452770"
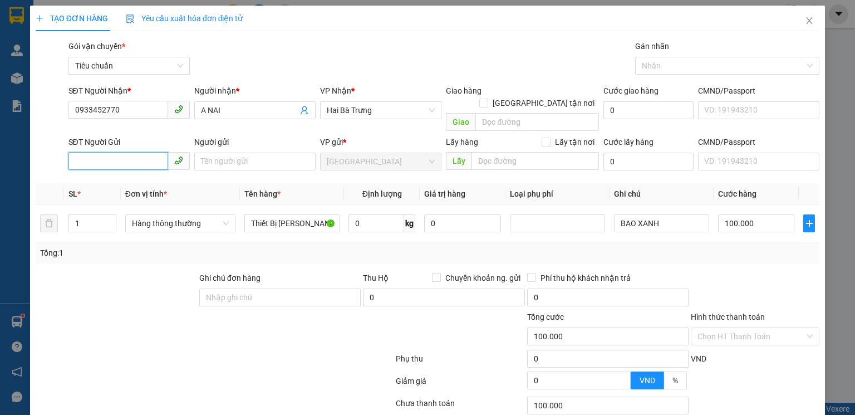
click at [134, 152] on input "SĐT Người Gửi" at bounding box center [118, 161] width 100 height 18
type input "0563491927"
click at [233, 152] on input "Người gửi" at bounding box center [254, 161] width 121 height 18
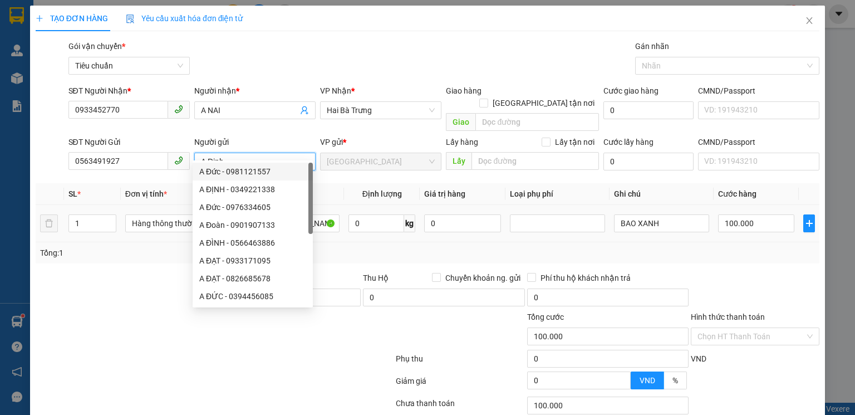
type input "A Định"
click at [350, 226] on td "0 kg" at bounding box center [382, 223] width 76 height 37
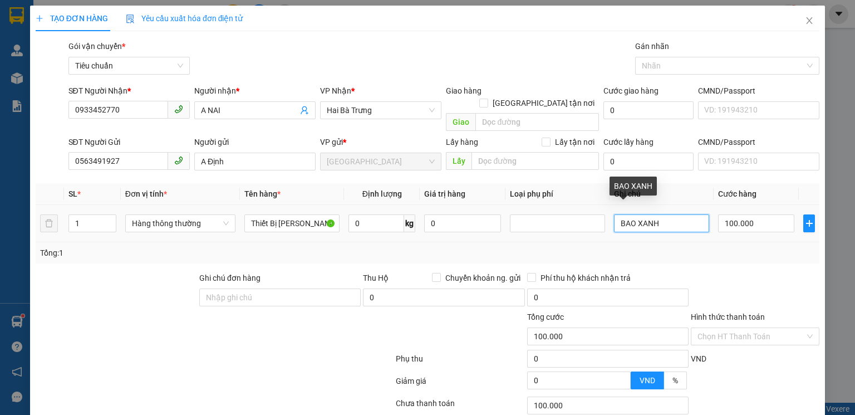
click at [664, 217] on input "BAO XANH" at bounding box center [661, 223] width 95 height 18
type input "T Chữ Đen"
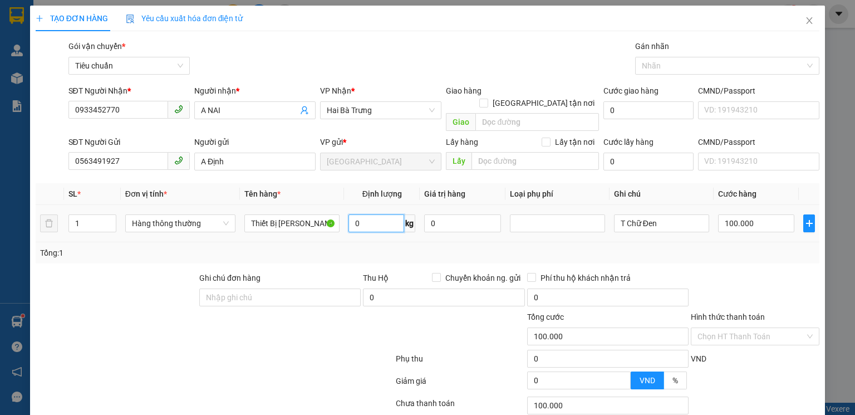
click at [386, 214] on input "0" at bounding box center [376, 223] width 56 height 18
type input "20"
click at [721, 272] on div at bounding box center [755, 291] width 131 height 39
type input "55.000"
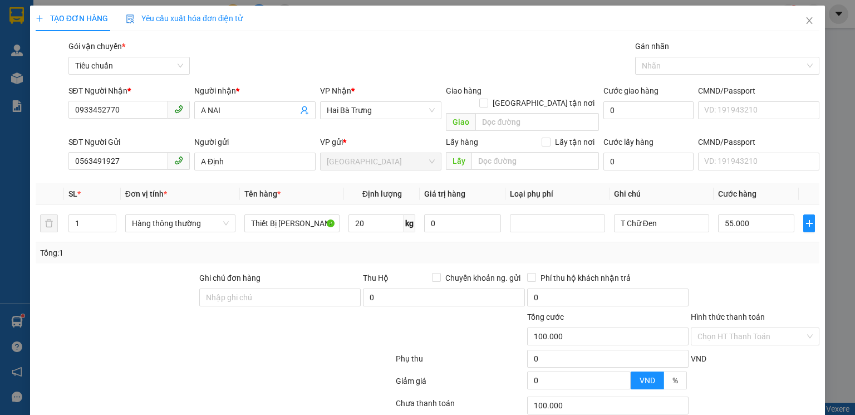
type input "55.000"
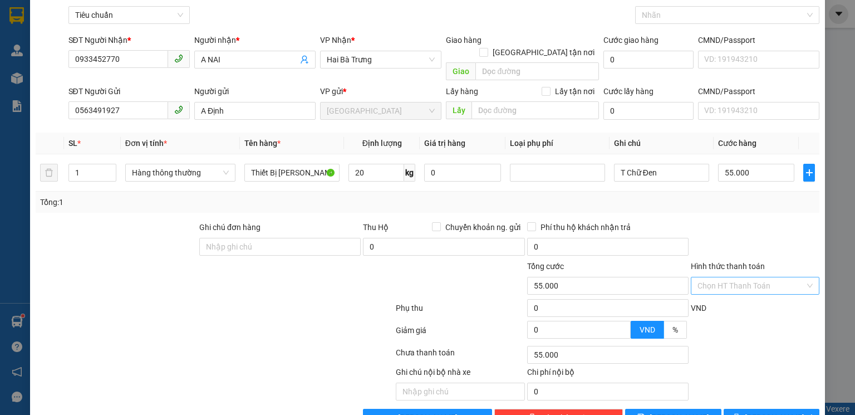
scroll to position [72, 0]
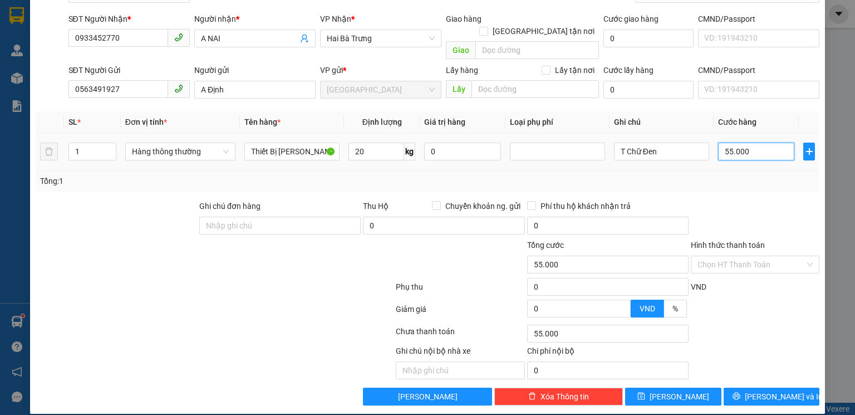
click at [753, 142] on input "55.000" at bounding box center [756, 151] width 76 height 18
type input "6"
type input "60"
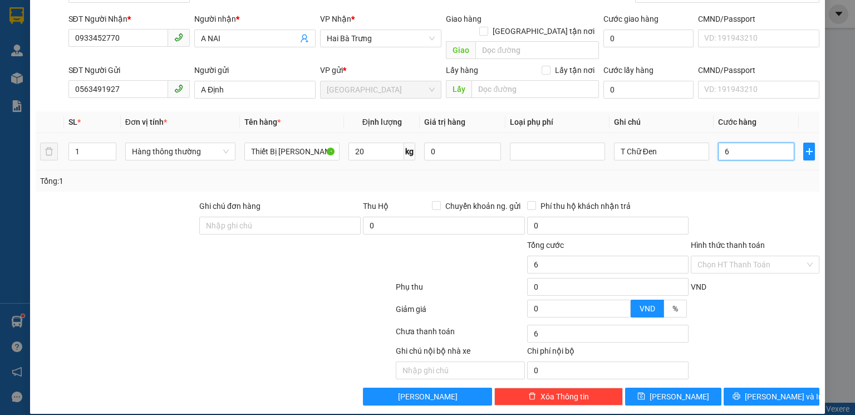
type input "60"
type input "60.000"
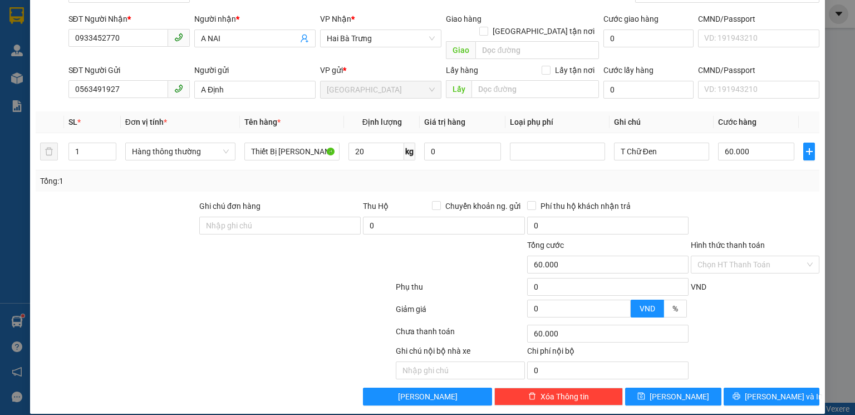
drag, startPoint x: 761, startPoint y: 167, endPoint x: 766, endPoint y: 189, distance: 22.7
click at [761, 175] on div "Tổng: 1" at bounding box center [427, 181] width 775 height 12
click at [768, 387] on button "Lưu và In" at bounding box center [771, 396] width 96 height 18
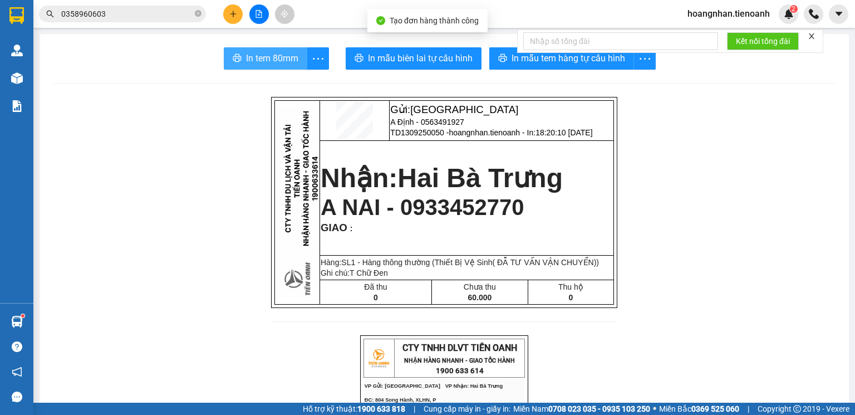
click at [287, 61] on span "In tem 80mm" at bounding box center [272, 58] width 52 height 14
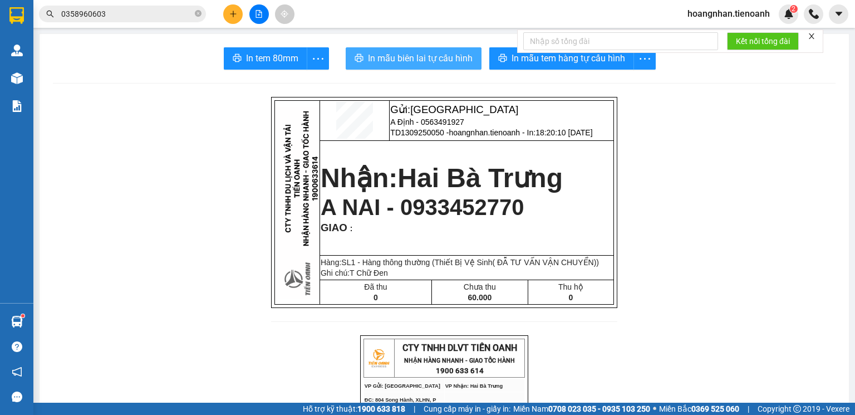
click at [429, 60] on span "In mẫu biên lai tự cấu hình" at bounding box center [420, 58] width 105 height 14
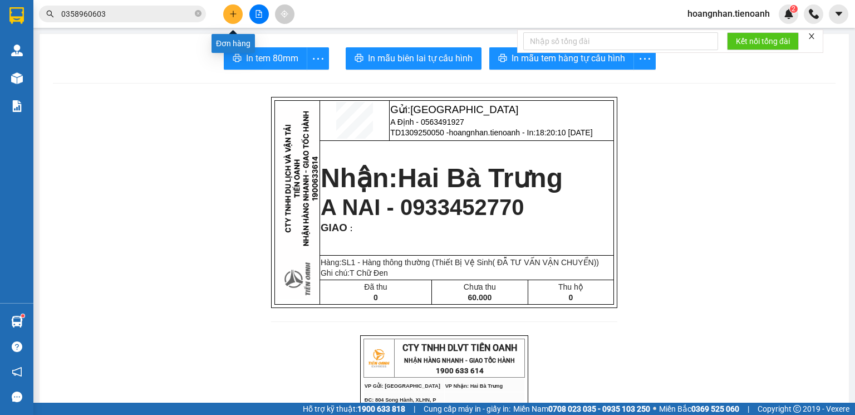
click at [236, 11] on icon "plus" at bounding box center [233, 14] width 8 height 8
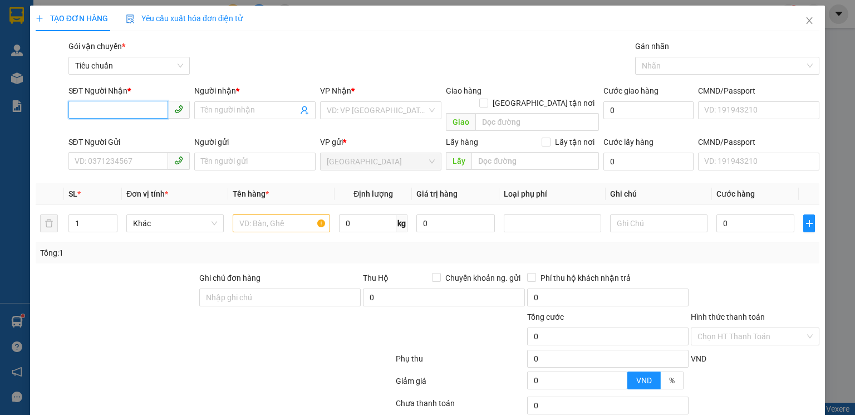
click at [131, 114] on input "SĐT Người Nhận *" at bounding box center [118, 110] width 100 height 18
type input "0915954679"
click at [138, 137] on div "0915954679 - Cô Hoa" at bounding box center [137, 132] width 125 height 12
type input "Cô Hoa"
type input "066172010848"
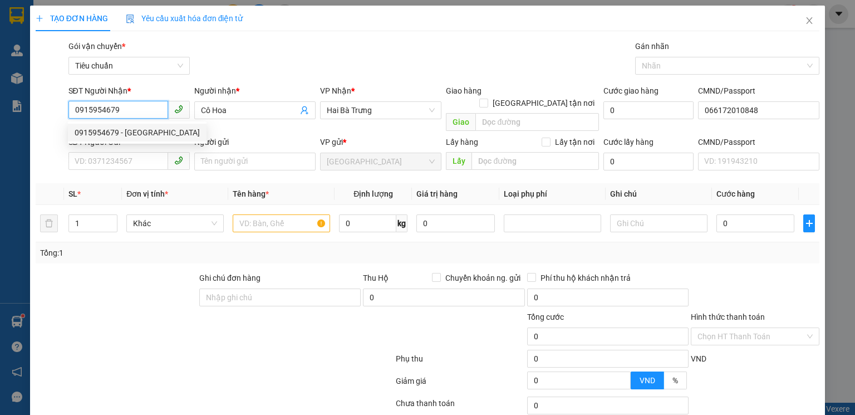
type input "40.000"
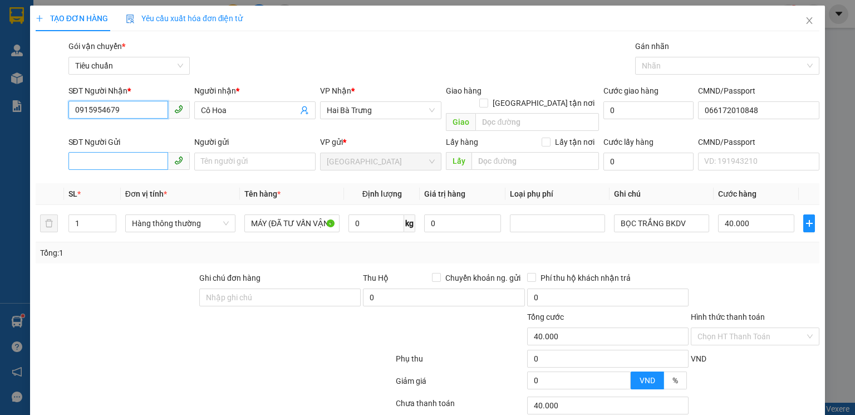
type input "0915954679"
click at [141, 152] on input "SĐT Người Gửi" at bounding box center [118, 161] width 100 height 18
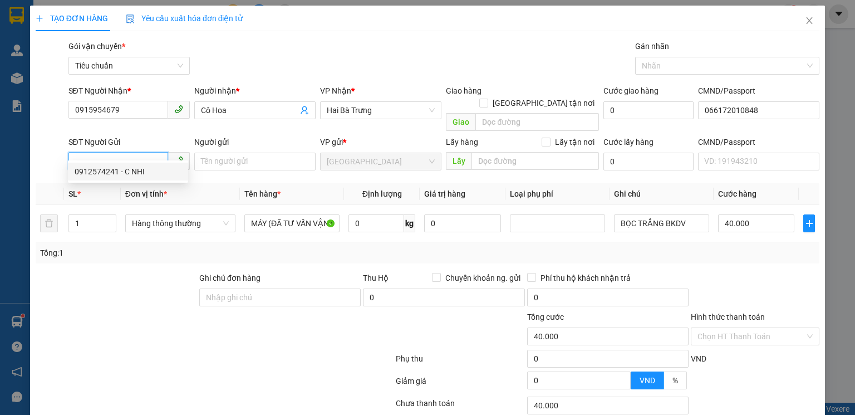
click at [140, 174] on div "0912574241 - C NHI" at bounding box center [128, 171] width 107 height 12
type input "0912574241"
type input "C NHI"
type input "241665982"
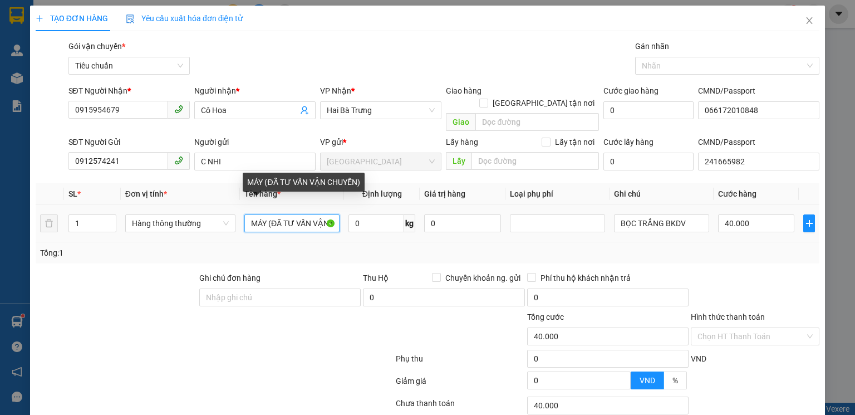
click at [265, 214] on input "MÁY (ĐÃ TƯ VẤN VẬN CHUYỂN)" at bounding box center [291, 223] width 95 height 18
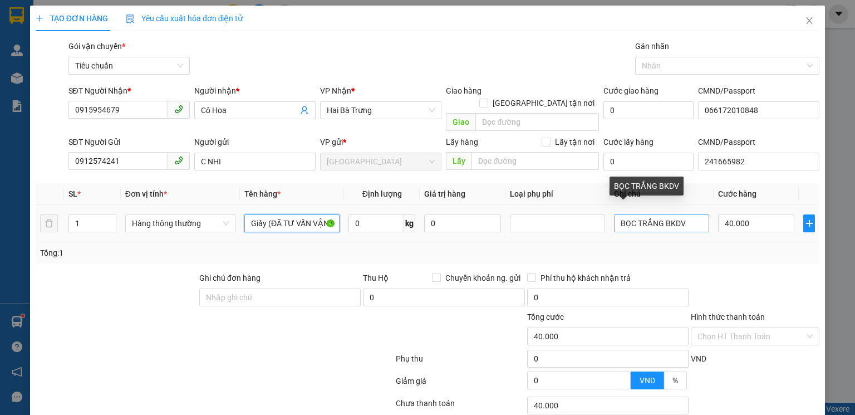
type input "Giấy (ĐÃ TƯ VẤN VẬN CHUYỂN)"
click at [681, 214] on input "BỌC TRẮNG BKDV" at bounding box center [661, 223] width 95 height 18
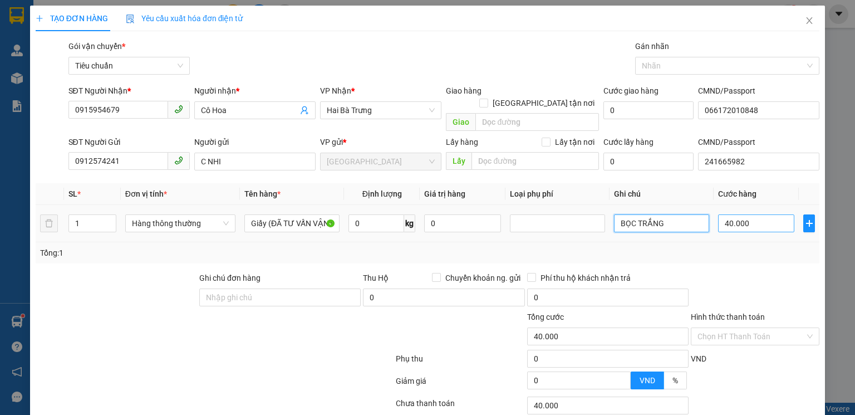
type input "BỌC TRẮNG"
click at [760, 214] on input "40.000" at bounding box center [756, 223] width 76 height 18
type input "3"
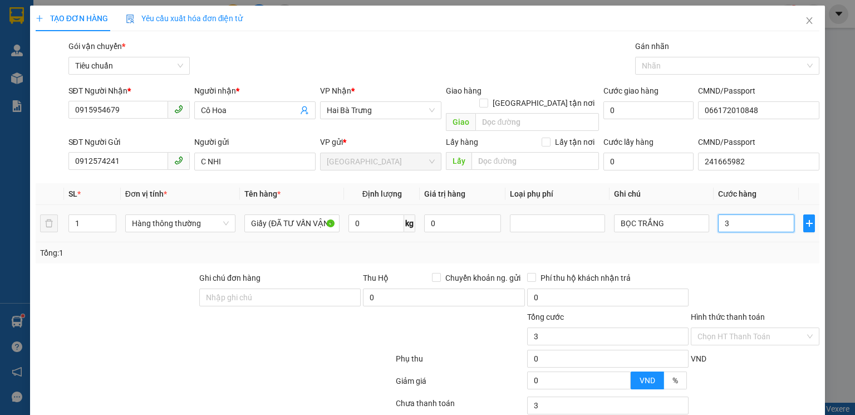
type input "30"
type input "30.000"
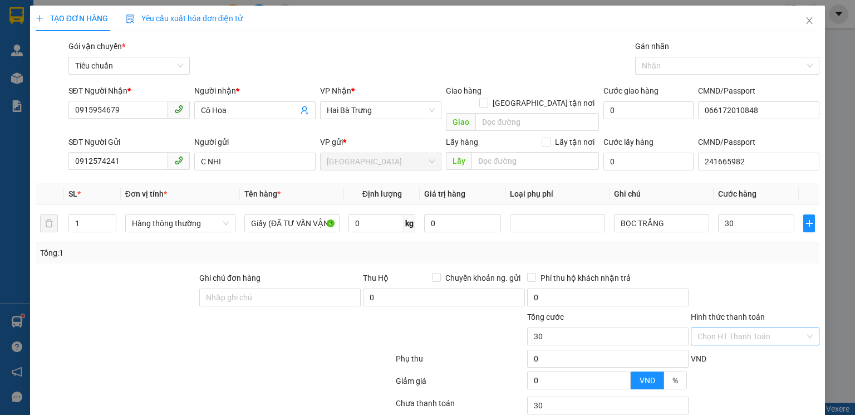
type input "30.000"
click at [760, 328] on input "Hình thức thanh toán" at bounding box center [750, 336] width 107 height 17
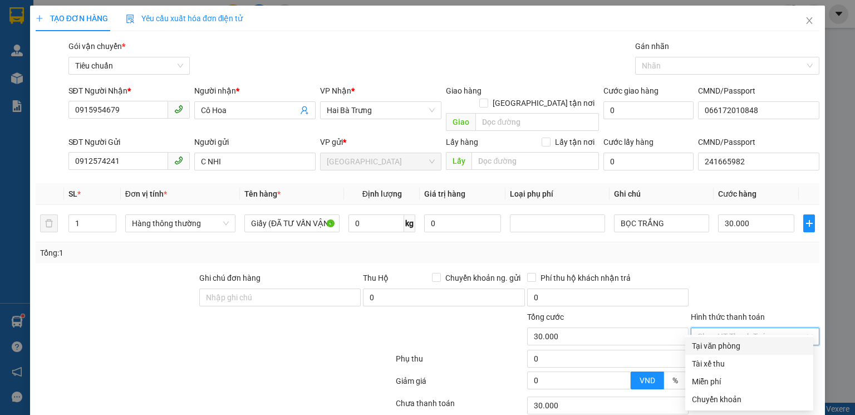
click at [714, 352] on div "Tại văn phòng" at bounding box center [749, 346] width 128 height 18
type input "0"
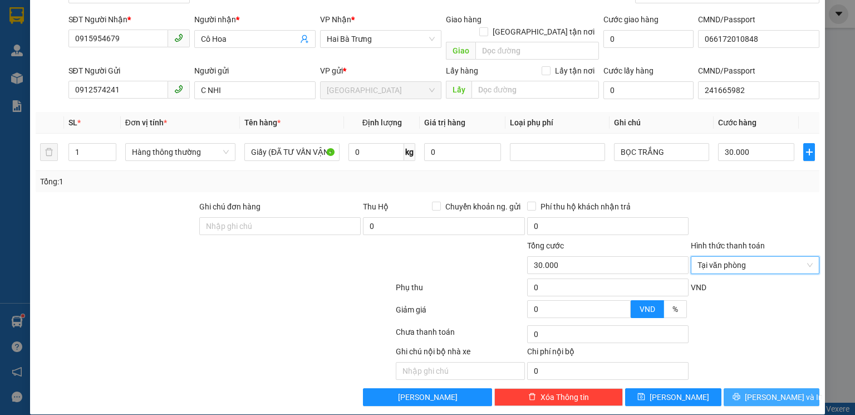
scroll to position [72, 0]
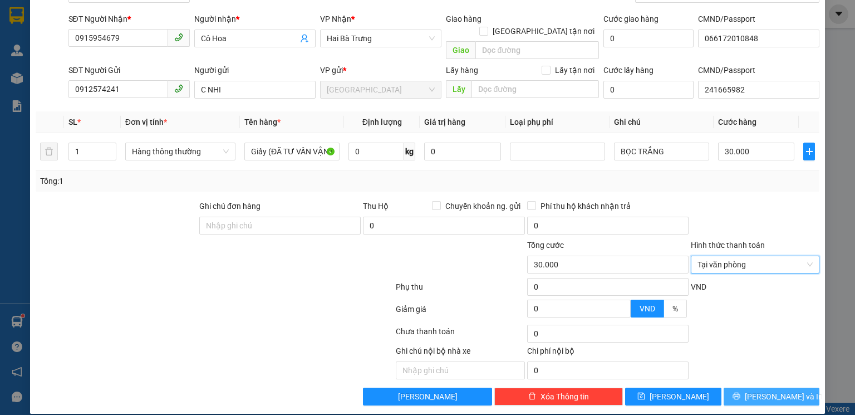
click at [781, 390] on span "Lưu và In" at bounding box center [784, 396] width 78 height 12
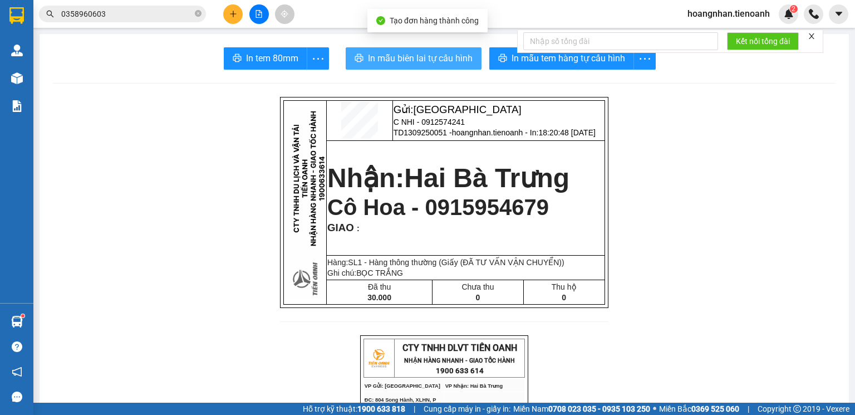
click at [434, 56] on span "In mẫu biên lai tự cấu hình" at bounding box center [420, 58] width 105 height 14
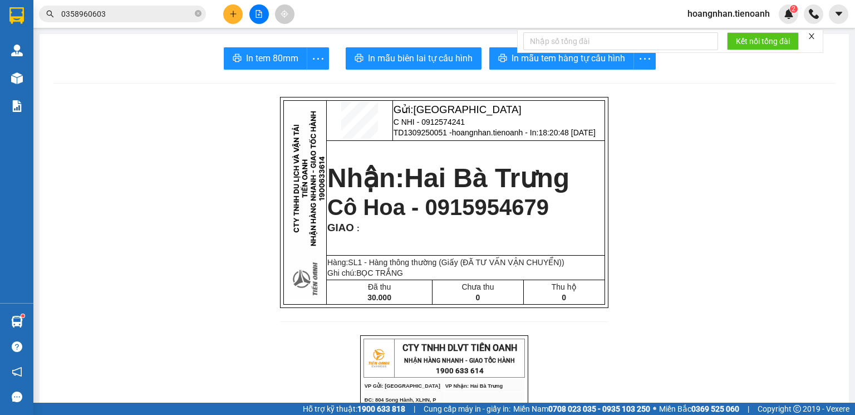
click at [236, 11] on icon "plus" at bounding box center [233, 14] width 8 height 8
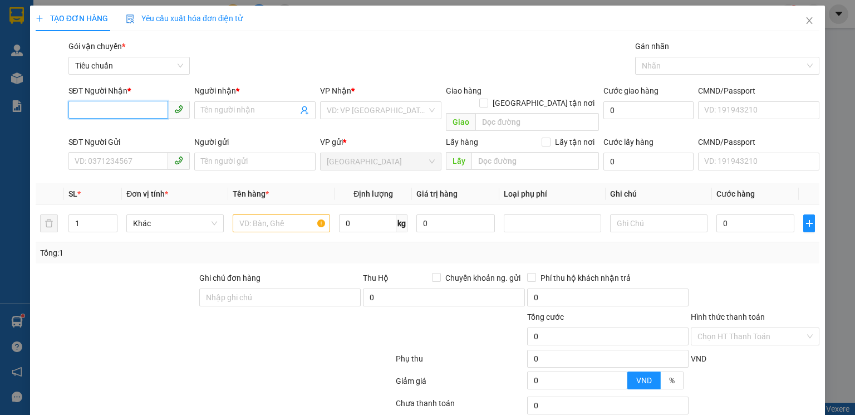
click at [111, 103] on input "SĐT Người Nhận *" at bounding box center [118, 110] width 100 height 18
type input "0328986865"
click at [138, 134] on div "0328986865 - LINH NGUYỄN" at bounding box center [130, 132] width 110 height 12
type input "LINH NGUYỄN"
type input "210.000"
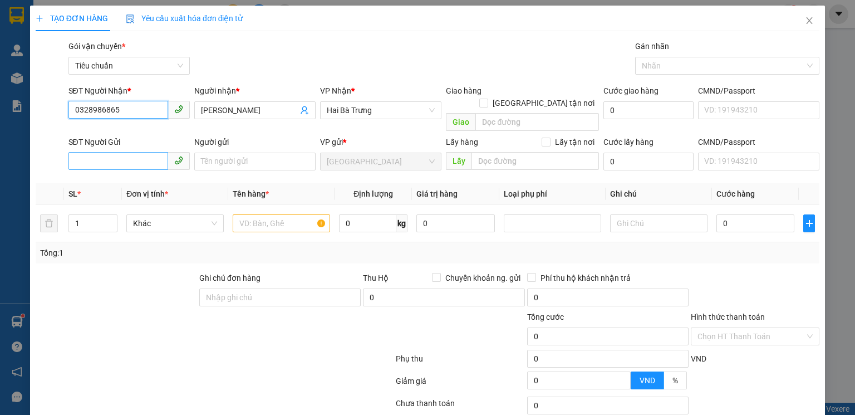
type input "210.000"
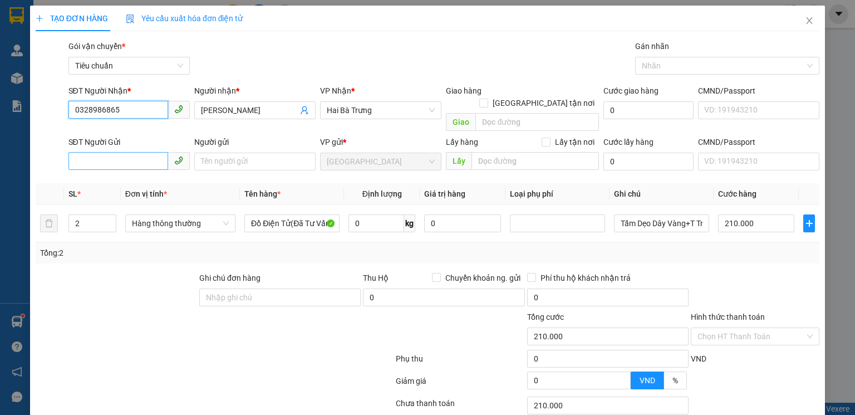
type input "0328986865"
click at [137, 152] on input "SĐT Người Gửi" at bounding box center [118, 161] width 100 height 18
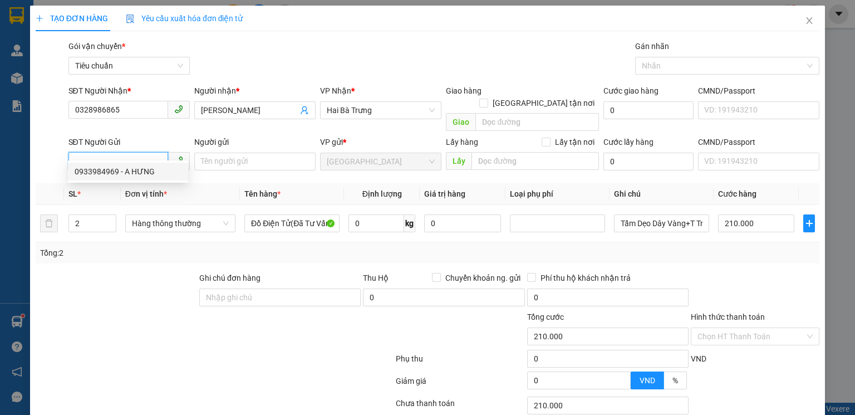
click at [139, 171] on div "0933984969 - A HƯNG" at bounding box center [128, 171] width 107 height 12
type input "0933984969"
type input "A HƯNG"
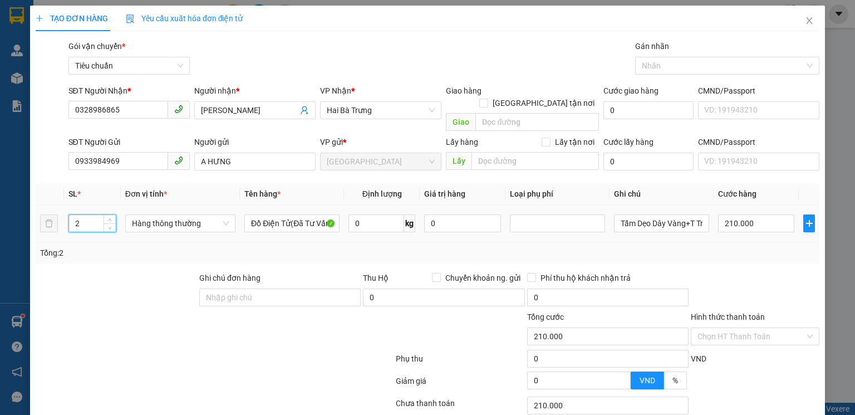
click at [78, 215] on input "2" at bounding box center [92, 223] width 47 height 17
type input "1"
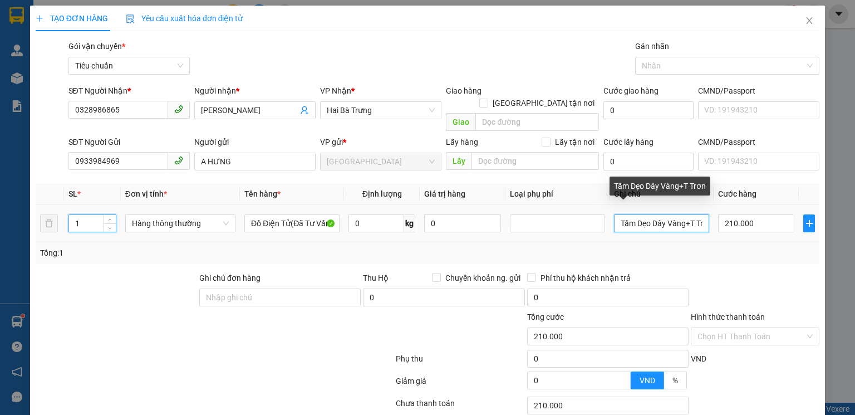
click at [681, 214] on input "Tấm Dẹo Dây Vàng+T Trơn" at bounding box center [661, 223] width 95 height 18
type input "0"
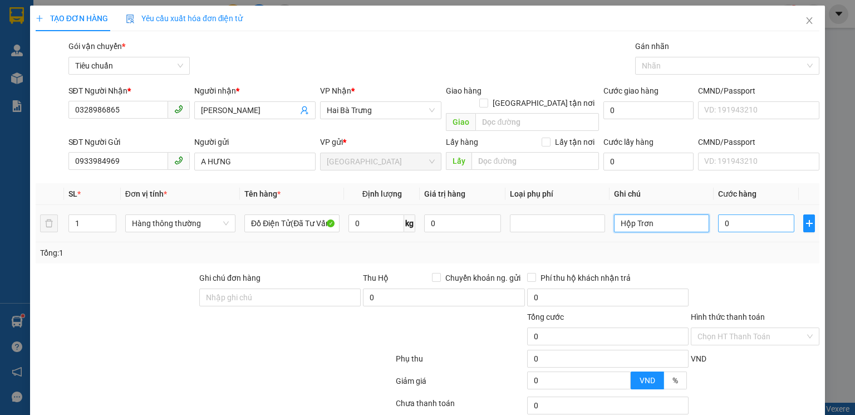
type input "Hộp Trơn"
click at [743, 214] on input "0" at bounding box center [756, 223] width 76 height 18
type input "3"
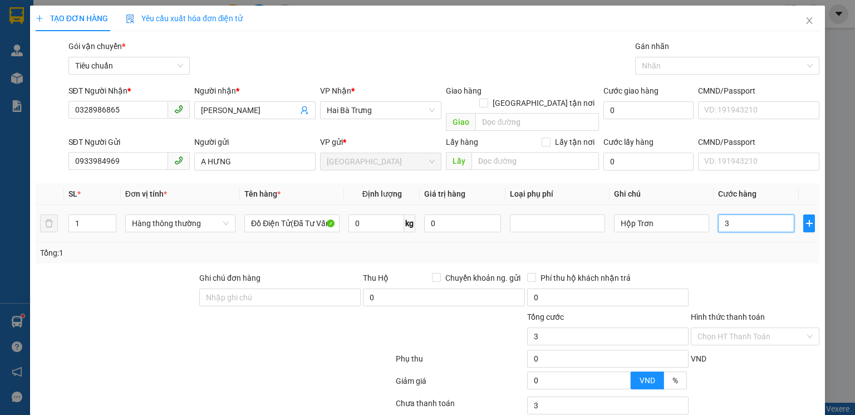
type input "30"
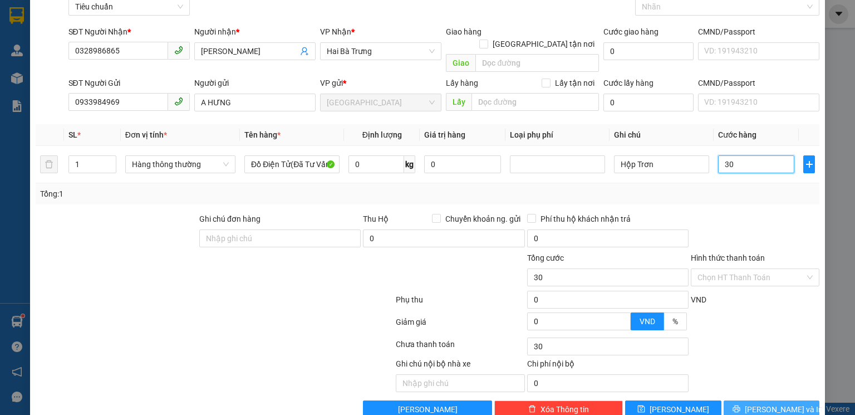
scroll to position [72, 0]
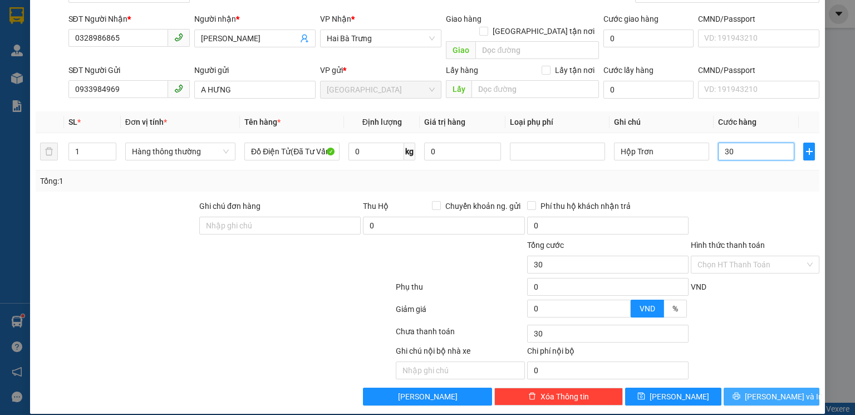
type input "30"
type input "30.000"
click at [784, 390] on span "Lưu và In" at bounding box center [784, 396] width 78 height 12
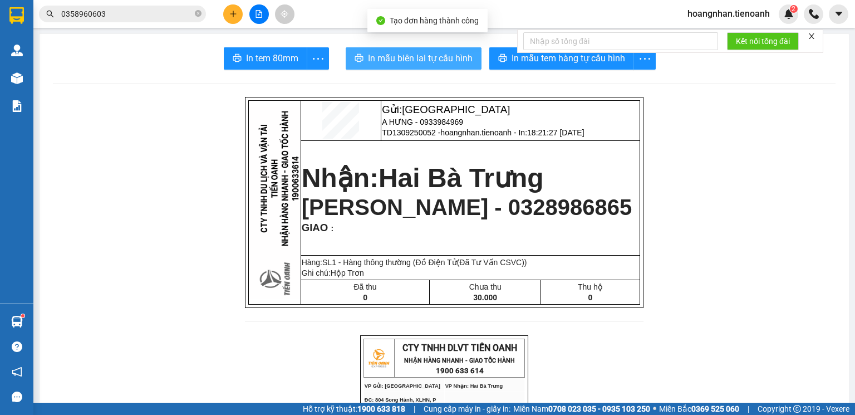
click at [412, 55] on span "In mẫu biên lai tự cấu hình" at bounding box center [420, 58] width 105 height 14
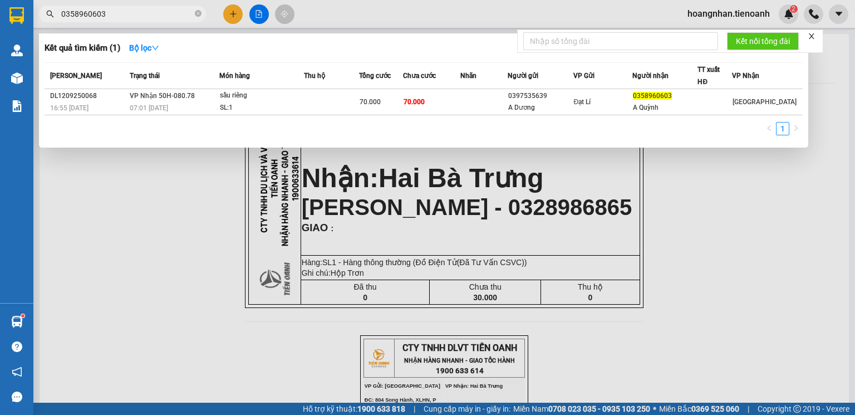
drag, startPoint x: 200, startPoint y: 13, endPoint x: 139, endPoint y: 16, distance: 61.3
click at [191, 13] on span "0358960603" at bounding box center [122, 14] width 167 height 17
click at [139, 16] on input "0358960603" at bounding box center [126, 14] width 131 height 12
drag, startPoint x: 200, startPoint y: 13, endPoint x: 176, endPoint y: 14, distance: 24.5
click at [200, 13] on icon "close-circle" at bounding box center [198, 13] width 7 height 7
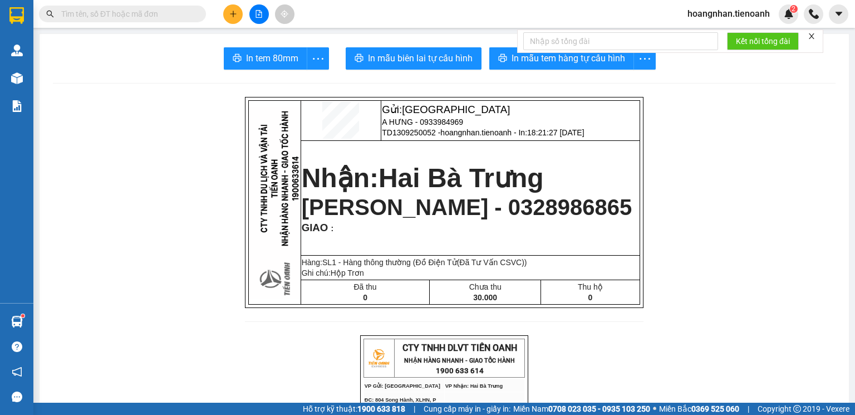
click at [169, 16] on input "text" at bounding box center [126, 14] width 131 height 12
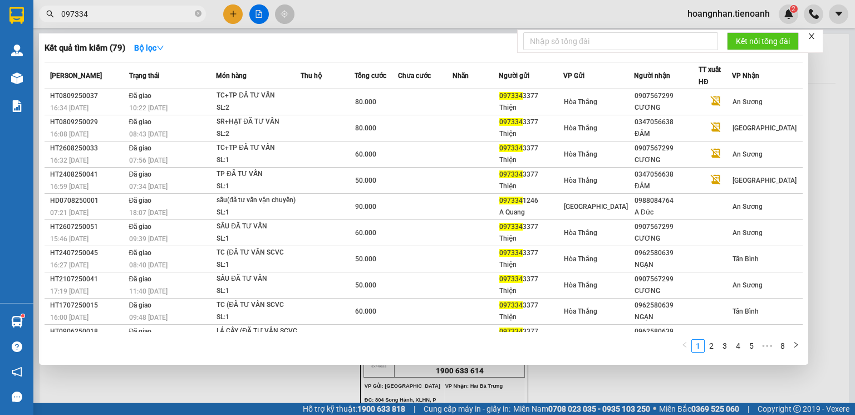
click at [75, 12] on input "097334" at bounding box center [126, 14] width 131 height 12
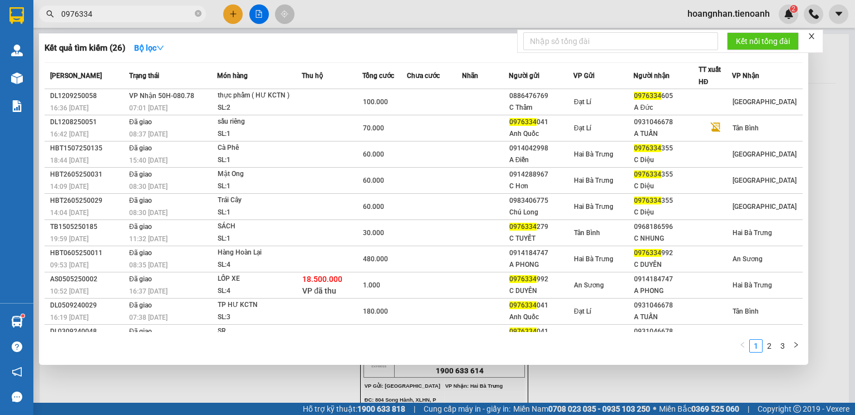
click at [99, 11] on input "0976334" at bounding box center [126, 14] width 131 height 12
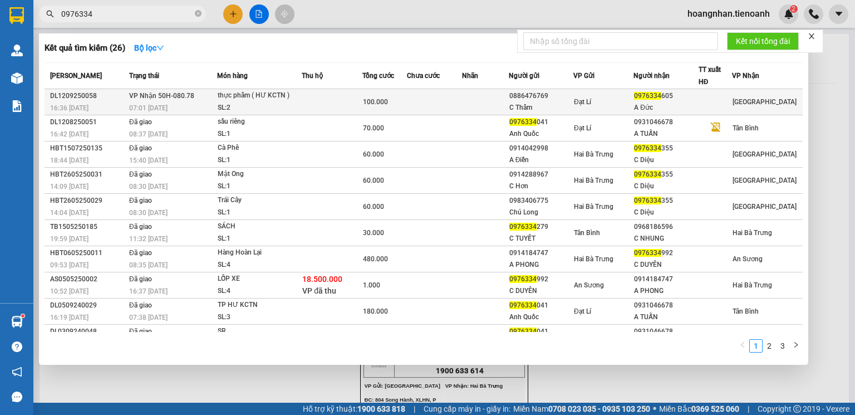
type input "0976334"
click at [298, 100] on div "thực phẩm ( HƯ KCTN )" at bounding box center [259, 96] width 83 height 12
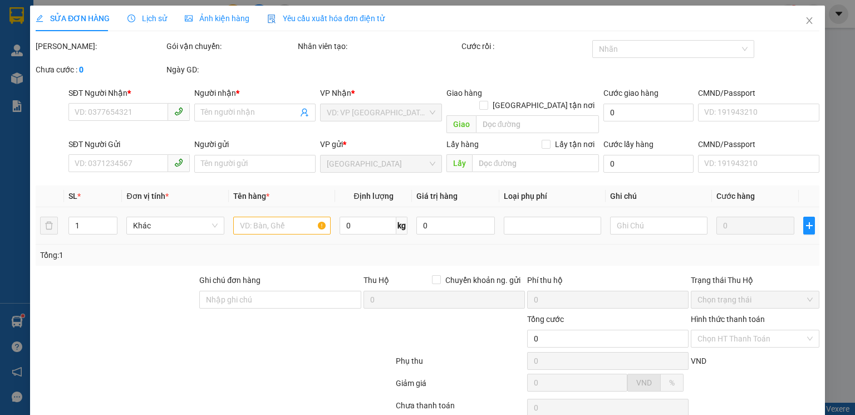
type input "0976334605"
type input "A Đức"
type input "0886476769"
type input "C Thẩm"
type input "100.000"
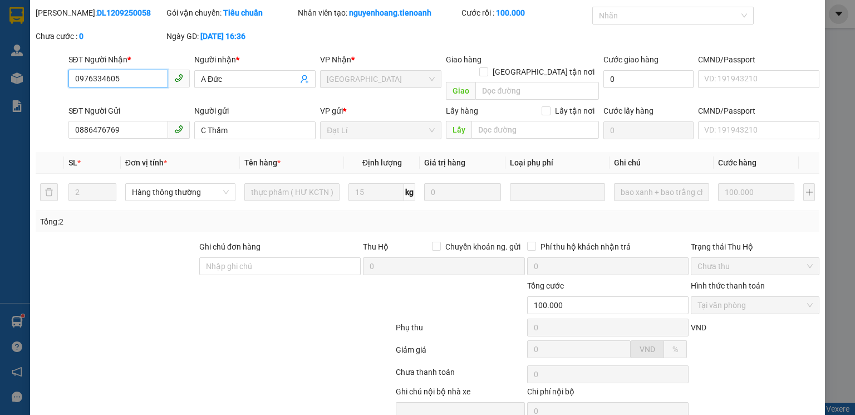
scroll to position [74, 0]
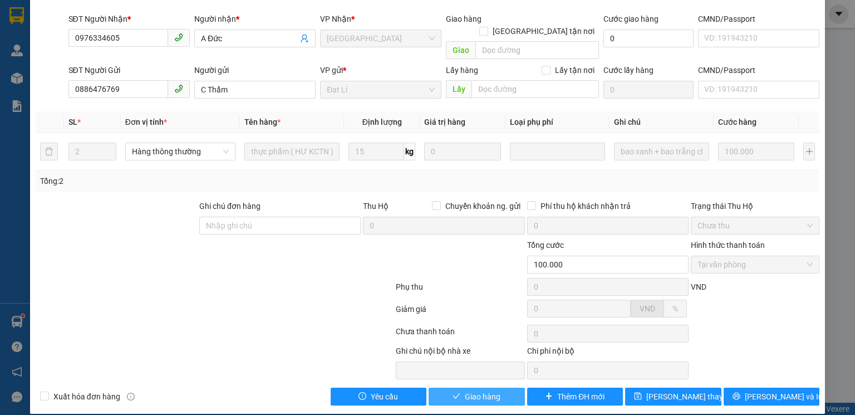
click at [472, 390] on span "Giao hàng" at bounding box center [483, 396] width 36 height 12
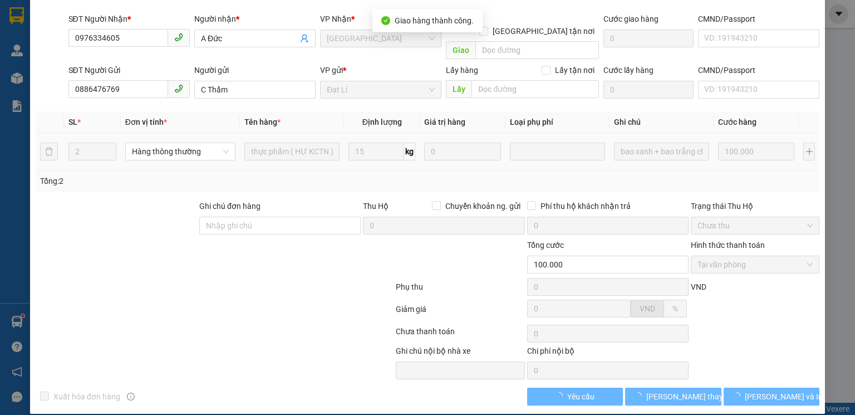
scroll to position [86, 0]
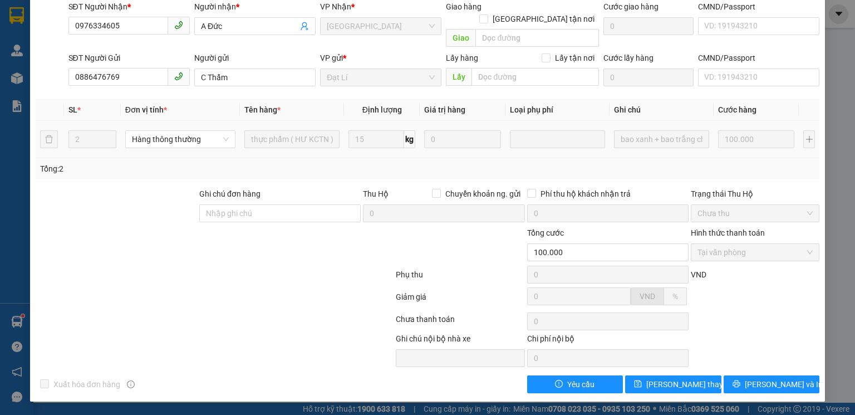
drag, startPoint x: 703, startPoint y: 167, endPoint x: 681, endPoint y: 141, distance: 33.9
click at [699, 159] on div "Tổng: 2" at bounding box center [428, 168] width 784 height 21
click at [23, 75] on div "SỬA ĐƠN HÀNG Lịch sử Ảnh kiện hàng Yêu cầu xuất hóa đơn điện tử Total Paid Fee …" at bounding box center [427, 207] width 855 height 415
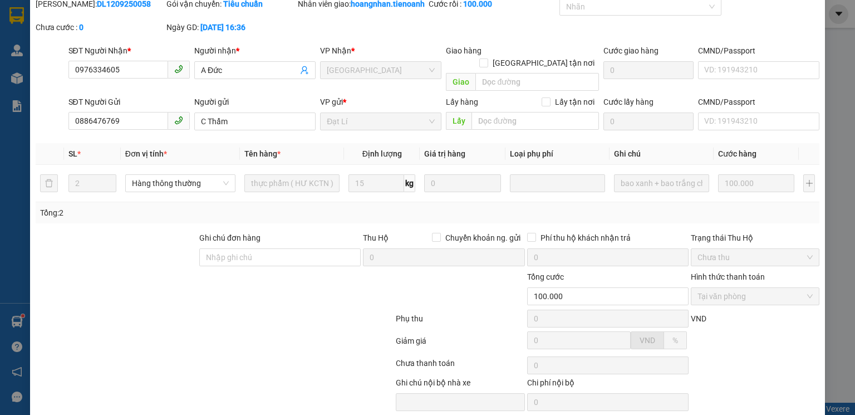
scroll to position [0, 0]
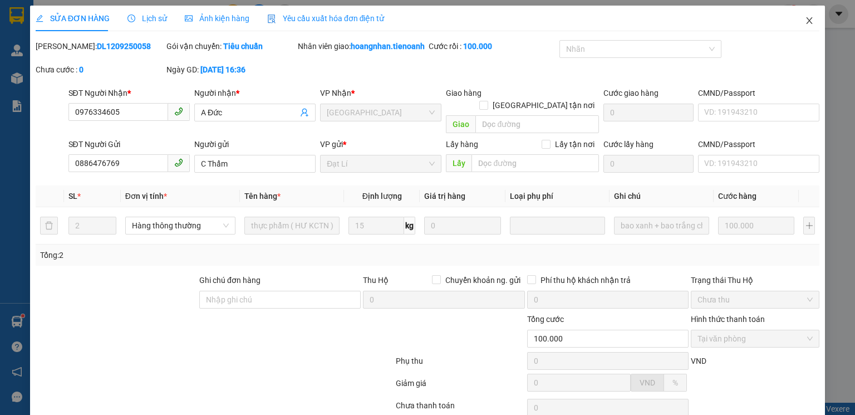
click at [805, 18] on icon "close" at bounding box center [809, 20] width 9 height 9
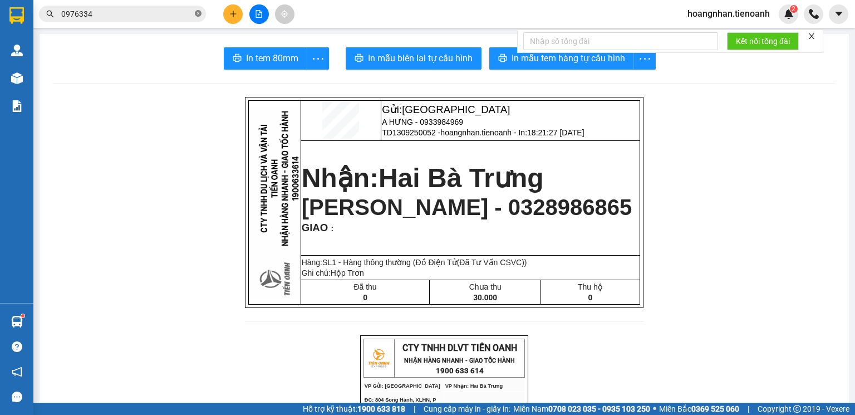
click at [199, 11] on icon "close-circle" at bounding box center [198, 13] width 7 height 7
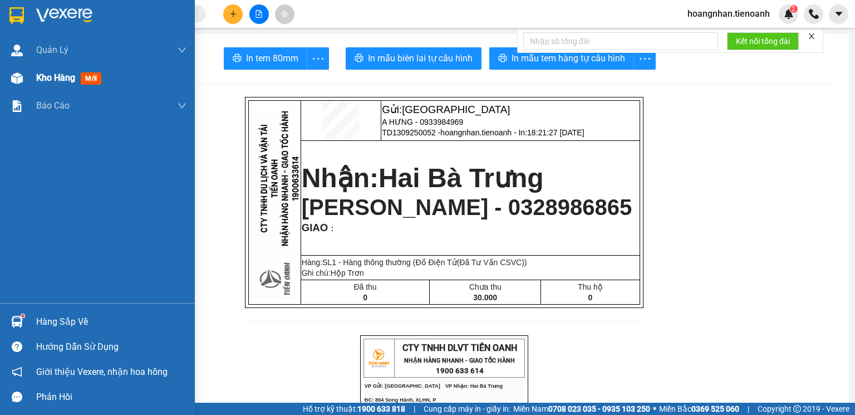
click at [20, 78] on img at bounding box center [17, 78] width 12 height 12
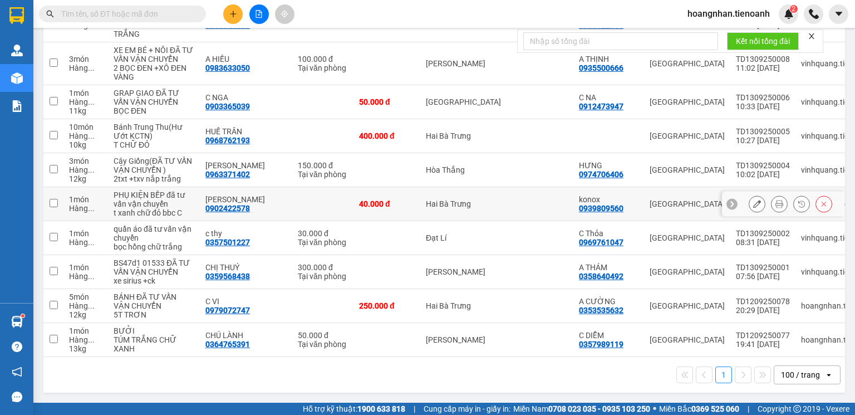
scroll to position [1816, 0]
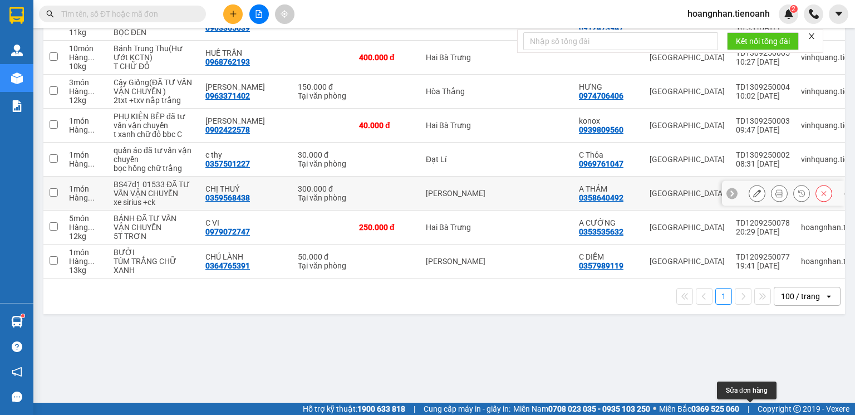
click at [749, 203] on button at bounding box center [757, 193] width 16 height 19
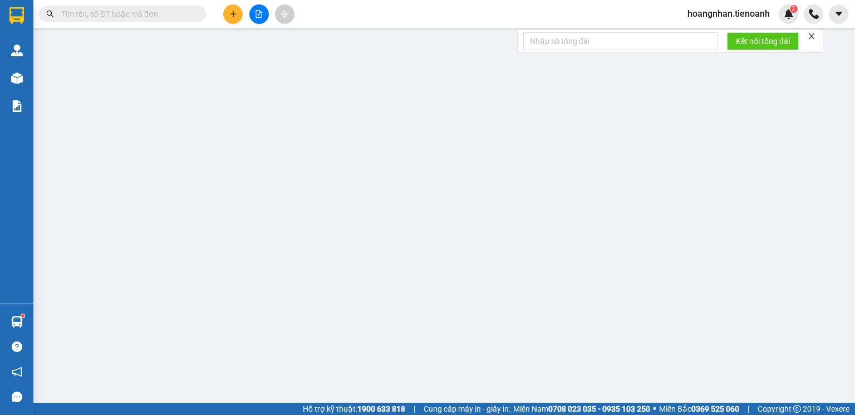
type input "0359568438"
type input "CHỊ THUÝ"
type input "0358640492"
type input "A THÁM"
type input "hông ck đã tư vấn"
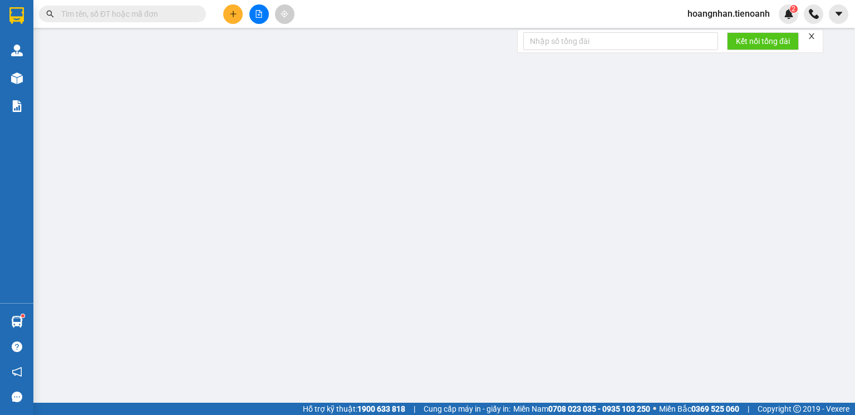
type input "300.000"
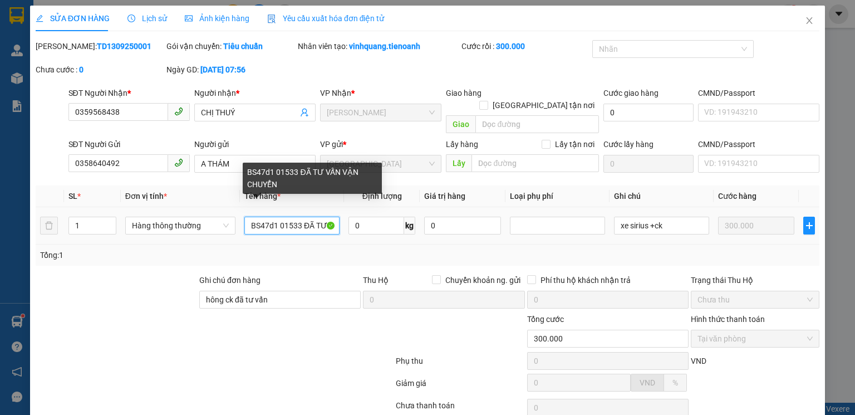
click at [272, 216] on input "BS47d1 01533 ĐÃ TƯ VẤN VẬN CHUYỂN" at bounding box center [291, 225] width 95 height 18
click at [258, 216] on input "BS47b1 01533 ĐÃ TƯ VẤN VẬN CHUYỂN" at bounding box center [291, 225] width 95 height 18
click at [261, 216] on input "47b1 01533 ĐÃ TƯ VẤN VẬN CHUYỂN" at bounding box center [291, 225] width 95 height 18
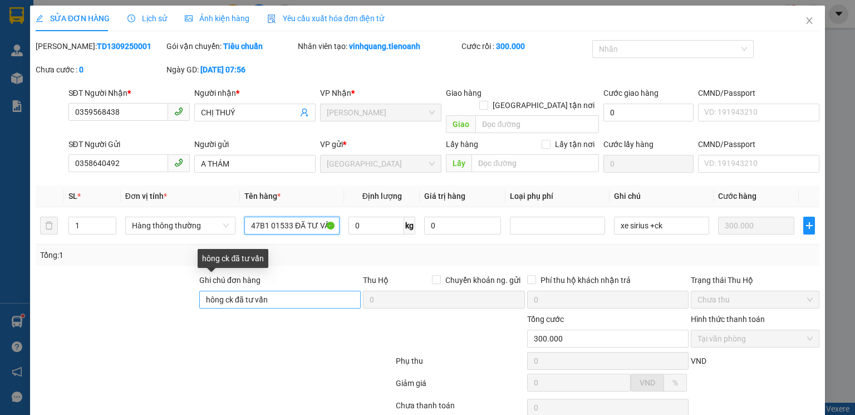
type input "47B1 01533 ĐÃ TƯ VẤN VẬN CHUYỂN"
click at [203, 290] on input "hông ck đã tư vấn" at bounding box center [279, 299] width 161 height 18
click at [236, 290] on input "Không ck đã tư vấn" at bounding box center [279, 299] width 161 height 18
click at [287, 290] on input "Không Cà Vẹt đã tư vấn" at bounding box center [279, 299] width 161 height 18
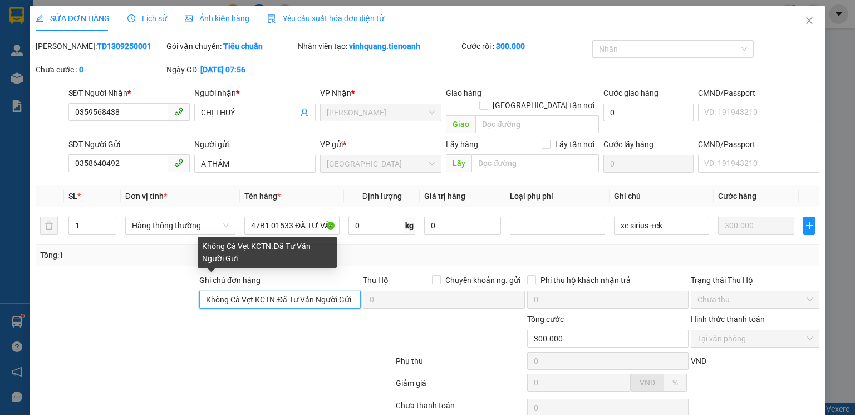
type input "Không Cà Vẹt KCTN.Đã Tư Vấn Người Gửi"
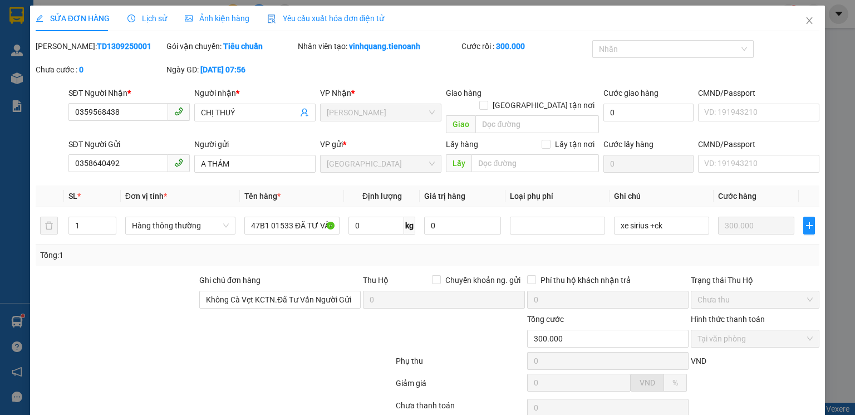
click at [307, 313] on div at bounding box center [329, 332] width 131 height 39
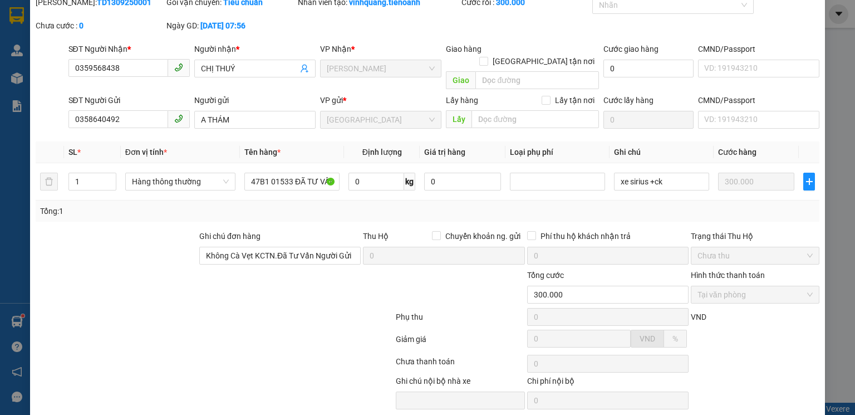
scroll to position [74, 0]
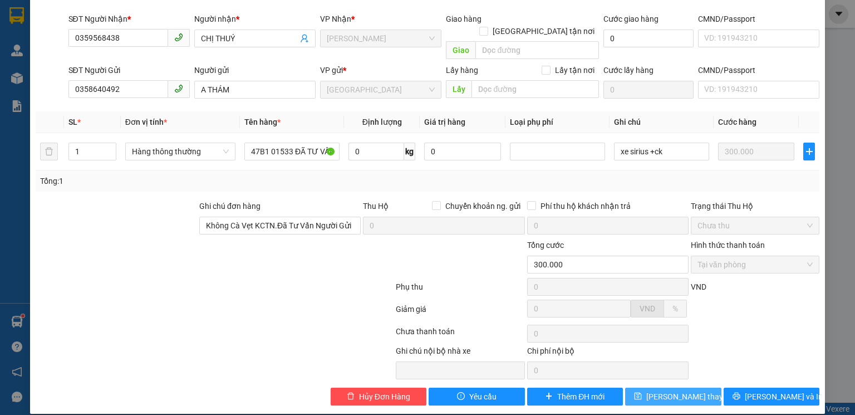
click at [672, 390] on span "Lưu thay đổi" at bounding box center [690, 396] width 89 height 12
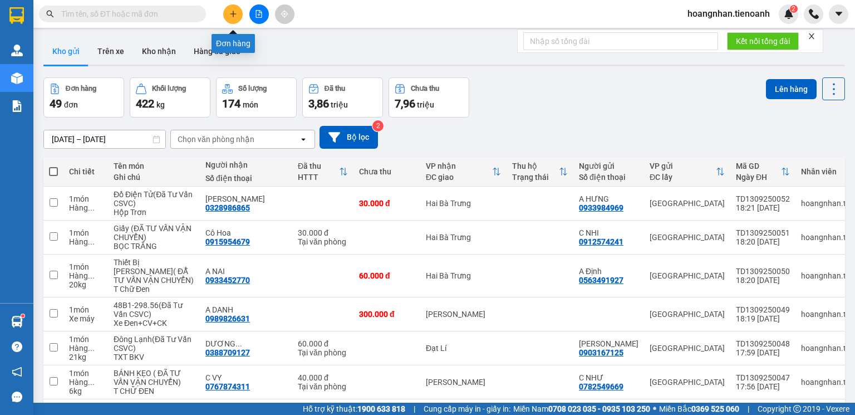
click at [234, 16] on icon "plus" at bounding box center [233, 14] width 8 height 8
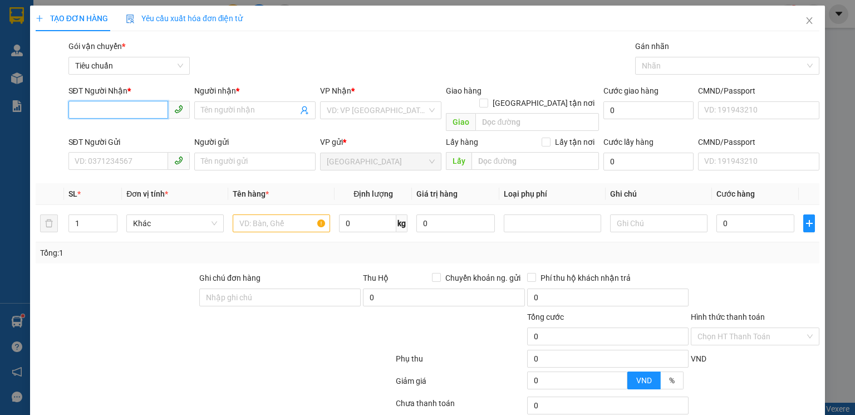
click at [122, 110] on input "SĐT Người Nhận *" at bounding box center [118, 110] width 100 height 18
type input "0914349054"
click at [134, 136] on div "0914349054 - A Trung" at bounding box center [128, 132] width 107 height 12
type input "A Trung"
type input "30.000"
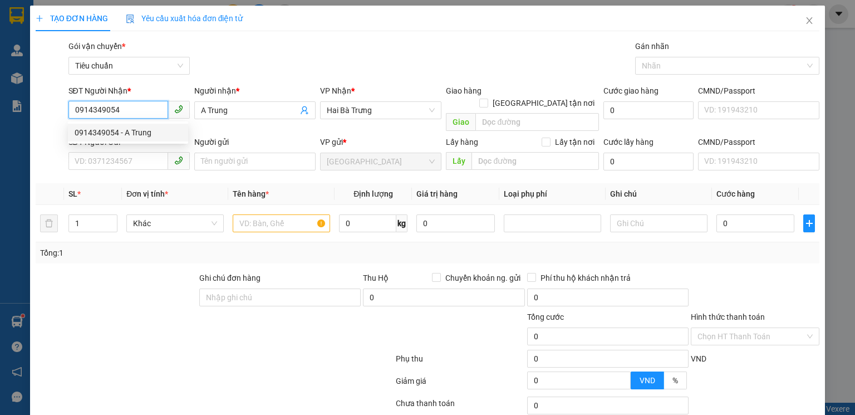
type input "30.000"
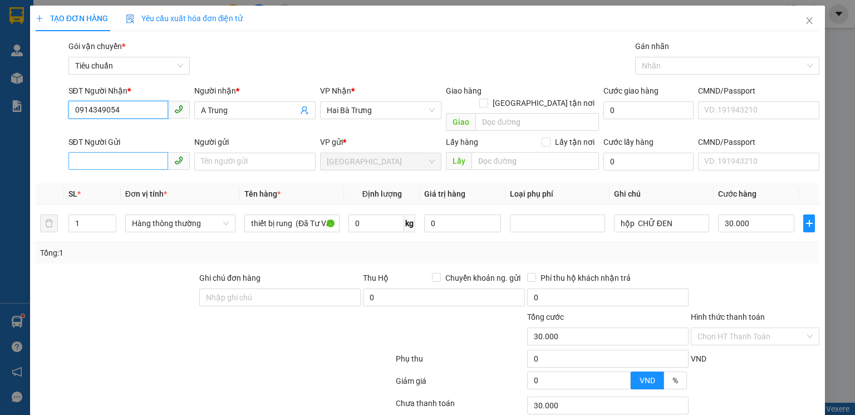
type input "0914349054"
click at [129, 152] on input "SĐT Người Gửi" at bounding box center [118, 161] width 100 height 18
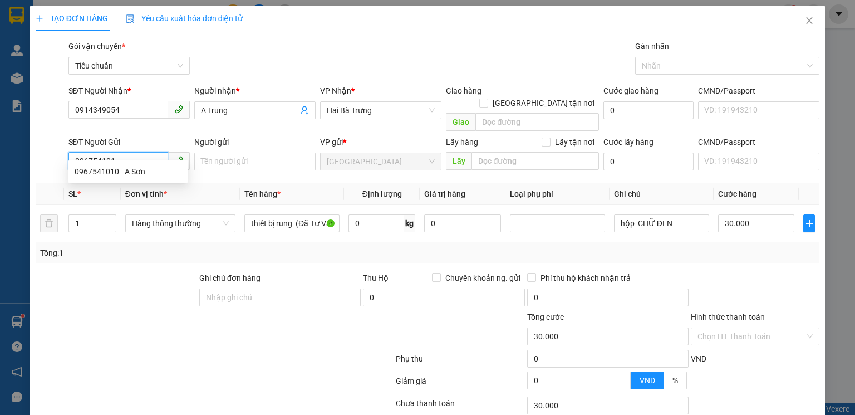
type input "0967541010"
click at [129, 173] on div "0967541010 - A Sơn" at bounding box center [128, 171] width 107 height 12
type input "A Sơn"
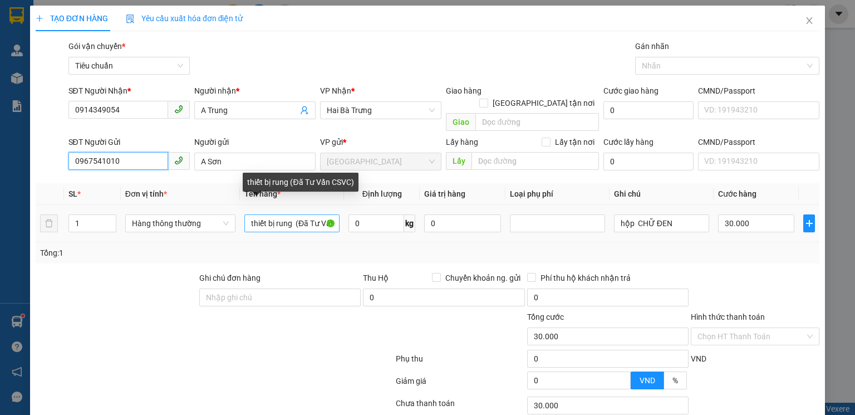
type input "0967541010"
click at [292, 214] on input "thiết bị rung (Đã Tư Vấn CSVC)" at bounding box center [291, 223] width 95 height 18
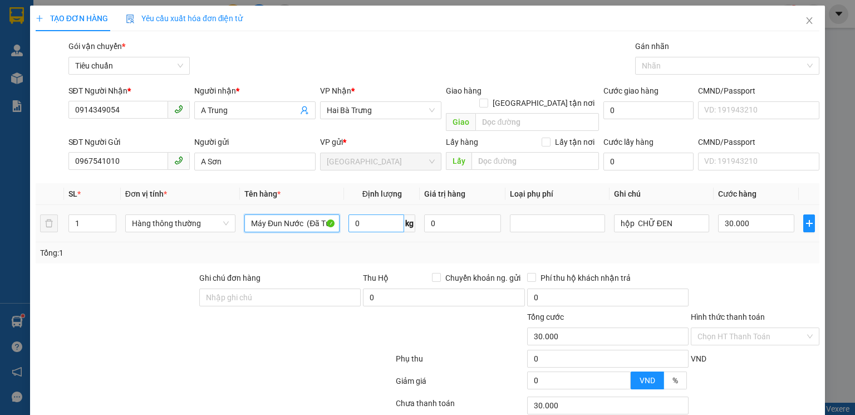
type input "Máy Đun Nước (Đã Tư Vấn CSVC)"
click at [365, 217] on input "0" at bounding box center [376, 223] width 56 height 18
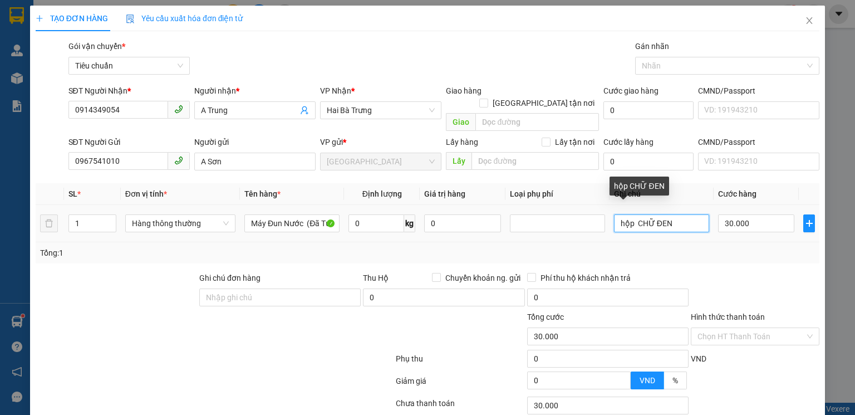
click at [672, 214] on input "hộp CHỮ ĐEN" at bounding box center [661, 223] width 95 height 18
type input "0"
type input "T Chữ Đen"
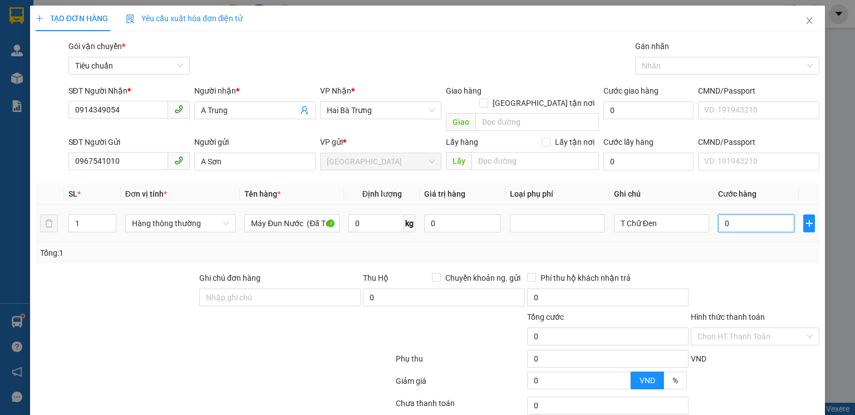
click at [742, 214] on input "0" at bounding box center [756, 223] width 76 height 18
type input "8"
type input "80"
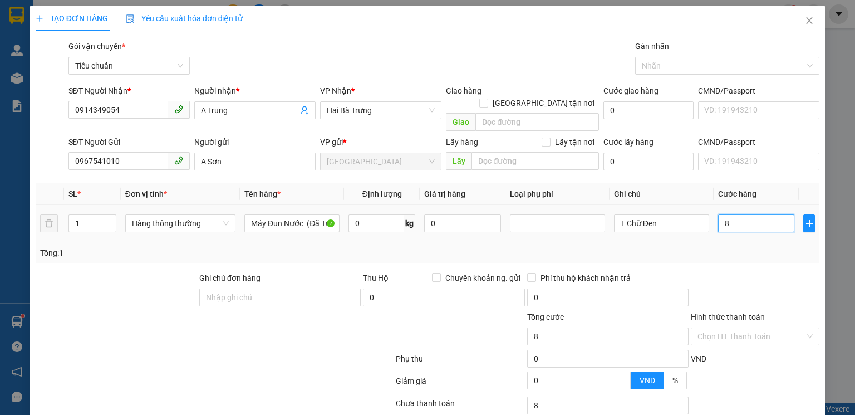
type input "80"
type input "80.000"
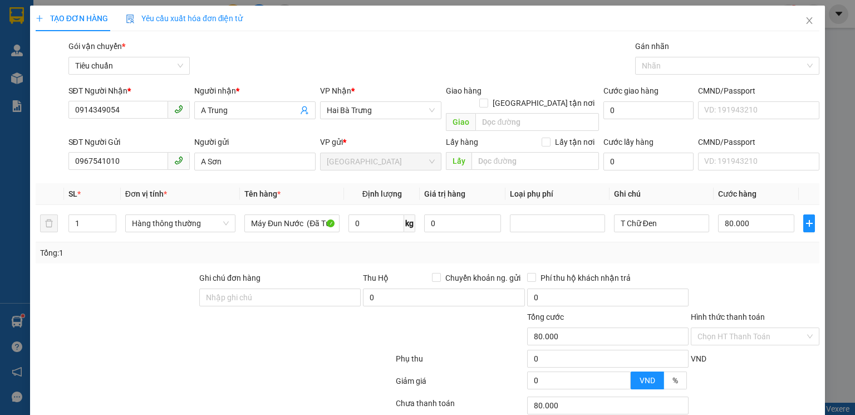
click at [735, 247] on div "Tổng: 1" at bounding box center [427, 253] width 775 height 12
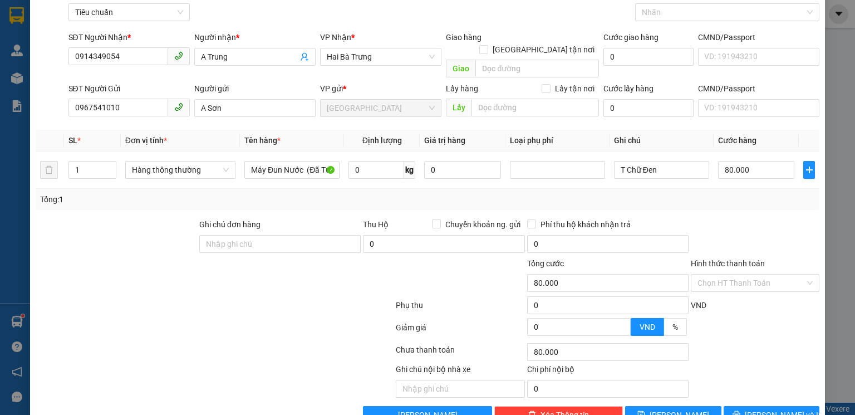
scroll to position [72, 0]
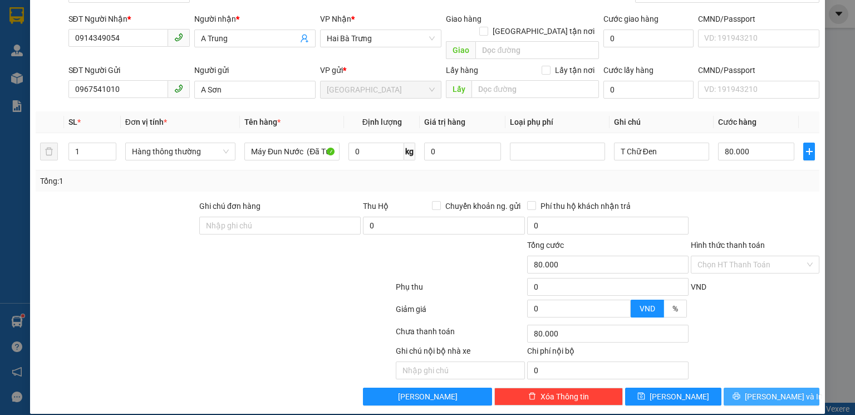
click at [764, 390] on span "Lưu và In" at bounding box center [784, 396] width 78 height 12
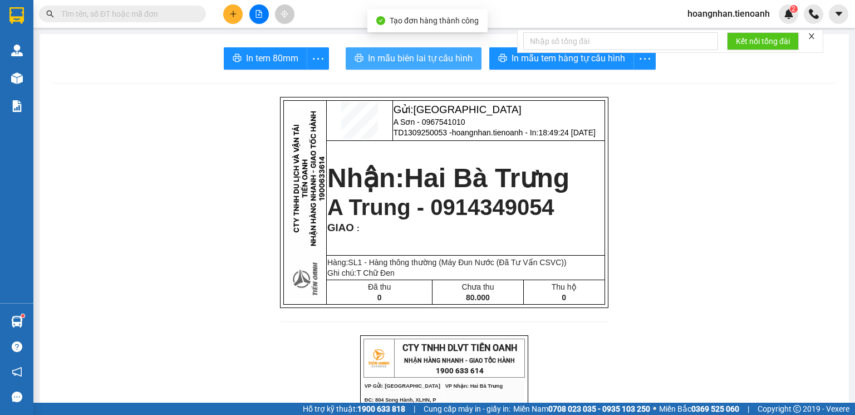
click at [433, 60] on span "In mẫu biên lai tự cấu hình" at bounding box center [420, 58] width 105 height 14
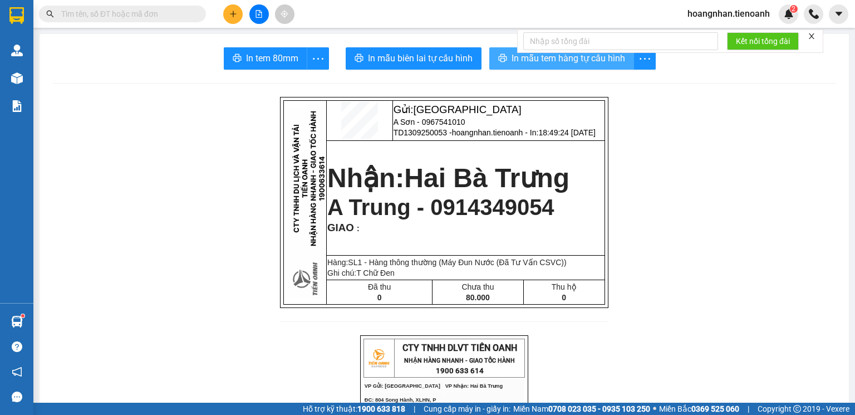
click at [609, 67] on button "In mẫu tem hàng tự cấu hình" at bounding box center [561, 58] width 145 height 22
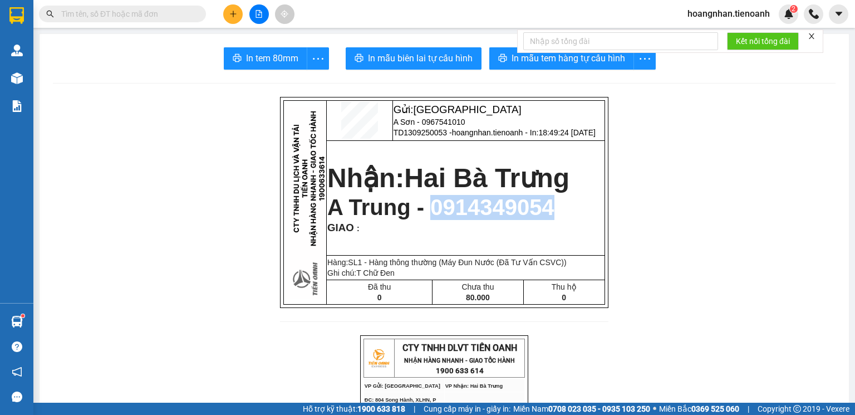
drag, startPoint x: 415, startPoint y: 204, endPoint x: 571, endPoint y: 205, distance: 155.8
click at [571, 205] on p "A Trung - 0914349054" at bounding box center [465, 207] width 277 height 25
copy span "0914349054"
click at [148, 13] on input "text" at bounding box center [126, 14] width 131 height 12
paste input "0914349054"
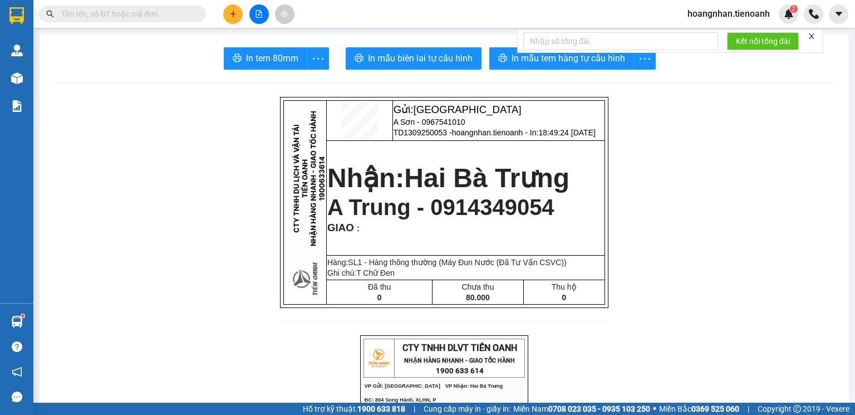
type input "0914349054"
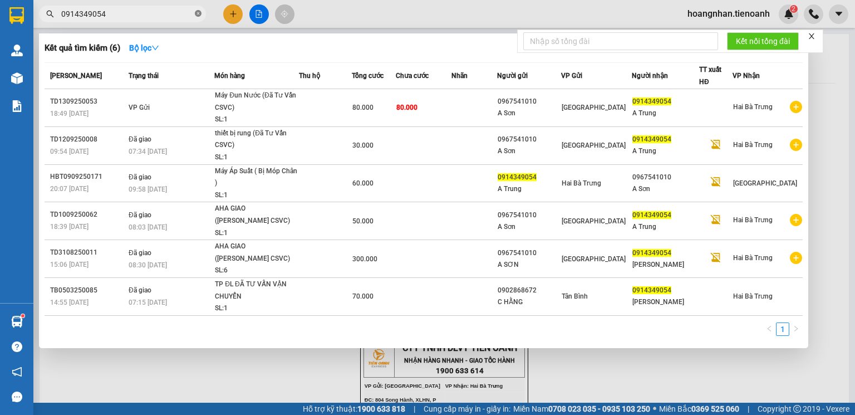
click at [200, 13] on icon "close-circle" at bounding box center [198, 13] width 7 height 7
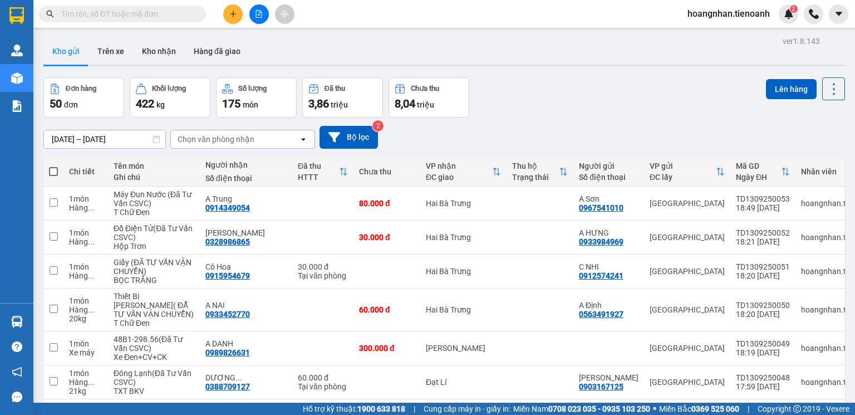
click at [711, 14] on span "hoangnhan.tienoanh" at bounding box center [728, 14] width 100 height 14
click at [714, 37] on span "Đăng xuất" at bounding box center [733, 34] width 77 height 12
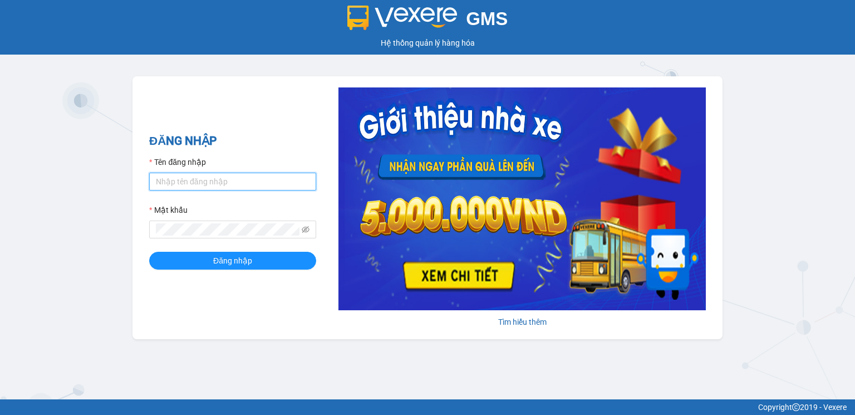
click at [202, 183] on input "Tên đăng nhập" at bounding box center [232, 182] width 167 height 18
type input "vinhquang.tienoanh"
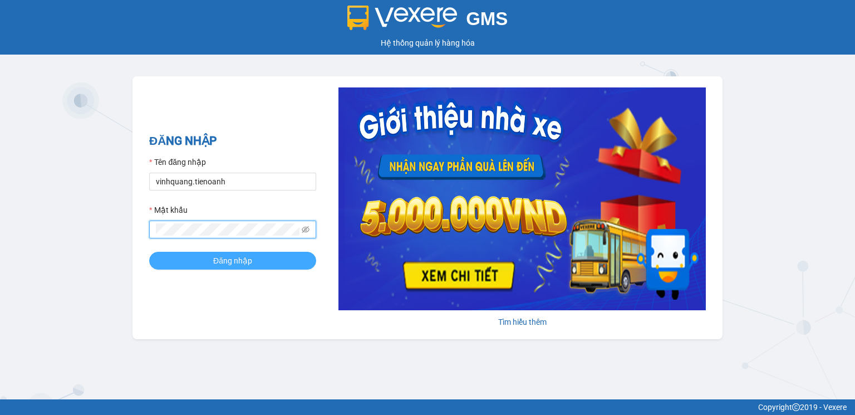
click at [236, 258] on span "Đăng nhập" at bounding box center [232, 260] width 39 height 12
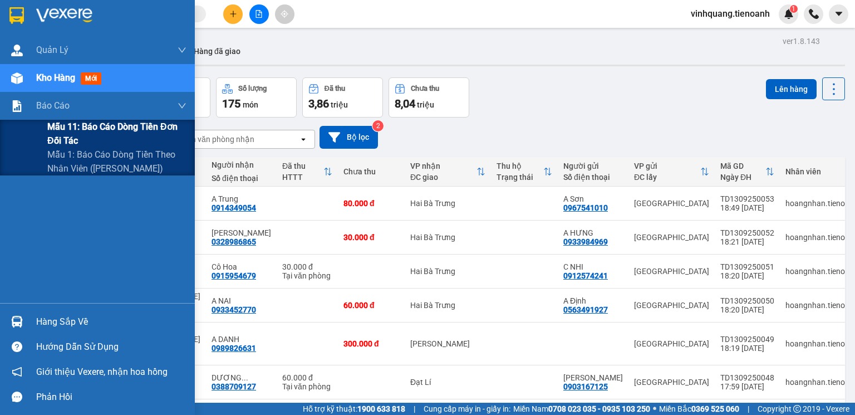
click at [84, 130] on span "Mẫu 11: Báo cáo dòng tiền đơn đối tác" at bounding box center [116, 134] width 139 height 28
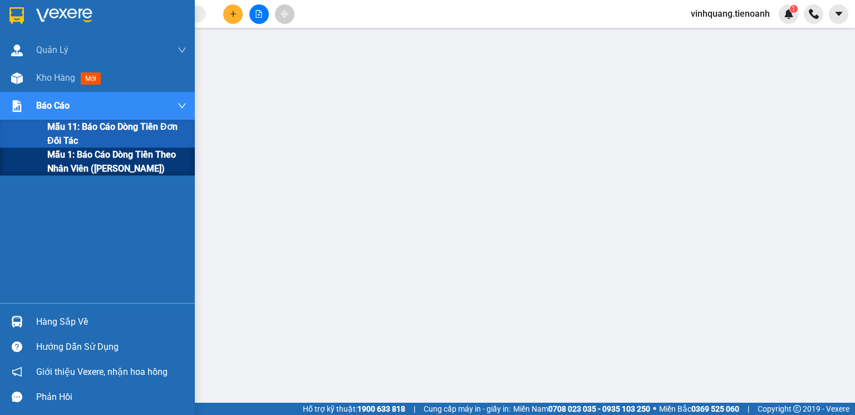
click at [76, 162] on span "Mẫu 1: Báo cáo dòng tiền theo nhân viên ([PERSON_NAME])" at bounding box center [116, 161] width 139 height 28
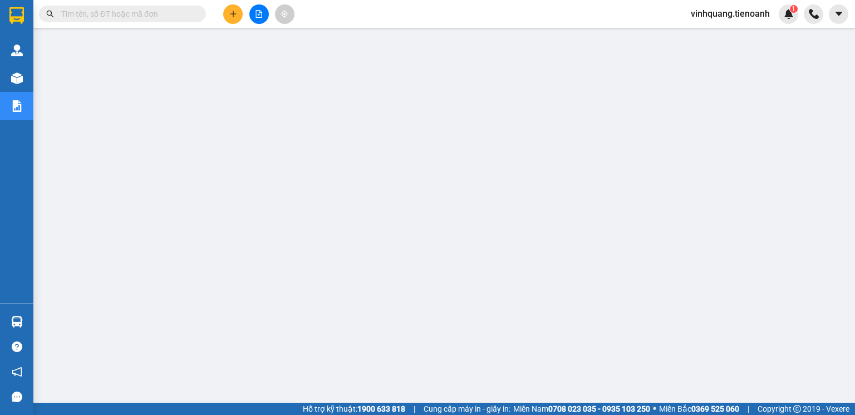
click at [736, 15] on span "vinhquang.tienoanh" at bounding box center [730, 14] width 97 height 14
click at [728, 33] on span "Đăng xuất" at bounding box center [735, 34] width 74 height 12
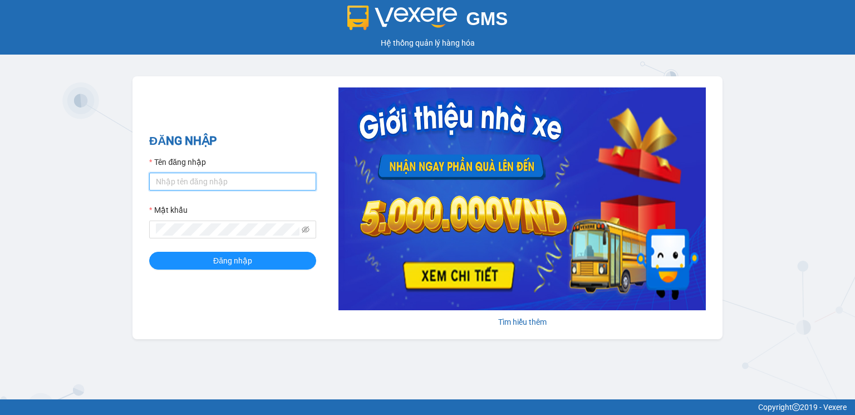
click at [186, 183] on input "Tên đăng nhập" at bounding box center [232, 182] width 167 height 18
type input "thanhhieu.tienoanh"
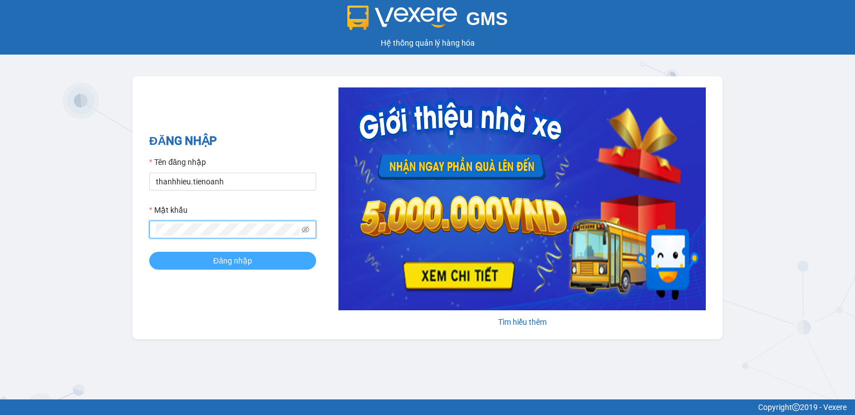
click at [227, 265] on span "Đăng nhập" at bounding box center [232, 260] width 39 height 12
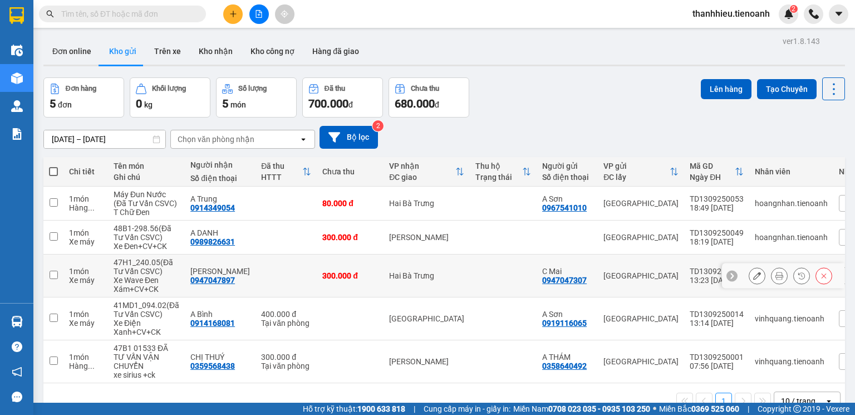
scroll to position [51, 0]
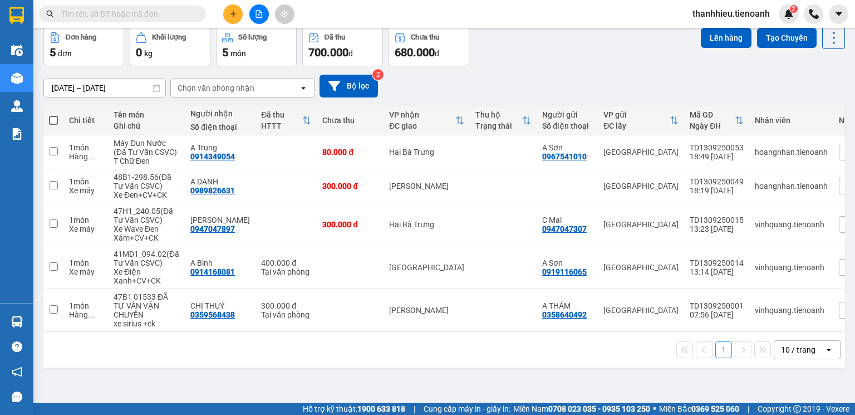
click at [804, 355] on div "10 / trang" at bounding box center [798, 349] width 35 height 11
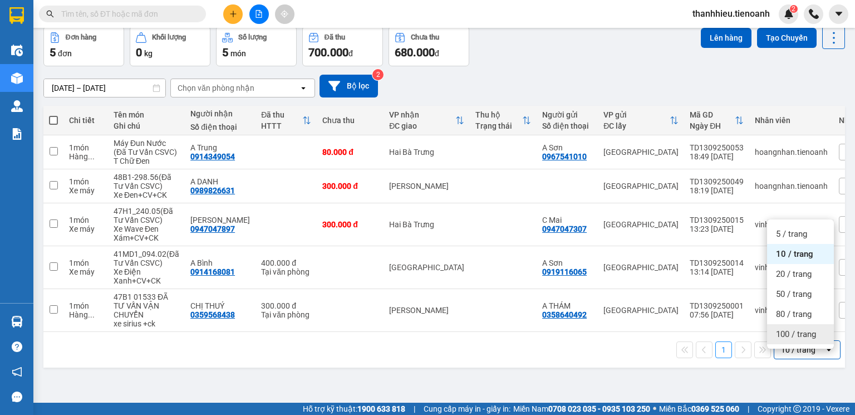
click at [801, 339] on div "100 / trang" at bounding box center [800, 334] width 67 height 20
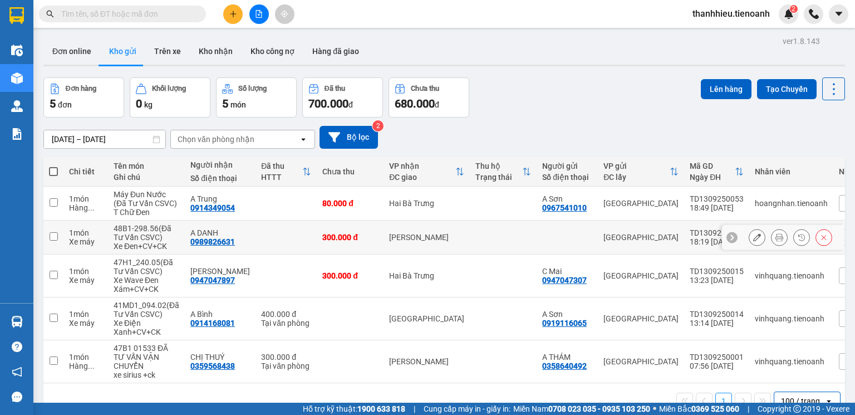
scroll to position [45, 0]
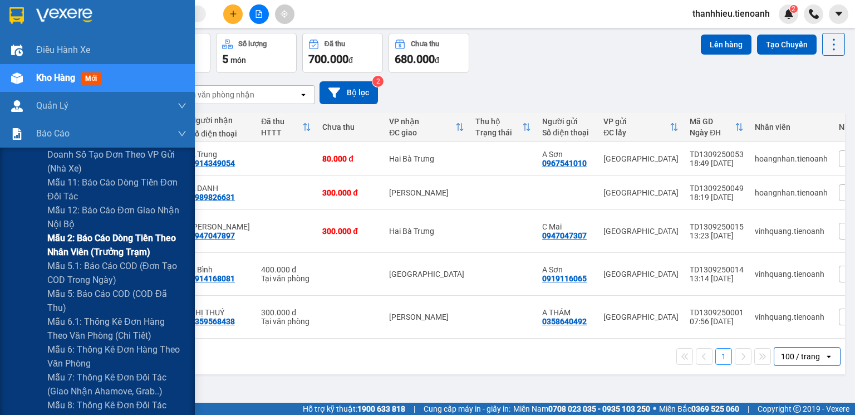
click at [119, 243] on span "Mẫu 2: Báo cáo dòng tiền theo nhân viên (Trưởng Trạm)" at bounding box center [116, 245] width 139 height 28
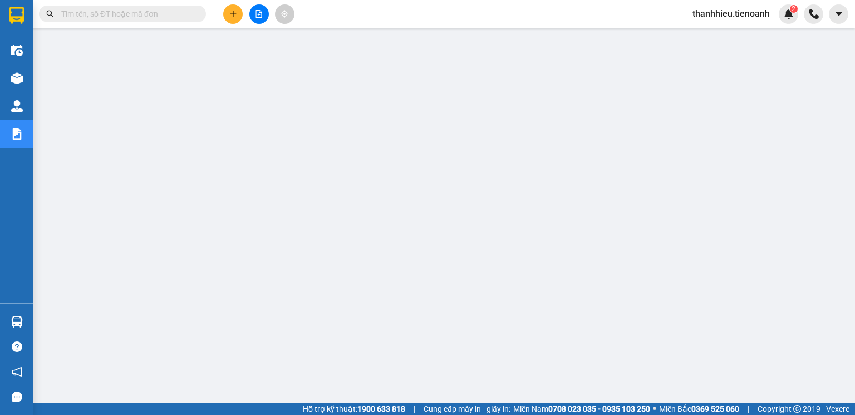
click at [730, 11] on span "thanhhieu.tienoanh" at bounding box center [730, 14] width 95 height 14
click at [717, 37] on span "Đăng xuất" at bounding box center [736, 34] width 72 height 12
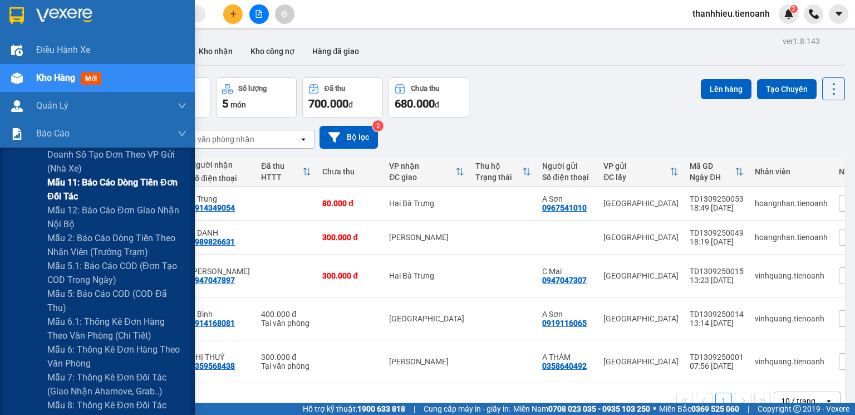
click at [80, 186] on span "Mẫu 11: Báo cáo dòng tiền đơn đối tác" at bounding box center [116, 189] width 139 height 28
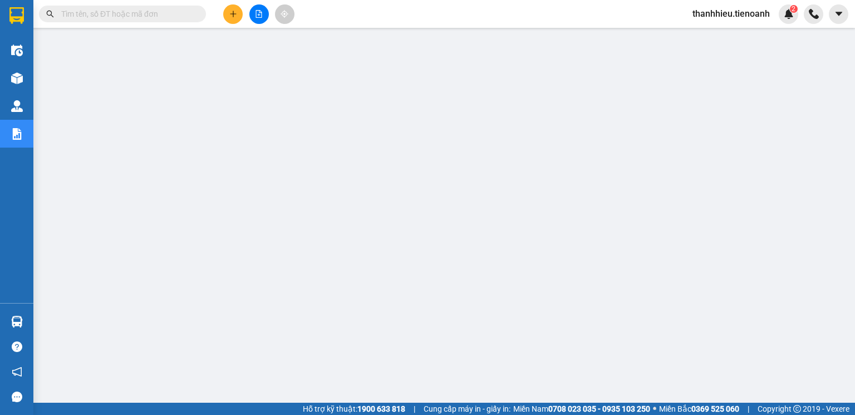
click at [746, 18] on span "thanhhieu.tienoanh" at bounding box center [730, 14] width 95 height 14
click at [727, 40] on span "Đăng xuất" at bounding box center [736, 34] width 72 height 12
